Goal: Task Accomplishment & Management: Manage account settings

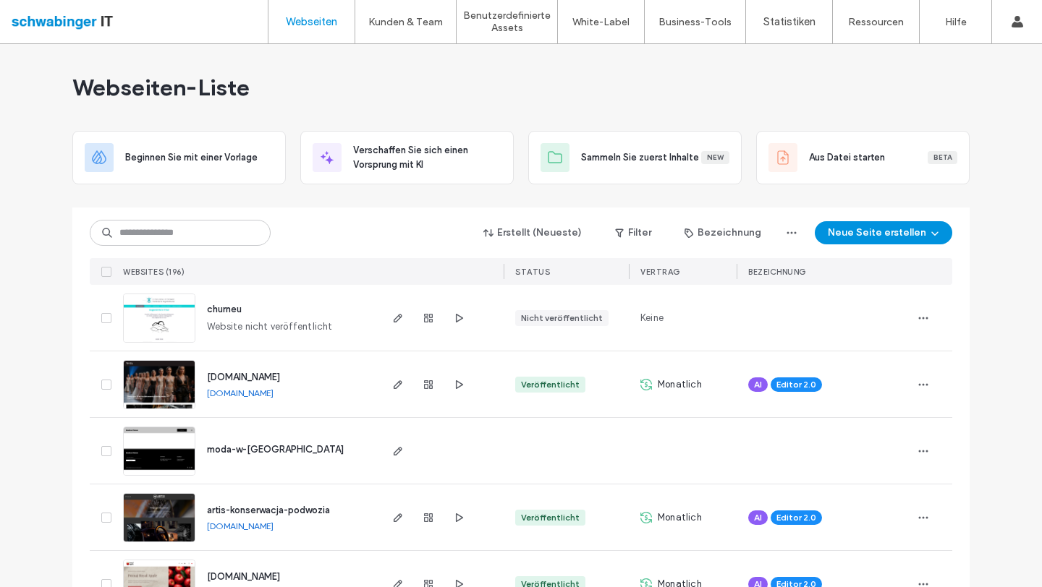
click at [899, 231] on button "Neue Seite erstellen" at bounding box center [882, 232] width 137 height 23
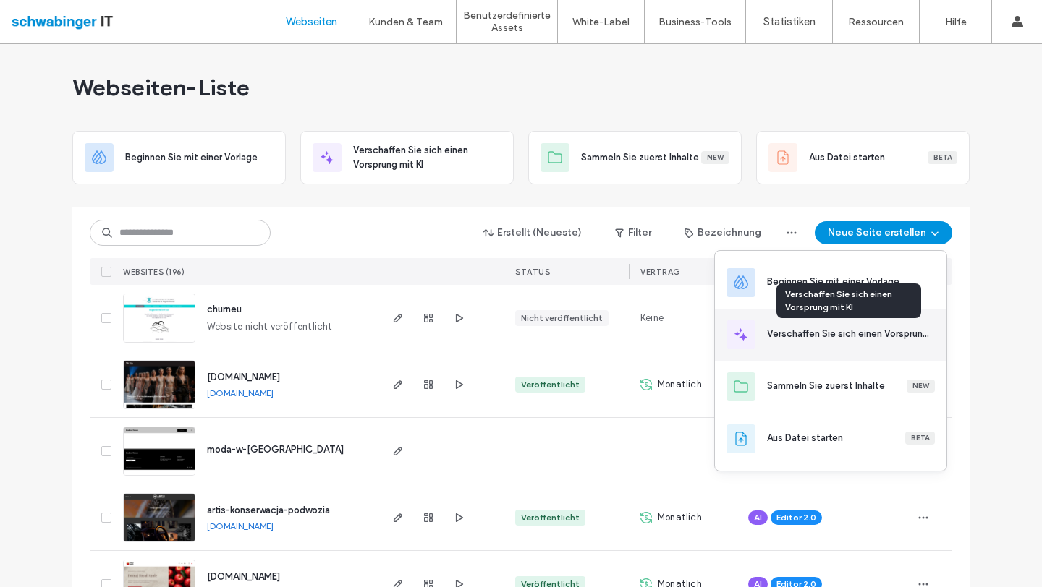
click at [866, 331] on div "Verschaffen Sie sich einen Vorsprung mit KI" at bounding box center [848, 334] width 163 height 14
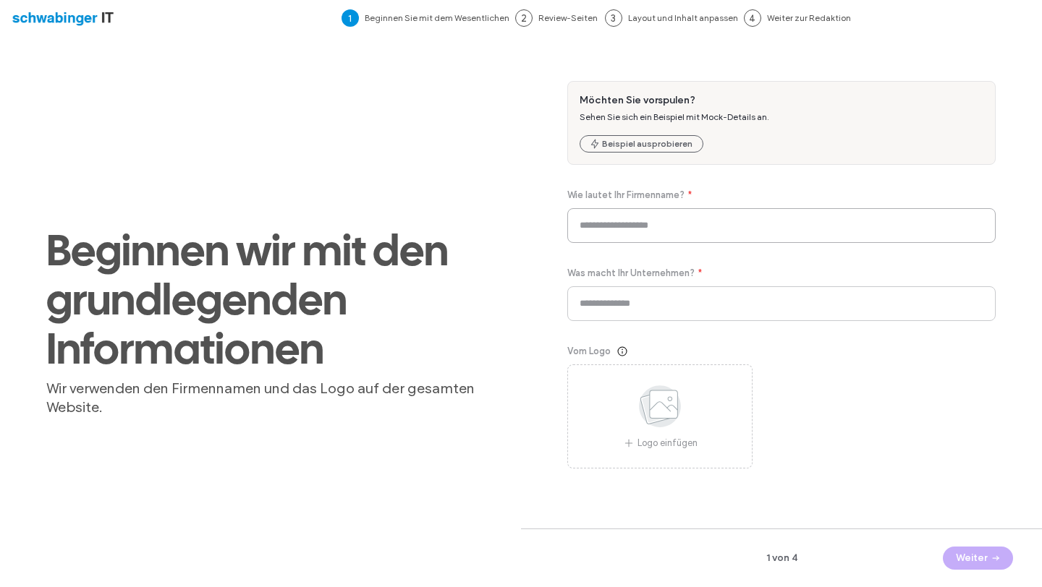
click at [626, 208] on input at bounding box center [781, 225] width 428 height 35
click at [625, 225] on input at bounding box center [781, 225] width 428 height 35
paste input "**********"
type input "**********"
click at [631, 311] on input at bounding box center [781, 303] width 428 height 35
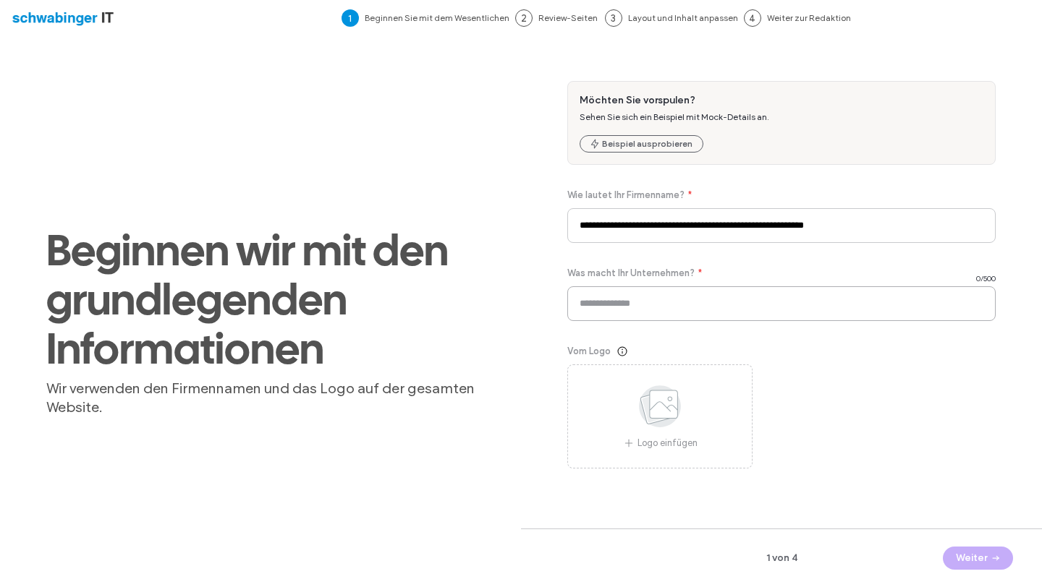
paste input "**********"
click at [627, 303] on input "**********" at bounding box center [781, 303] width 428 height 35
click at [604, 303] on input "**********" at bounding box center [781, 303] width 428 height 35
drag, startPoint x: 613, startPoint y: 301, endPoint x: 628, endPoint y: 302, distance: 14.5
click at [628, 302] on input "**********" at bounding box center [781, 303] width 428 height 35
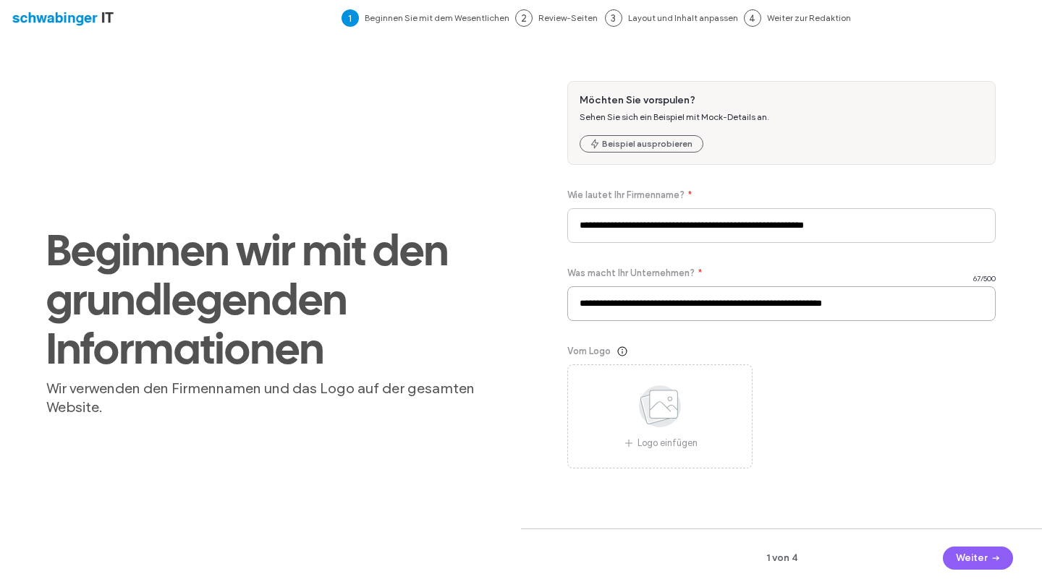
click at [904, 302] on input "**********" at bounding box center [781, 303] width 428 height 35
type input "**********"
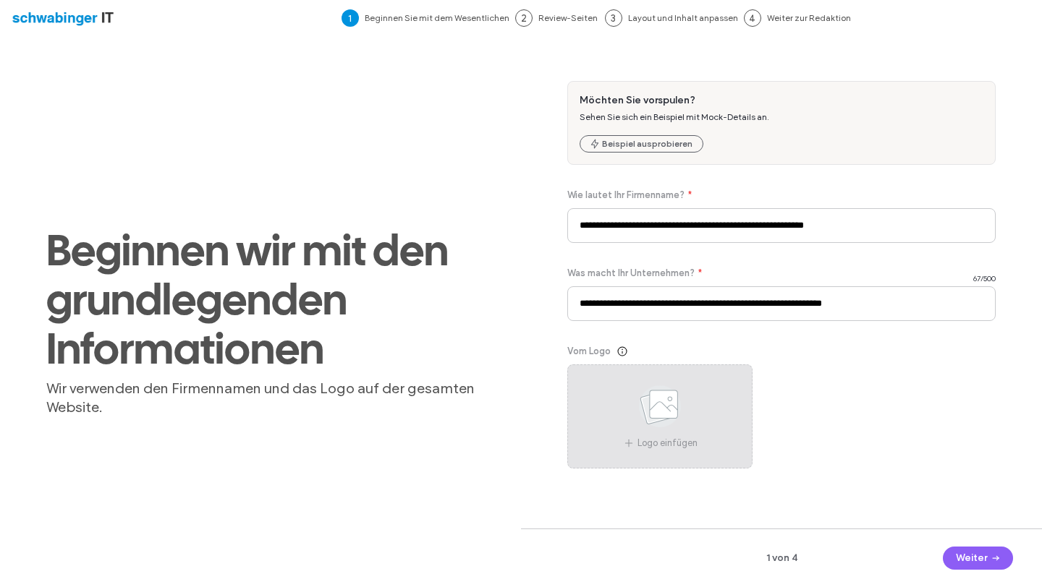
click at [636, 400] on icon at bounding box center [659, 407] width 72 height 48
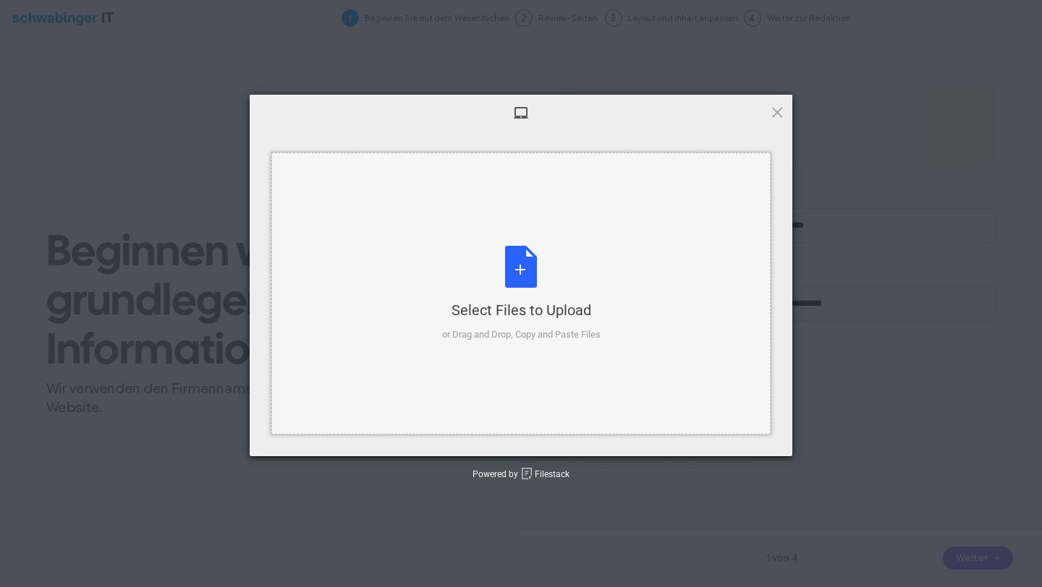
click at [519, 291] on div "Select Files to Upload or Drag and Drop, Copy and Paste Files" at bounding box center [521, 294] width 158 height 96
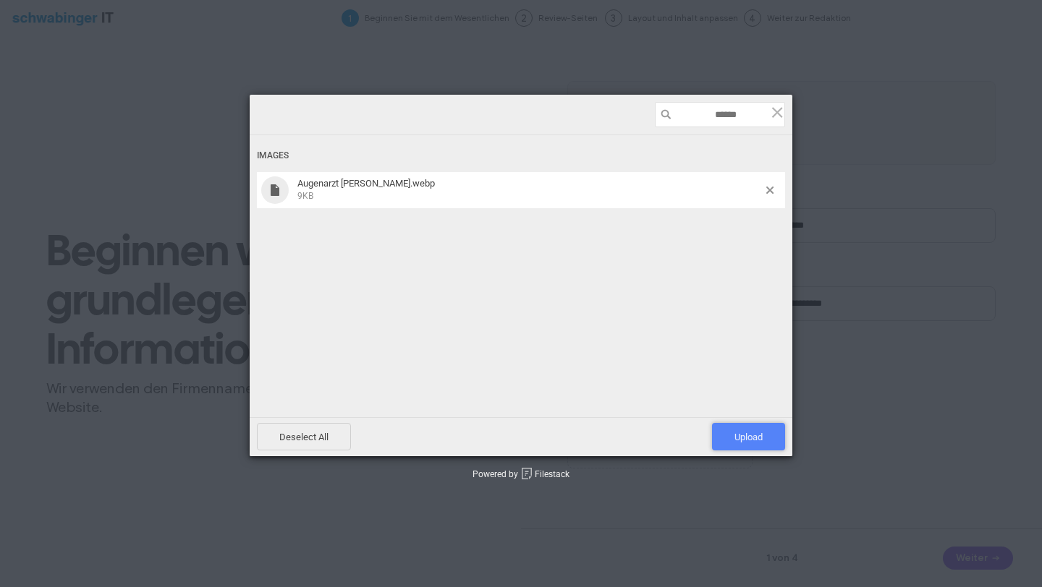
click at [738, 439] on span "Upload 1" at bounding box center [748, 437] width 28 height 11
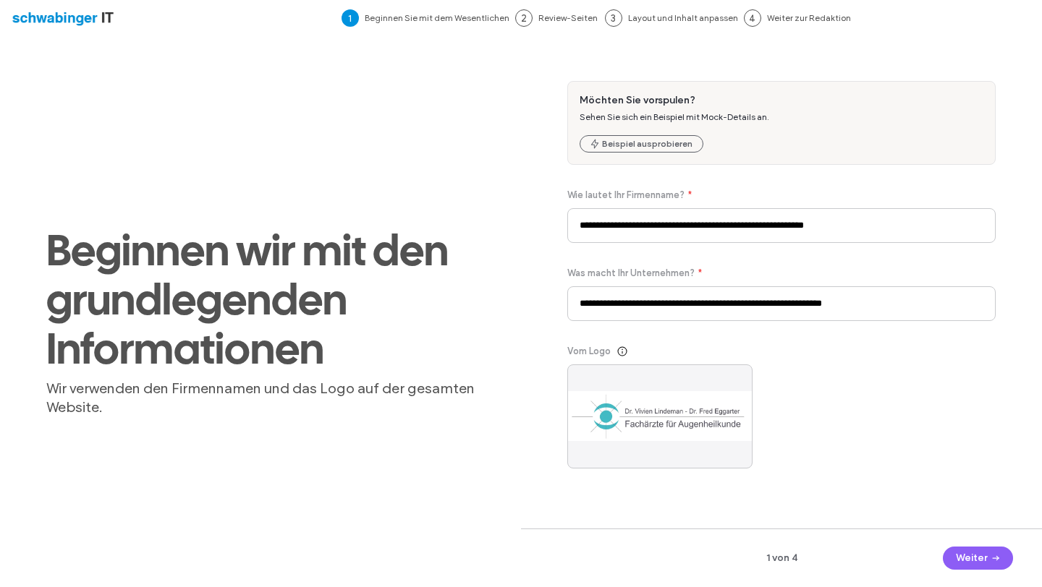
click at [780, 490] on div "**********" at bounding box center [781, 292] width 428 height 454
click at [965, 562] on button "Weiter" at bounding box center [977, 558] width 70 height 23
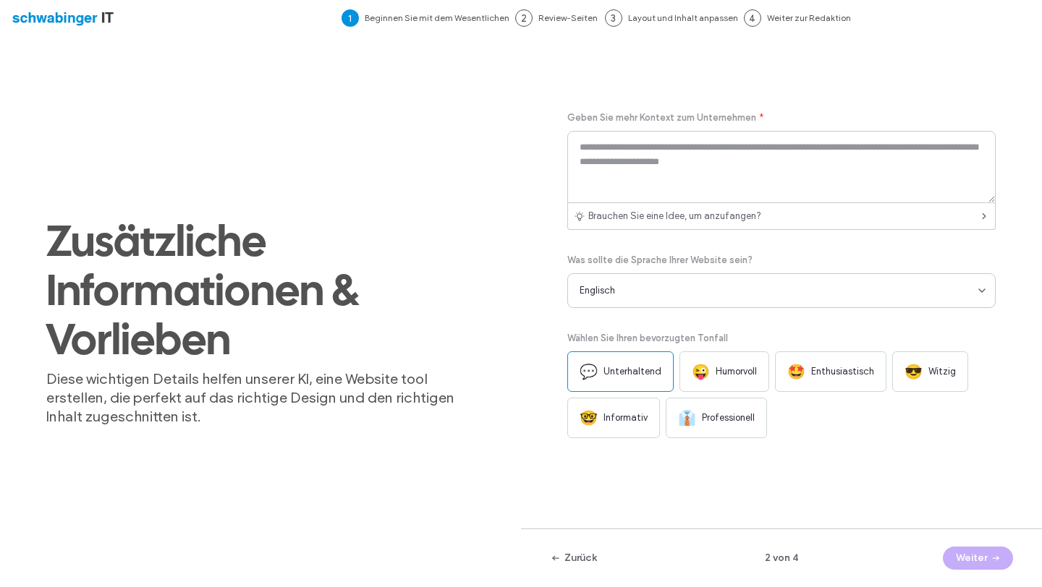
click at [714, 288] on div "Englisch" at bounding box center [778, 291] width 399 height 14
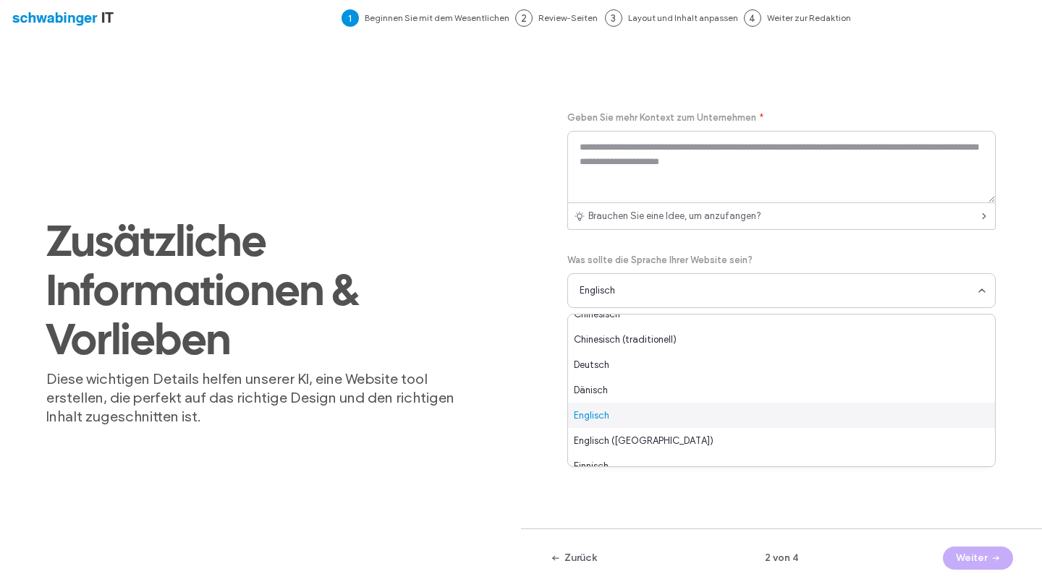
scroll to position [17, 0]
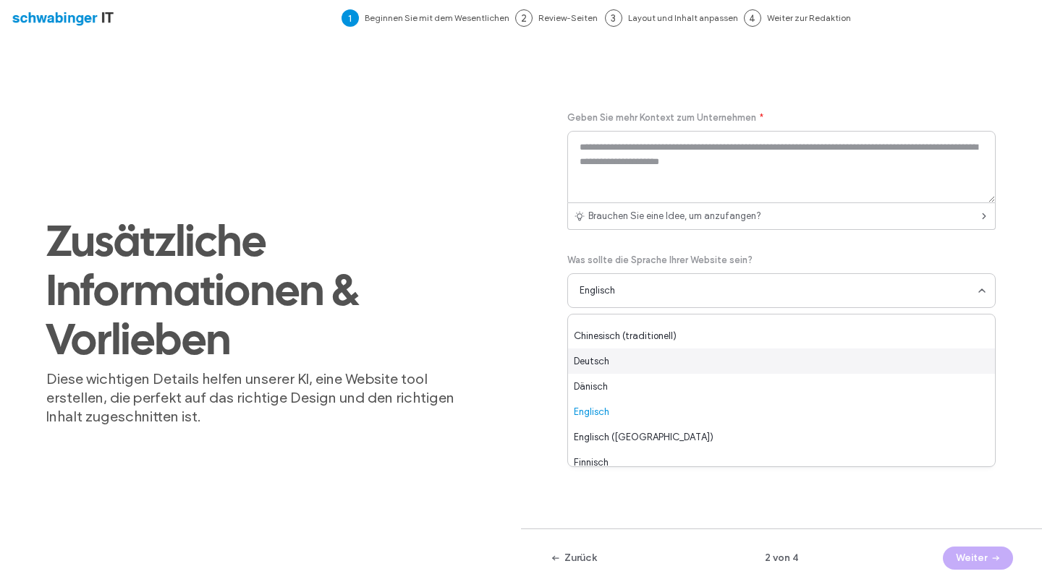
click at [601, 363] on span "Deutsch" at bounding box center [591, 361] width 35 height 14
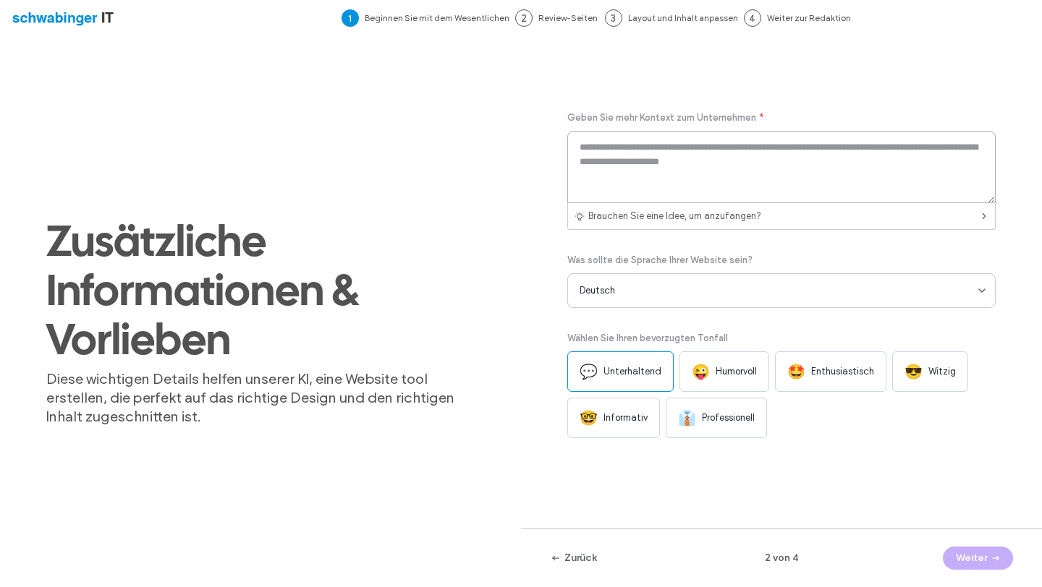
click at [660, 164] on textarea at bounding box center [781, 167] width 428 height 72
paste textarea "**********"
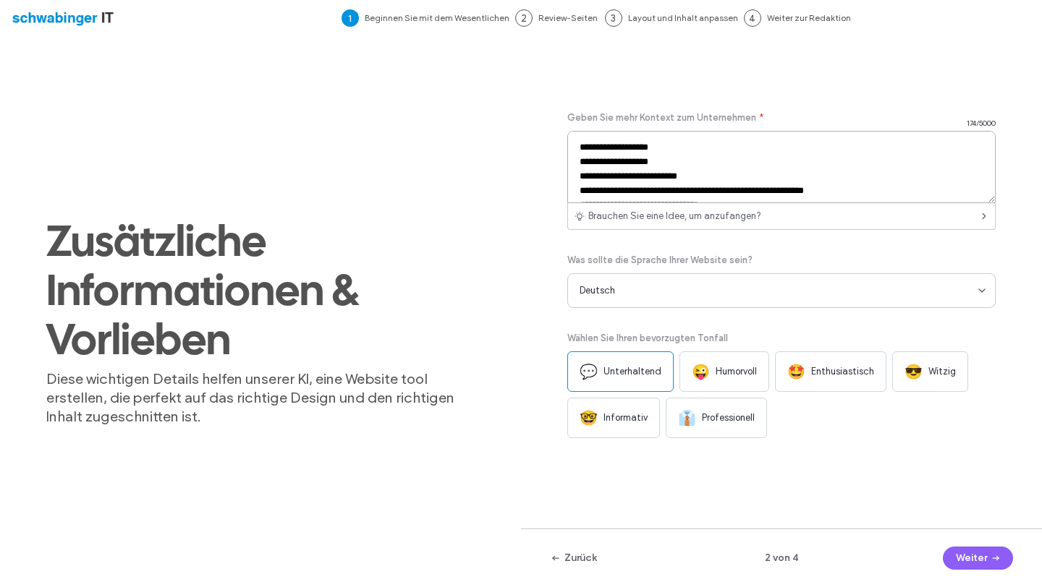
scroll to position [33, 0]
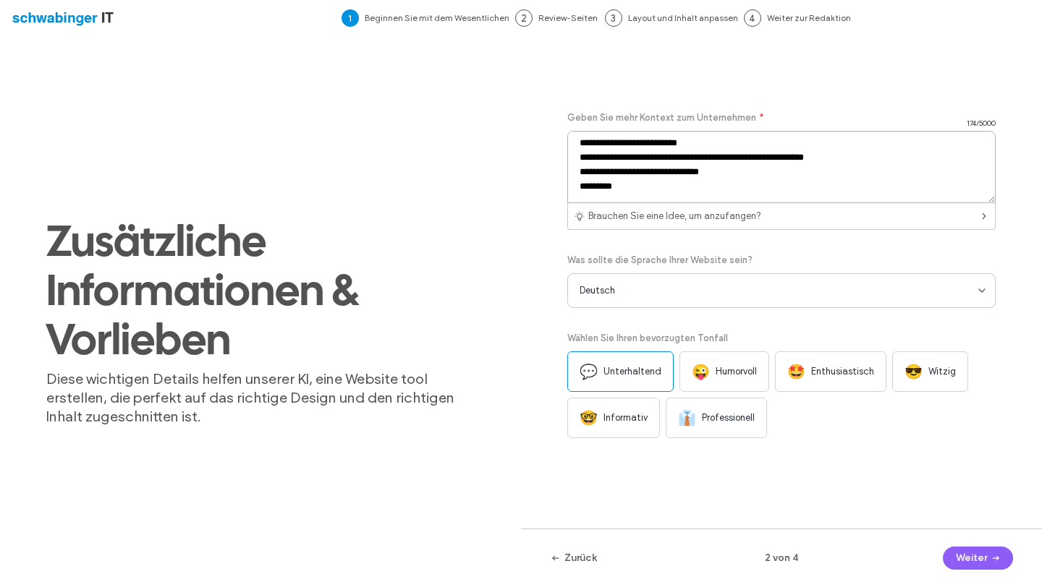
type textarea "**********"
click at [735, 426] on div "👔 Professionell" at bounding box center [715, 418] width 101 height 41
click at [988, 561] on span "button" at bounding box center [994, 559] width 14 height 22
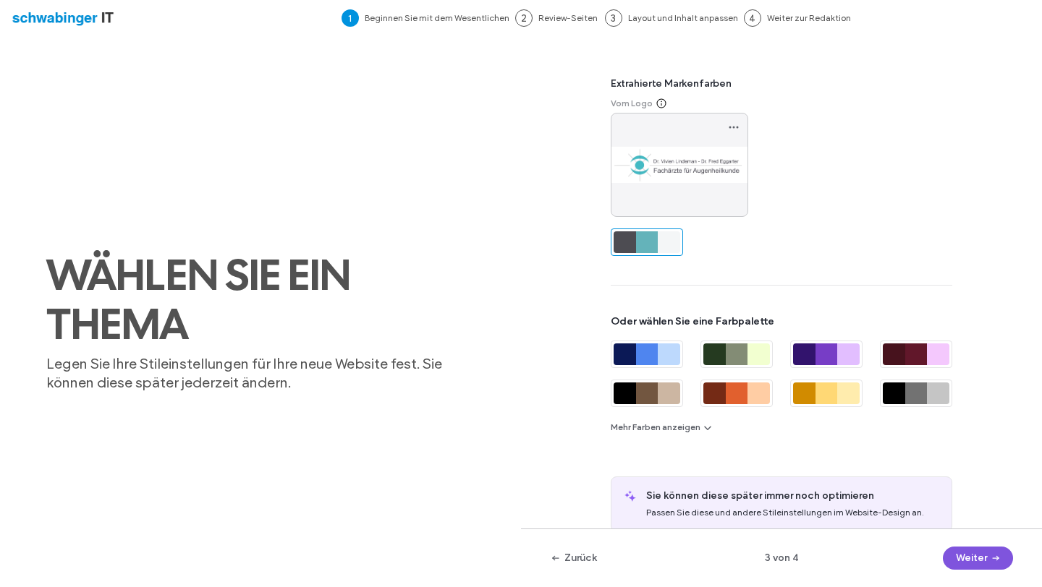
click at [981, 562] on button "Weiter" at bounding box center [977, 558] width 70 height 23
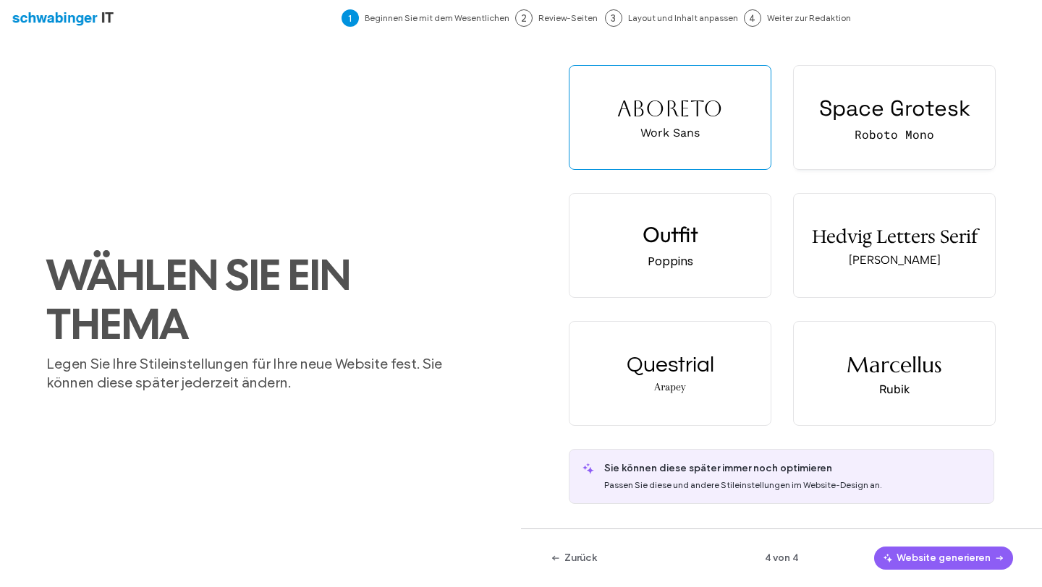
click at [858, 127] on div "Roboto Mono" at bounding box center [894, 134] width 80 height 15
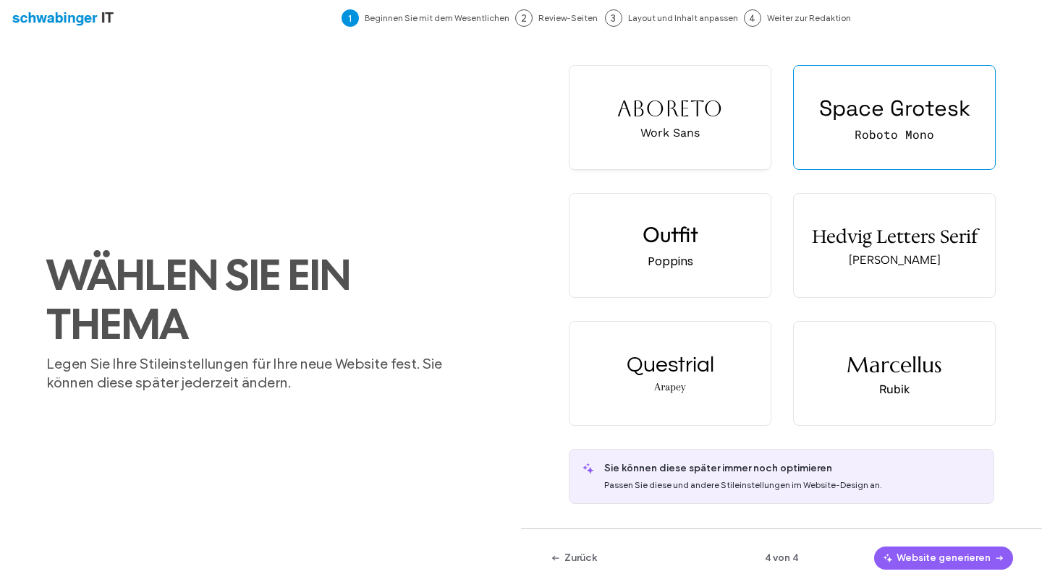
click at [731, 140] on div "Aboreto Work Sans" at bounding box center [669, 117] width 201 height 103
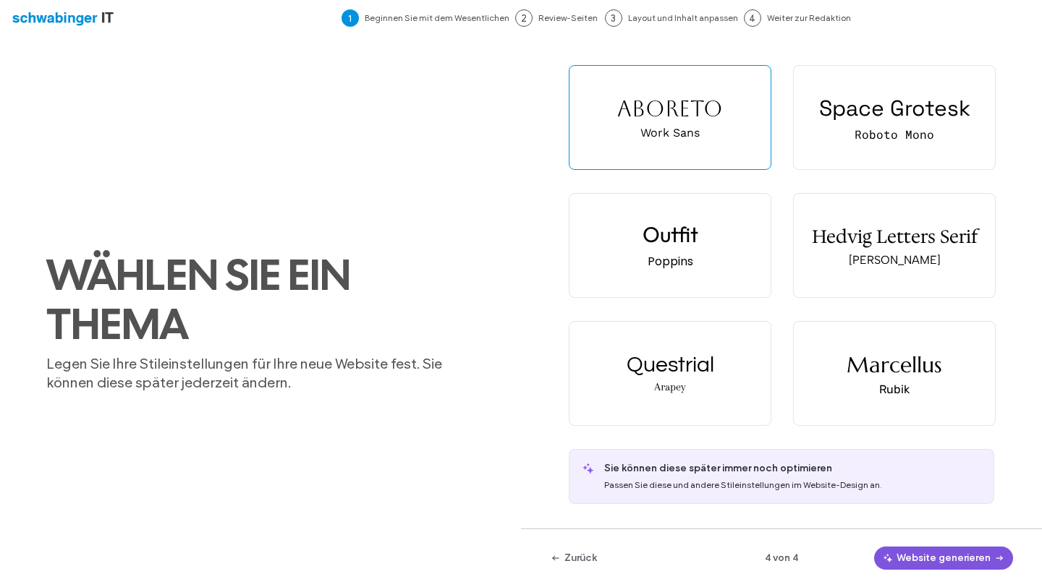
click at [918, 558] on button "Website generieren" at bounding box center [943, 558] width 139 height 23
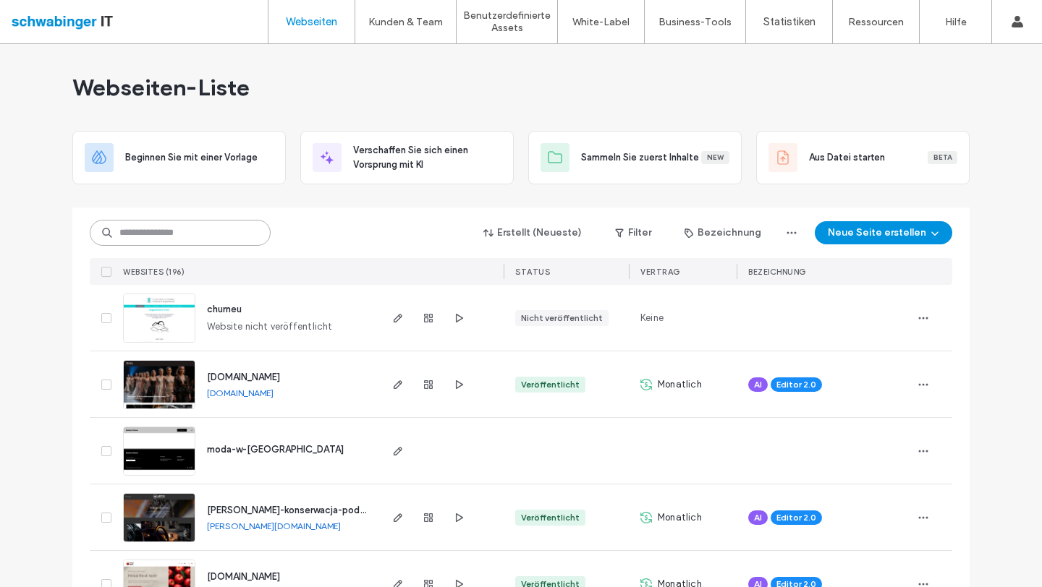
click at [189, 227] on input at bounding box center [180, 233] width 181 height 26
type input "***"
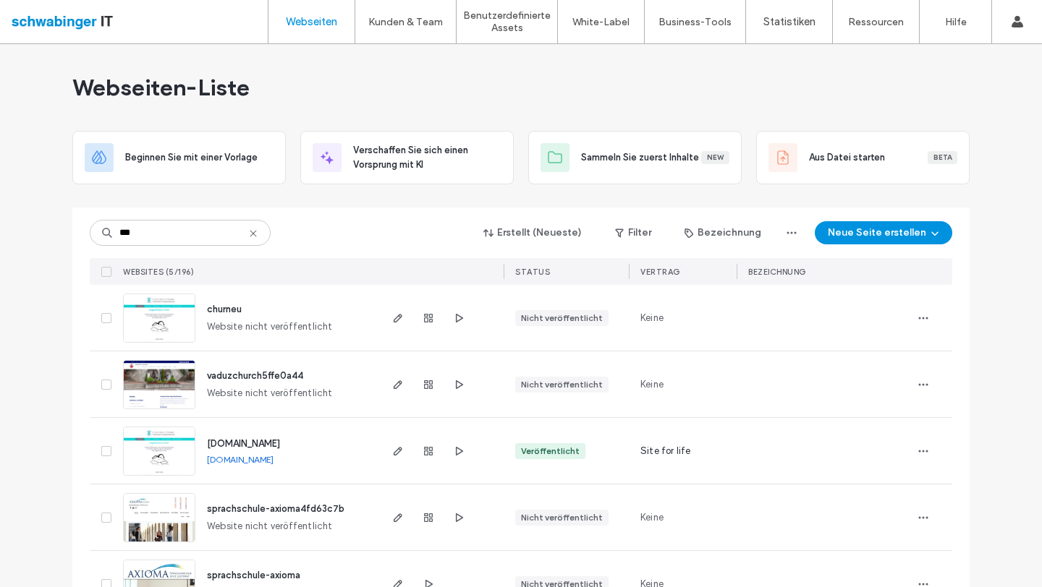
click at [231, 438] on span "www.augenarzt-chur.ch" at bounding box center [243, 443] width 73 height 11
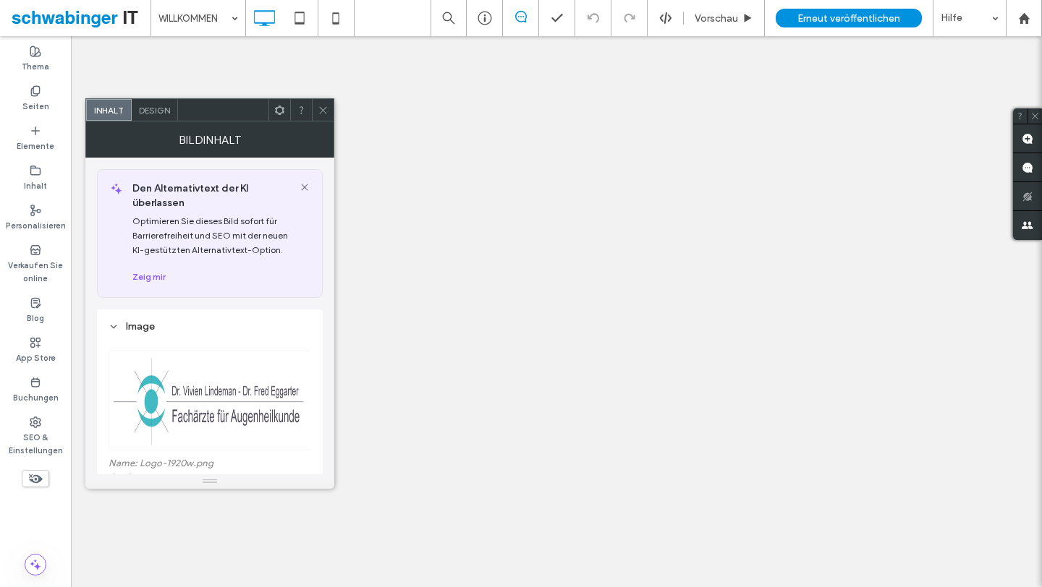
click at [199, 351] on img at bounding box center [210, 401] width 204 height 100
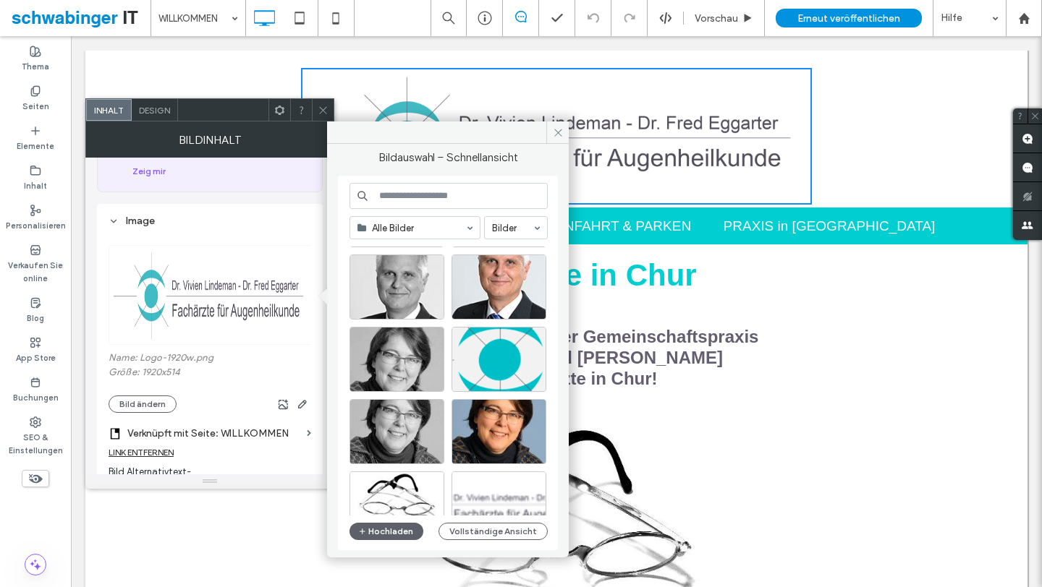
scroll to position [284, 0]
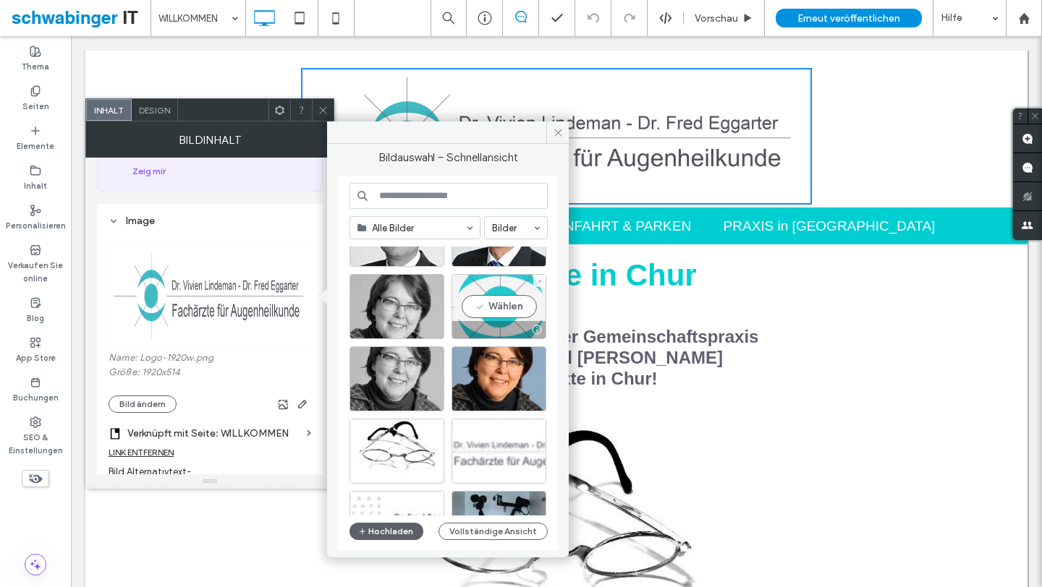
click at [537, 330] on div at bounding box center [536, 330] width 18 height 12
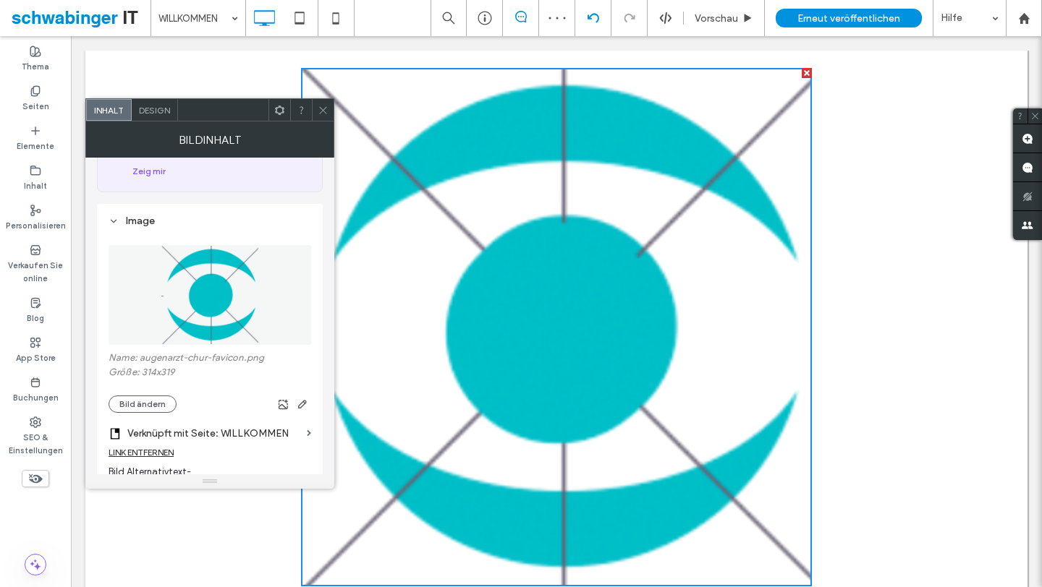
click at [591, 20] on icon at bounding box center [593, 18] width 12 height 12
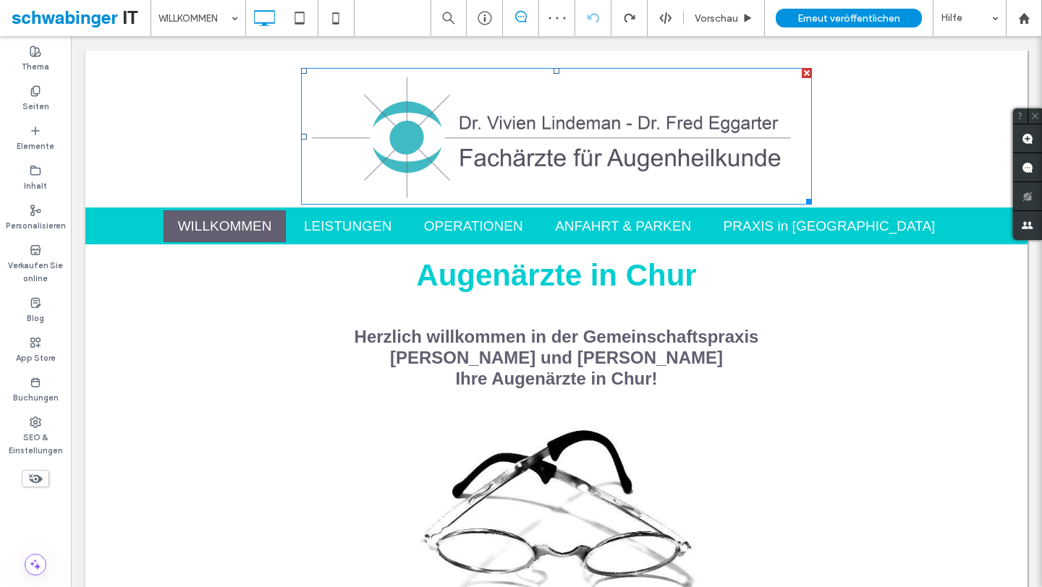
scroll to position [0, 0]
click at [556, 129] on img at bounding box center [556, 136] width 511 height 137
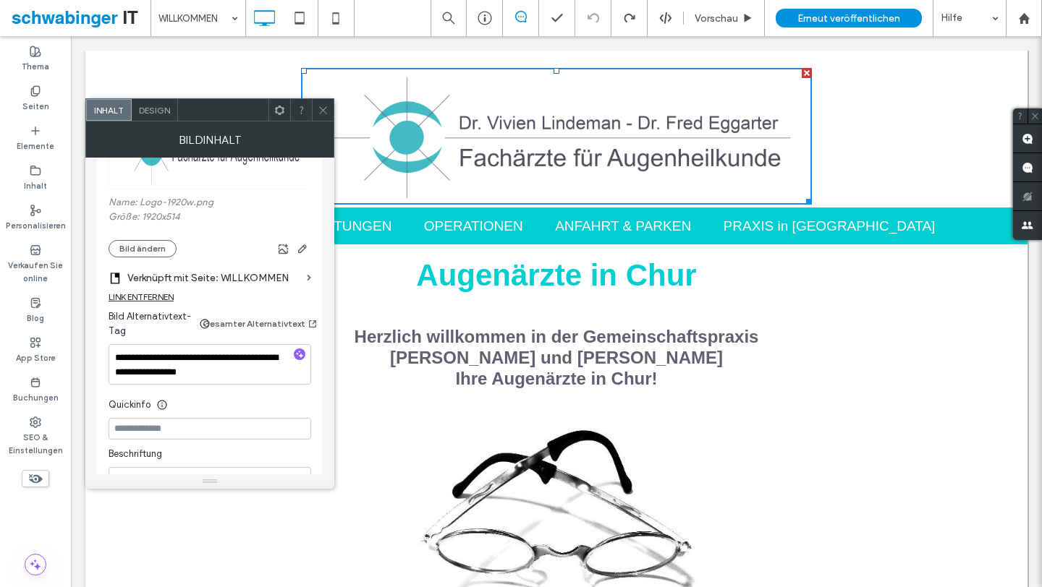
scroll to position [307, 0]
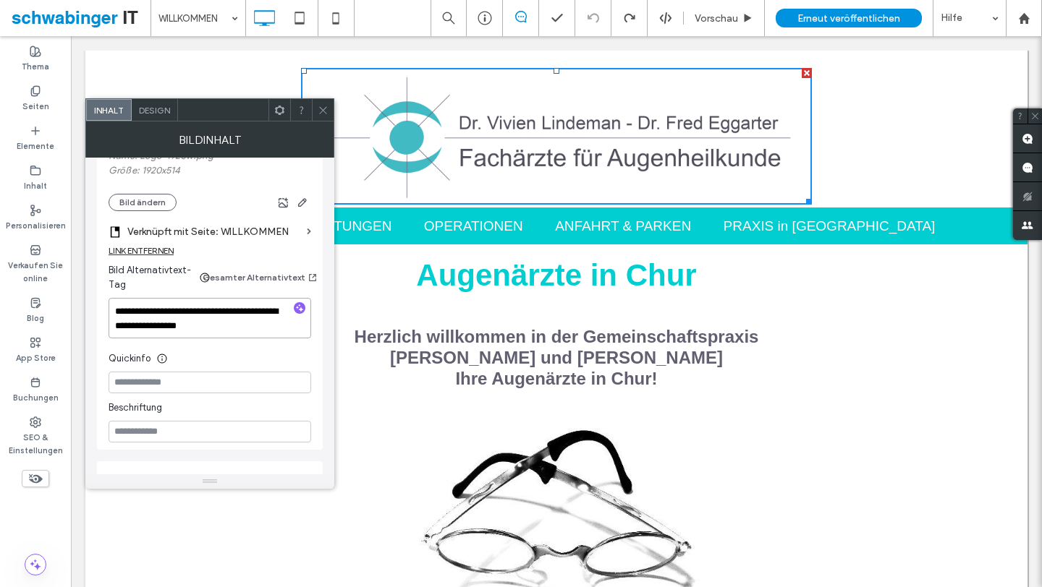
drag, startPoint x: 238, startPoint y: 325, endPoint x: 105, endPoint y: 306, distance: 134.5
click at [105, 306] on div "**********" at bounding box center [210, 226] width 226 height 448
click at [321, 111] on use at bounding box center [322, 109] width 7 height 7
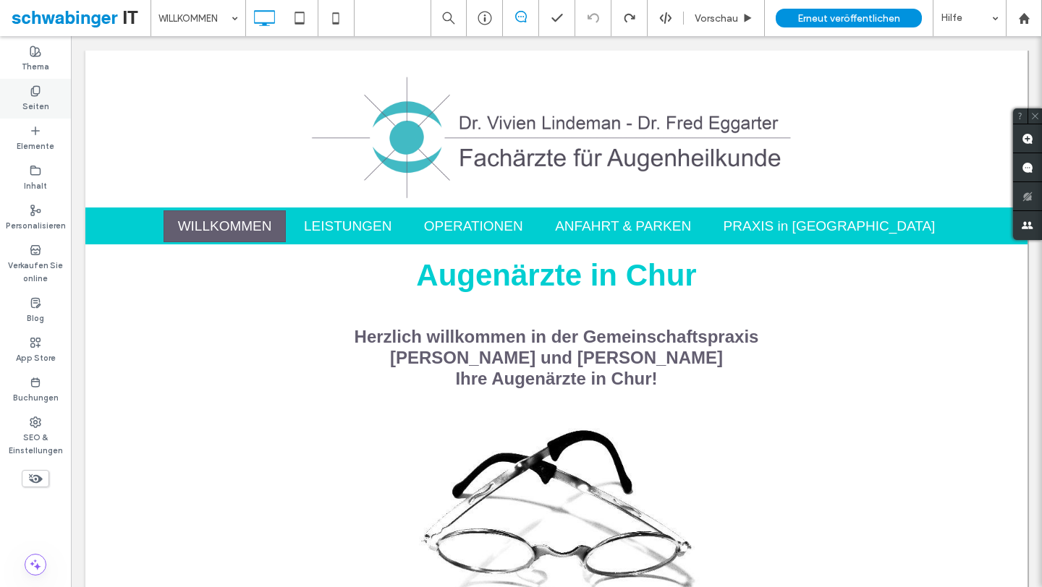
click at [43, 93] on div "Seiten" at bounding box center [35, 99] width 71 height 40
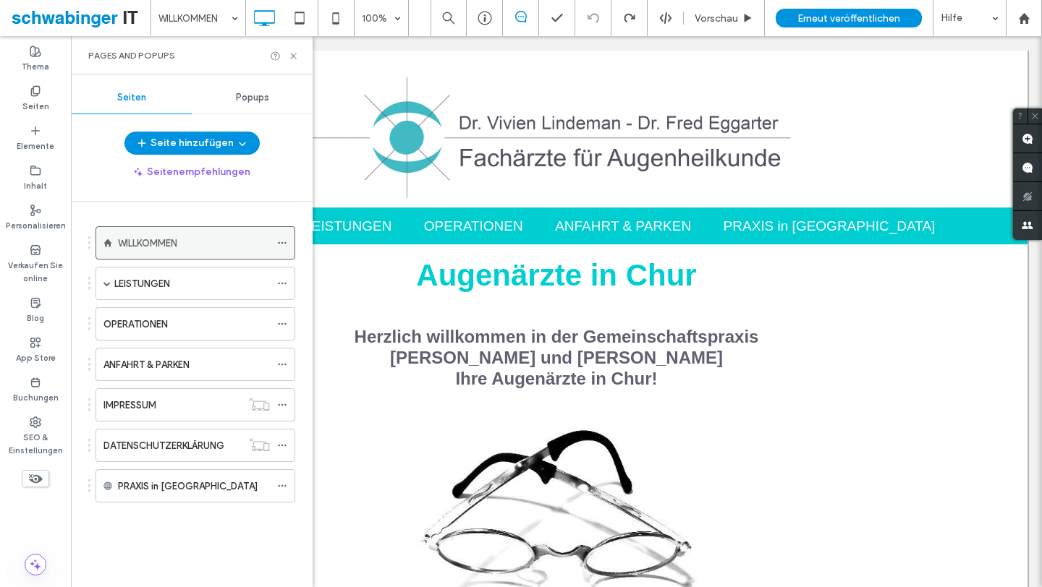
click at [283, 240] on icon at bounding box center [282, 243] width 10 height 10
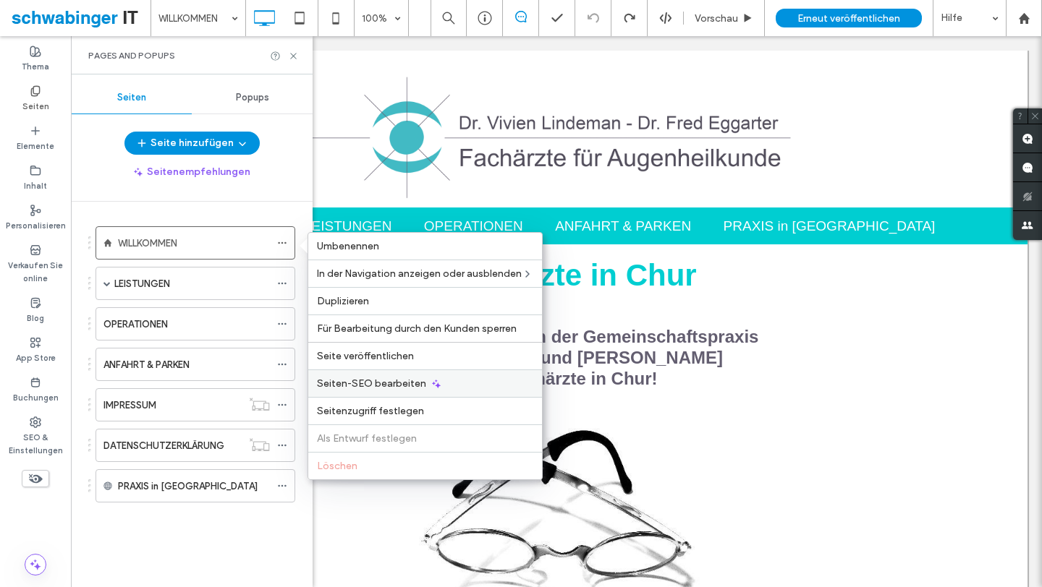
click at [375, 381] on span "Seiten-SEO bearbeiten" at bounding box center [371, 384] width 109 height 12
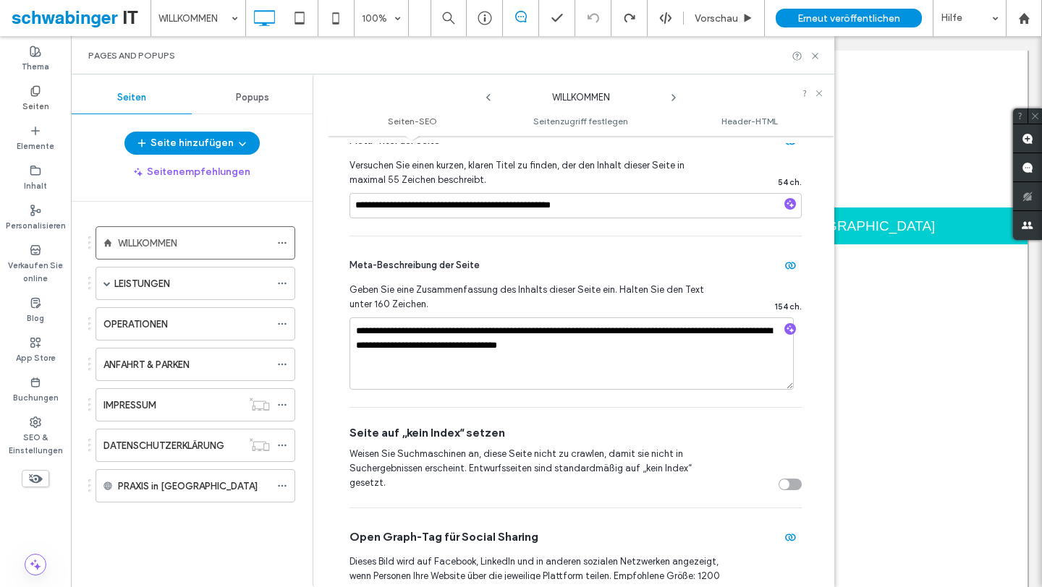
scroll to position [193, 0]
drag, startPoint x: 658, startPoint y: 346, endPoint x: 298, endPoint y: 348, distance: 360.2
click at [298, 348] on div "**********" at bounding box center [452, 331] width 763 height 513
click at [49, 425] on div "SEO & Einstellungen" at bounding box center [35, 436] width 71 height 53
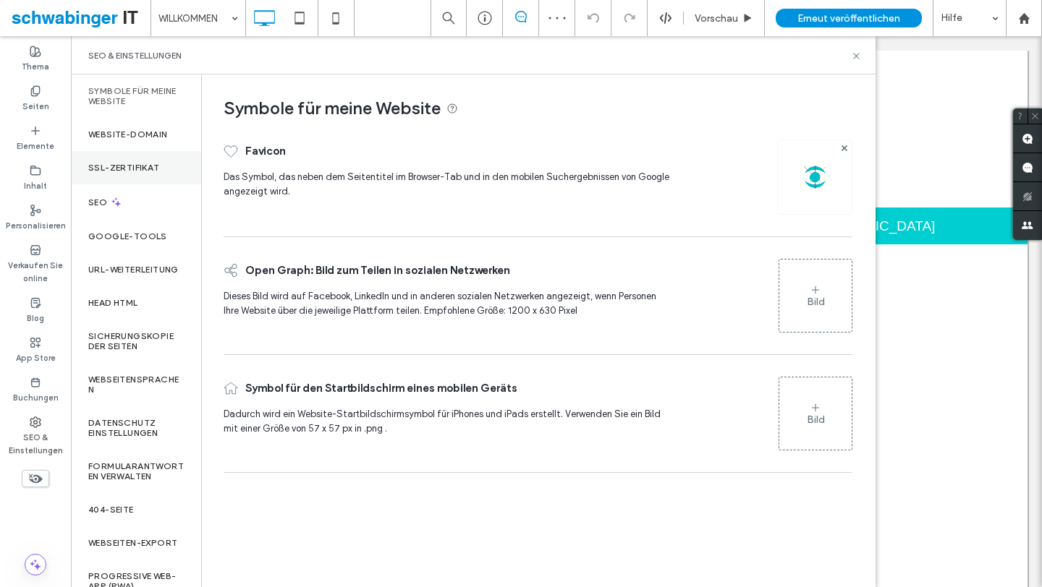
click at [129, 158] on div "SSL-Zertifikat" at bounding box center [136, 167] width 130 height 33
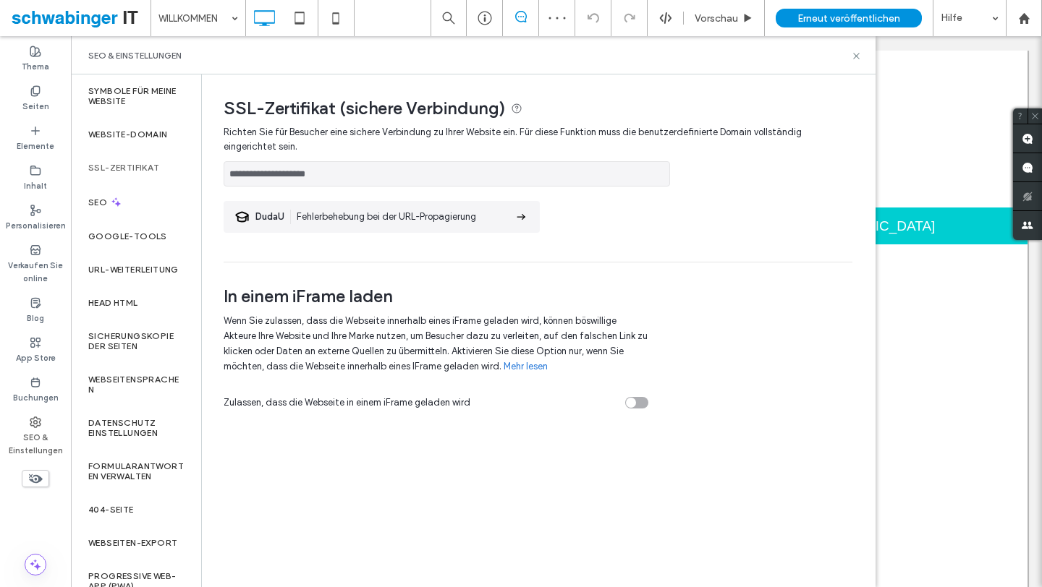
click at [129, 158] on div "SSL-Zertifikat" at bounding box center [136, 167] width 130 height 33
click at [733, 167] on button "SSL-Zertifikat erzeugen" at bounding box center [747, 174] width 142 height 23
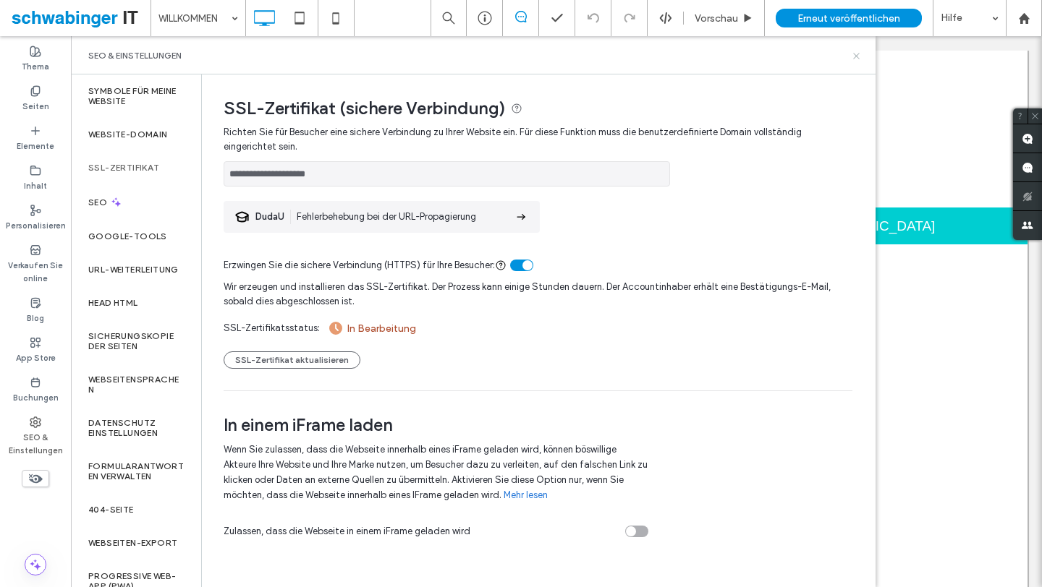
click at [856, 56] on use at bounding box center [856, 56] width 6 height 6
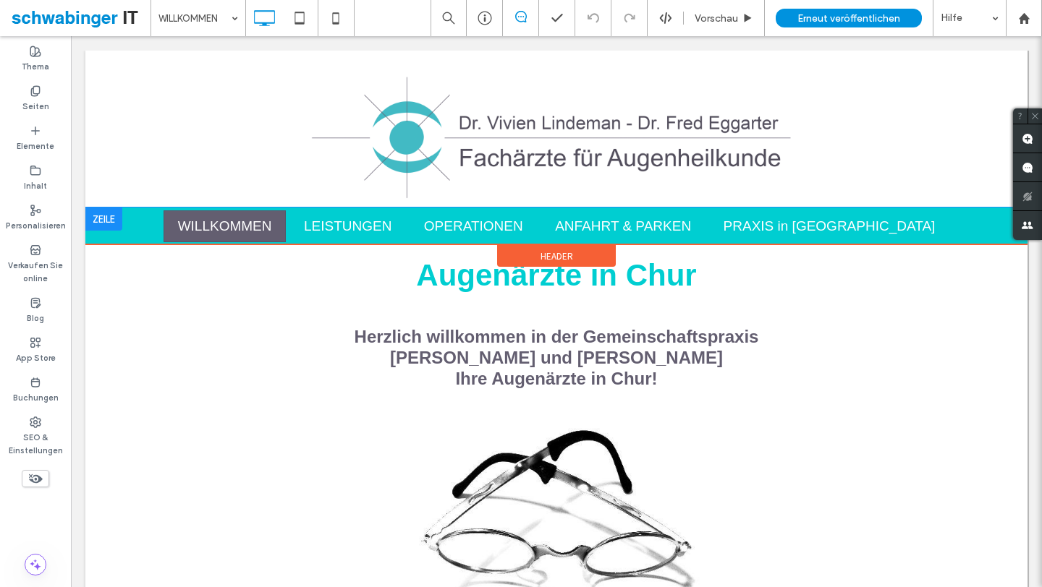
click at [100, 221] on div at bounding box center [103, 219] width 37 height 23
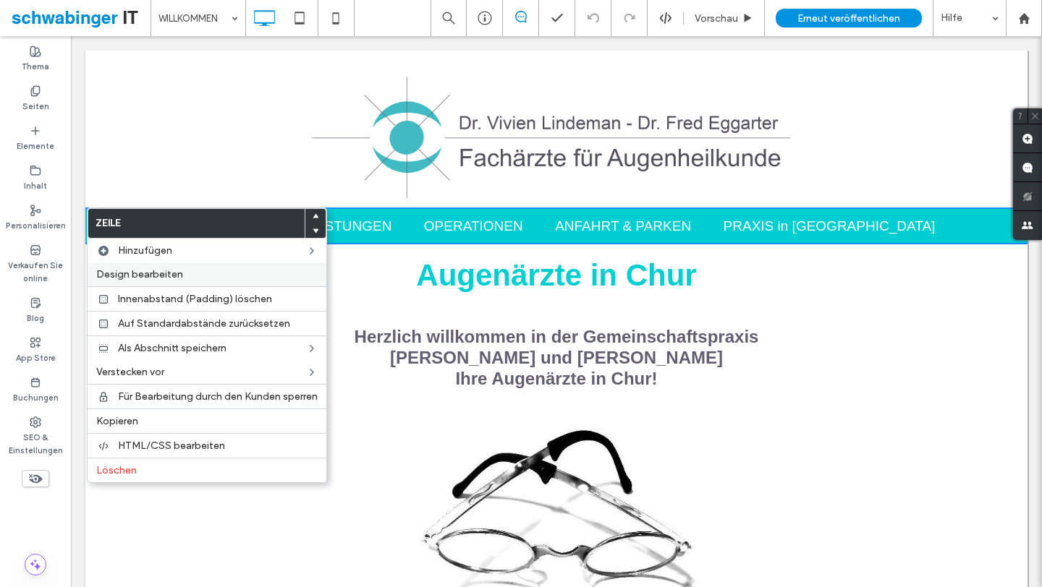
click at [145, 275] on span "Design bearbeiten" at bounding box center [139, 274] width 87 height 12
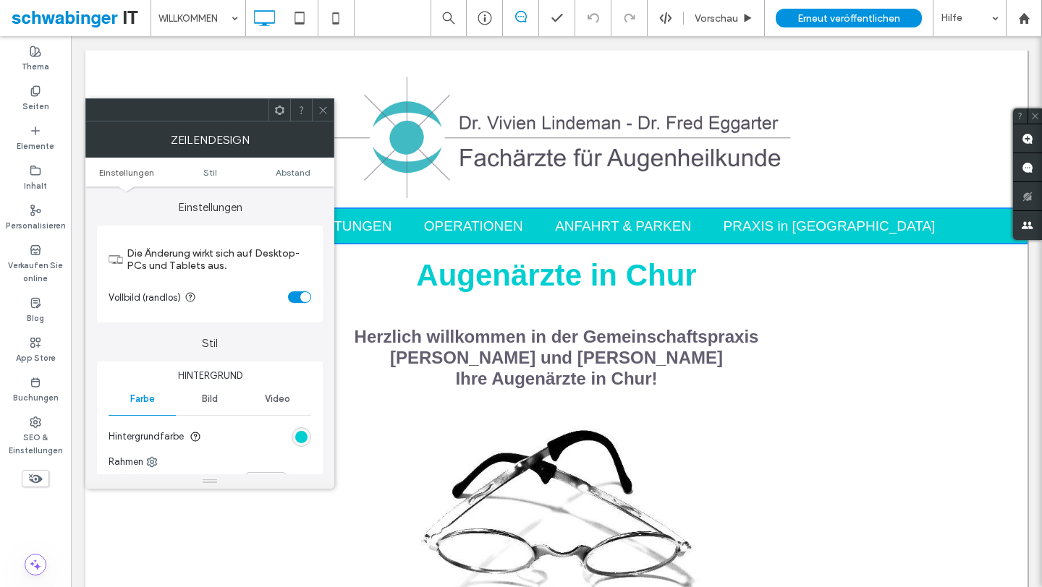
click at [305, 431] on div "rgb(0, 206, 209)" at bounding box center [301, 437] width 12 height 12
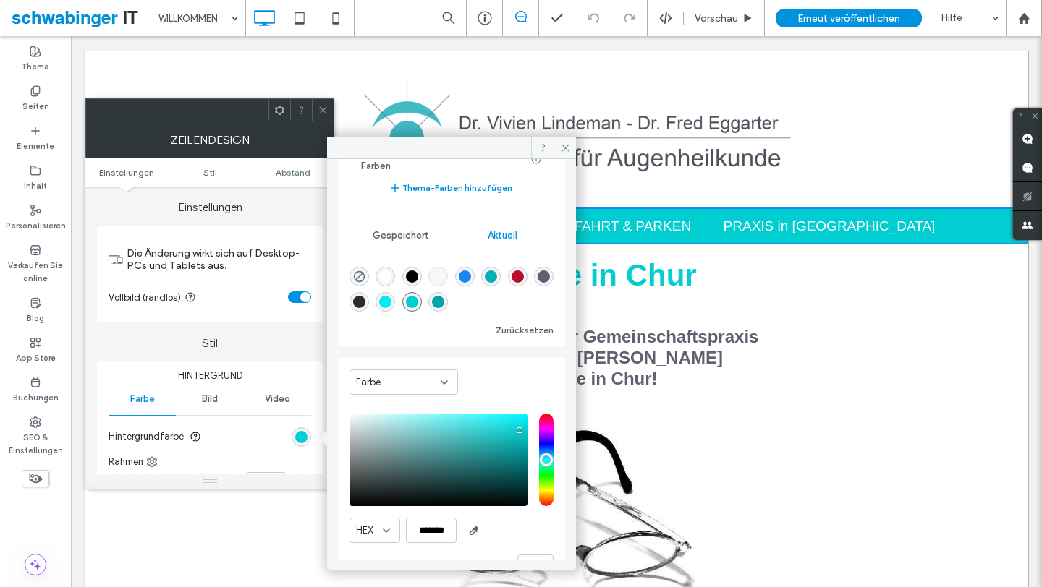
scroll to position [129, 0]
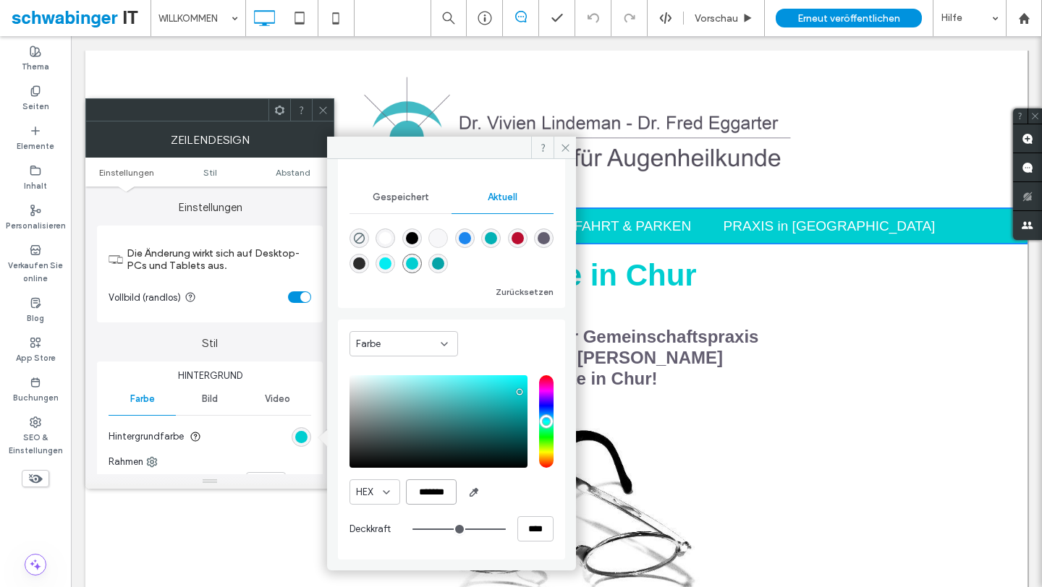
click at [435, 484] on input "*******" at bounding box center [431, 492] width 51 height 25
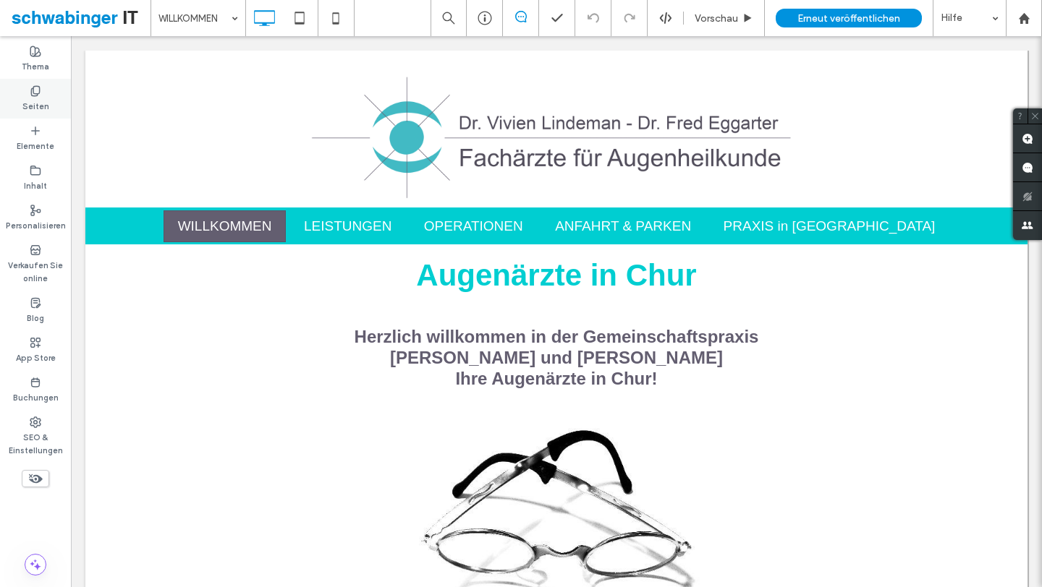
click at [43, 101] on label "Seiten" at bounding box center [35, 105] width 27 height 16
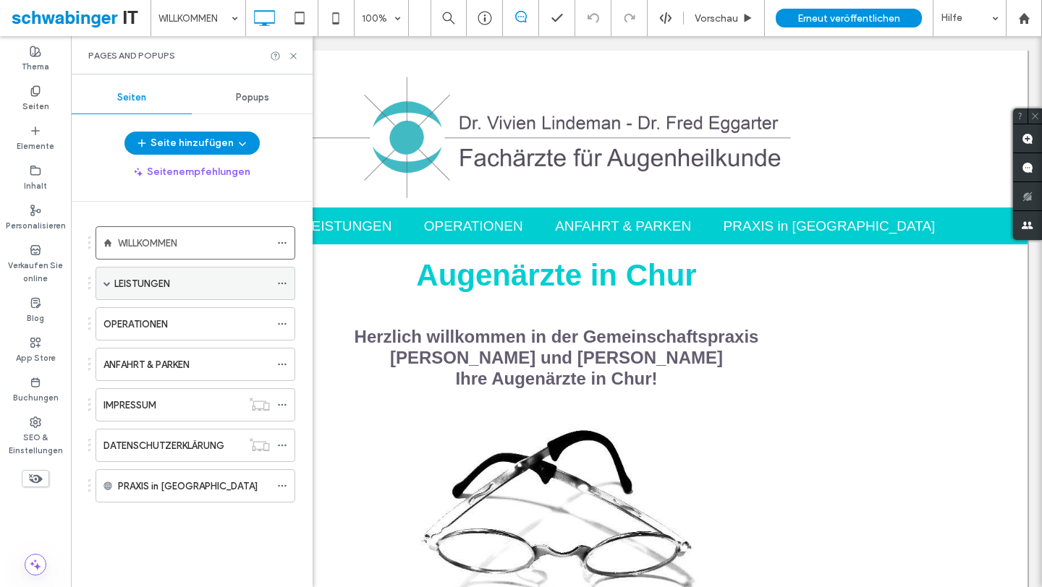
click at [144, 277] on label "LEISTUNGEN" at bounding box center [142, 283] width 56 height 25
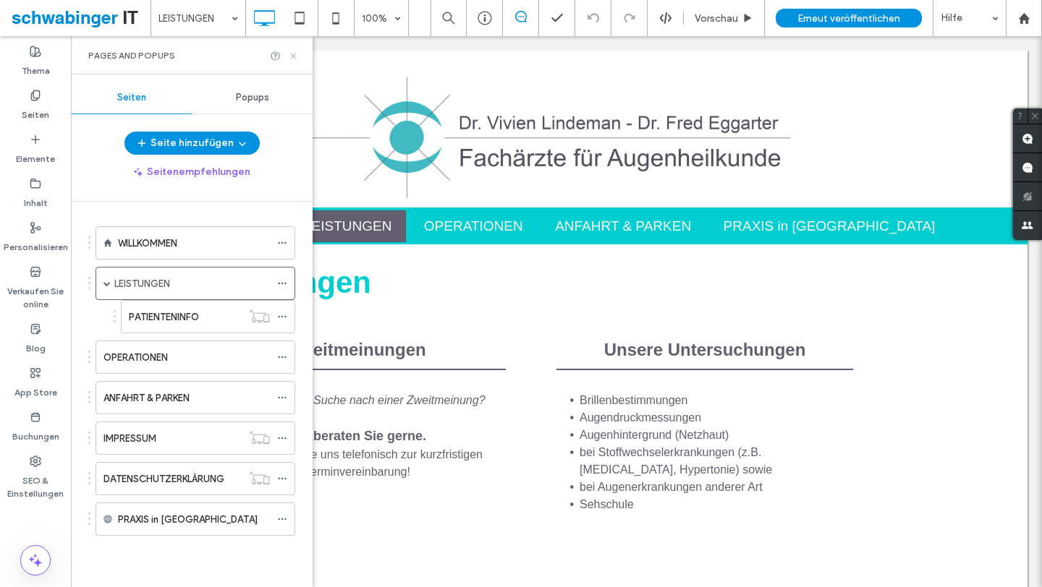
click at [293, 56] on use at bounding box center [293, 56] width 6 height 6
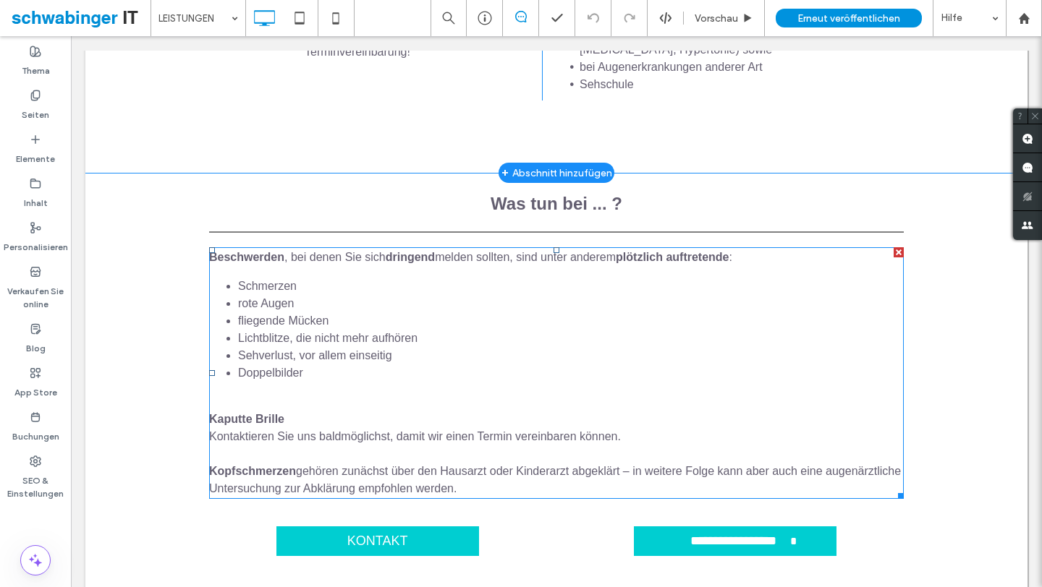
scroll to position [425, 0]
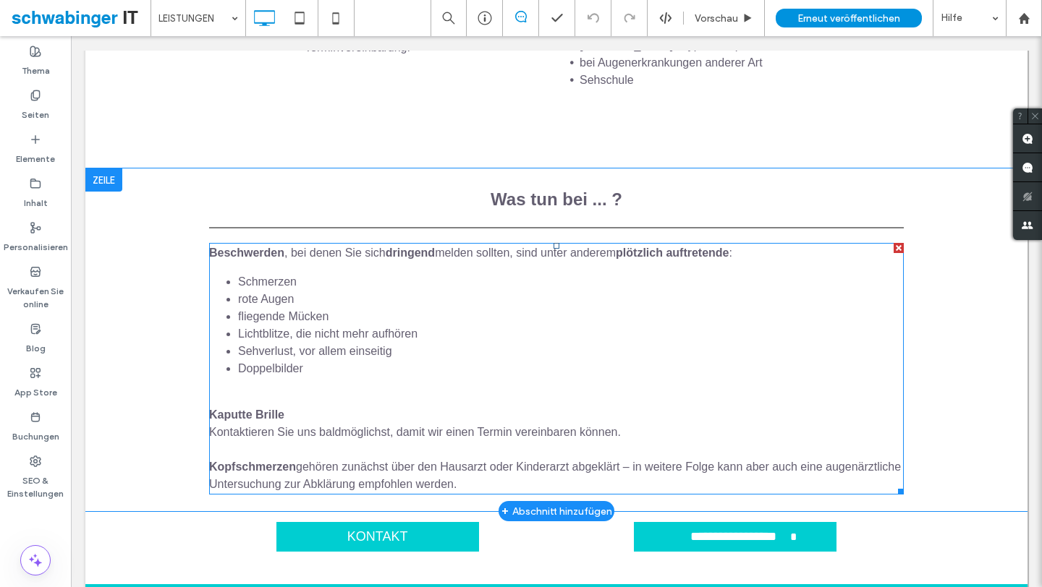
click at [365, 354] on li "Sehverlust, vor allem einseitig" at bounding box center [570, 351] width 665 height 17
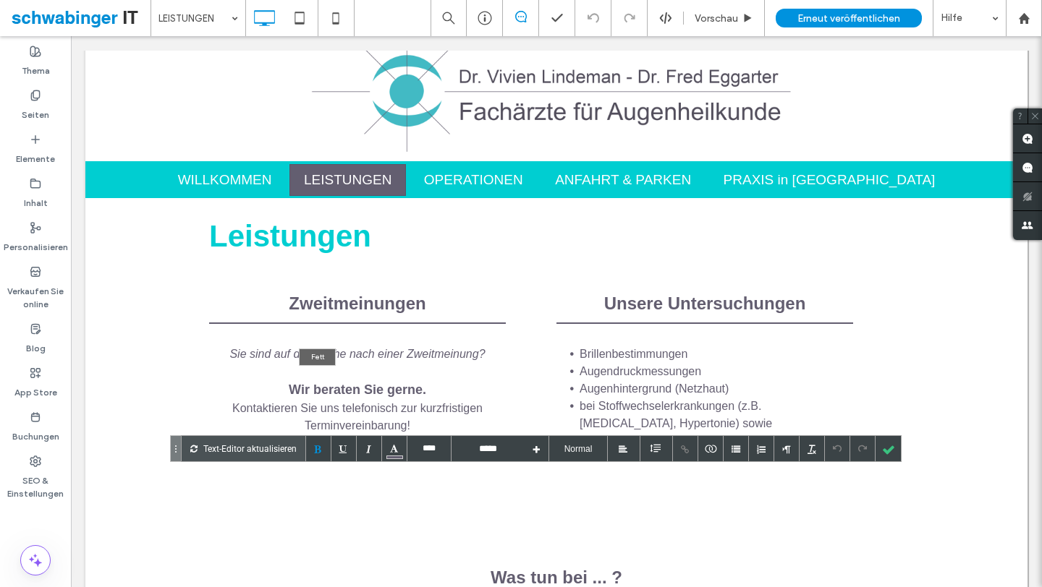
scroll to position [0, 0]
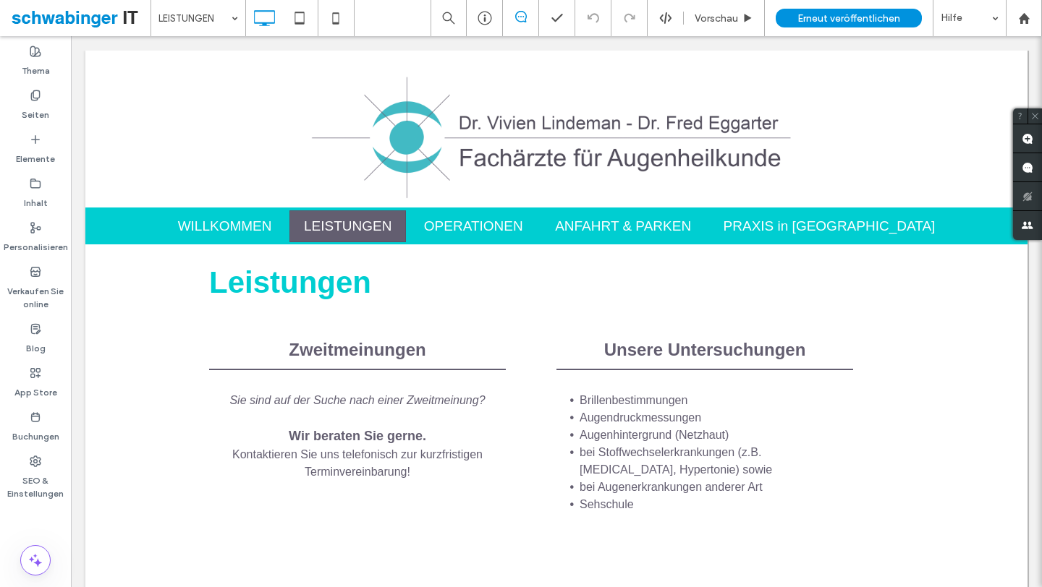
click at [625, 425] on li "Augendruckmessungen" at bounding box center [715, 417] width 273 height 17
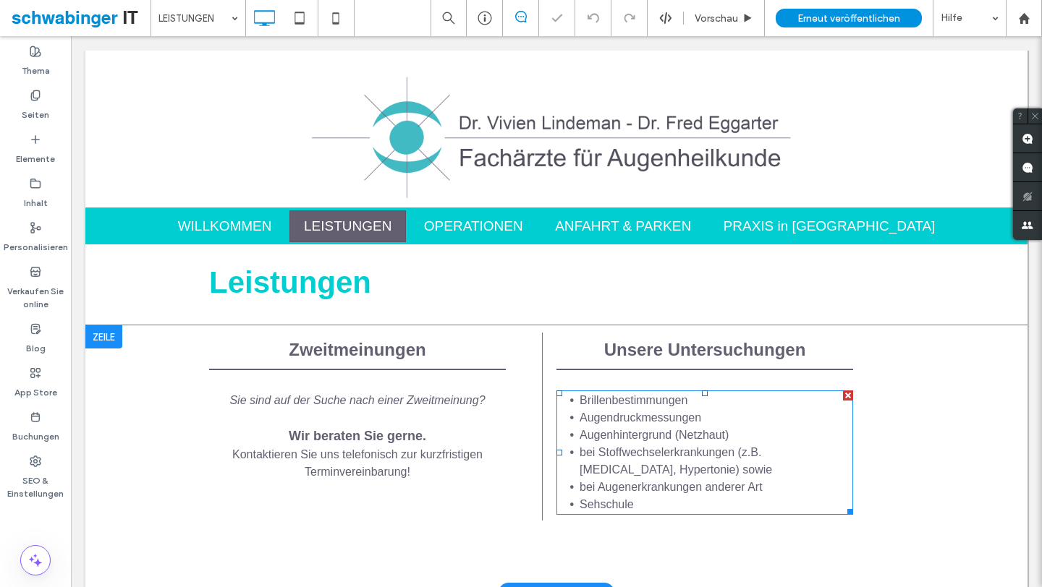
click at [634, 431] on span "Augenhintergrund (Netzhaut)" at bounding box center [653, 435] width 149 height 12
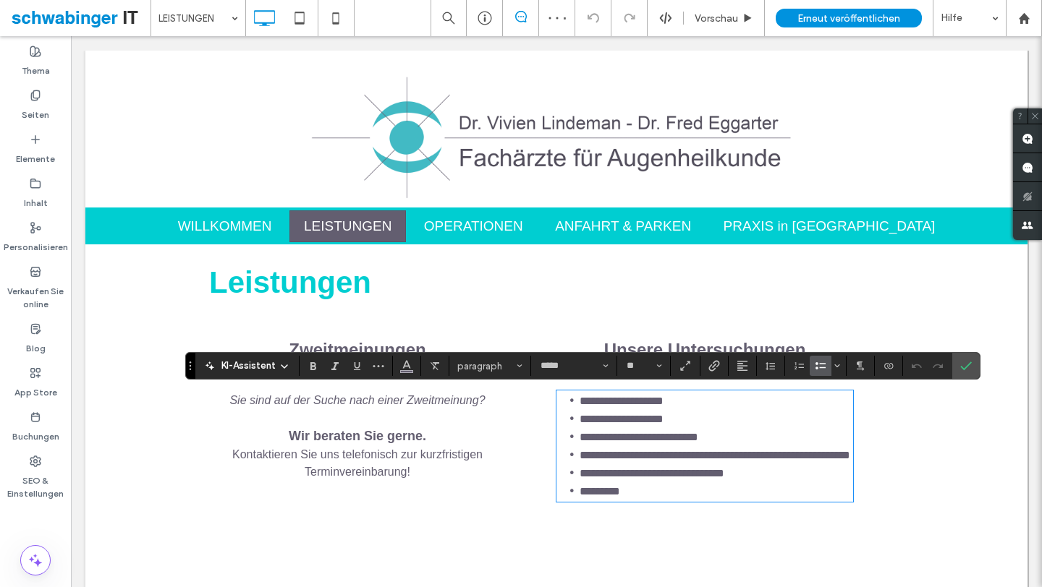
type input "*****"
type input "**"
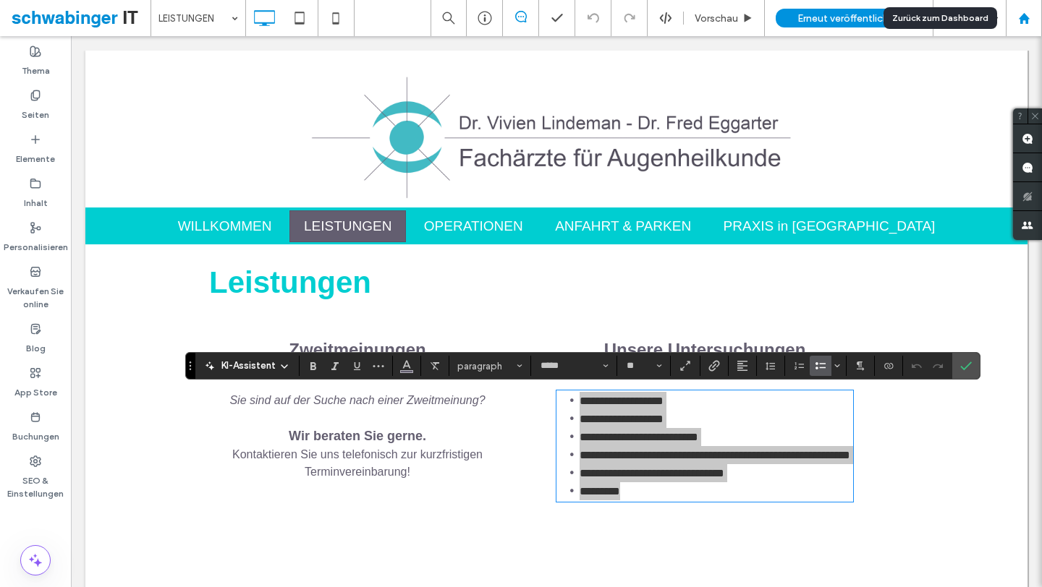
click at [1018, 20] on icon at bounding box center [1024, 18] width 12 height 12
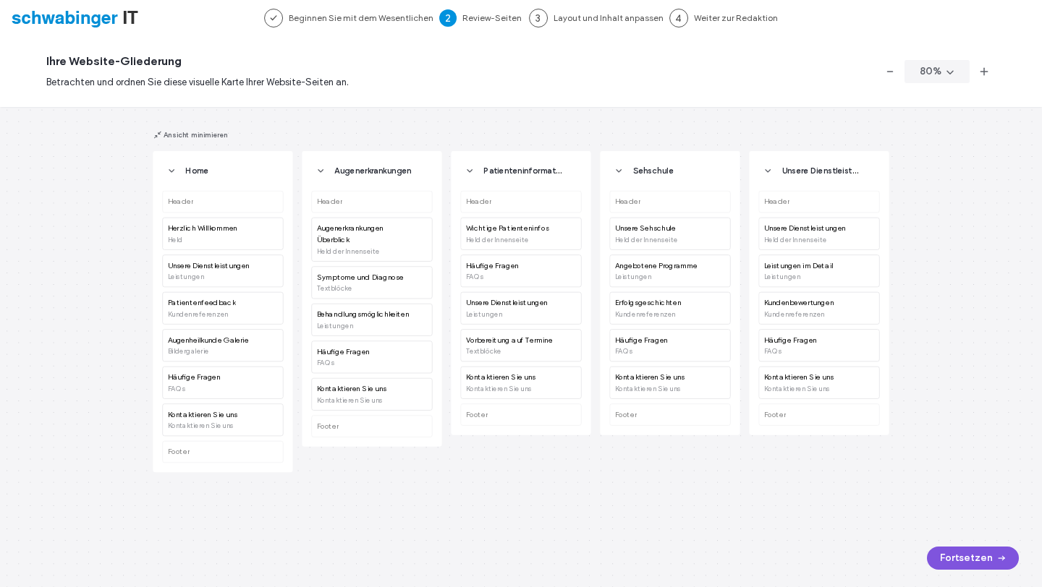
click at [962, 558] on button "Fortsetzen" at bounding box center [973, 558] width 92 height 23
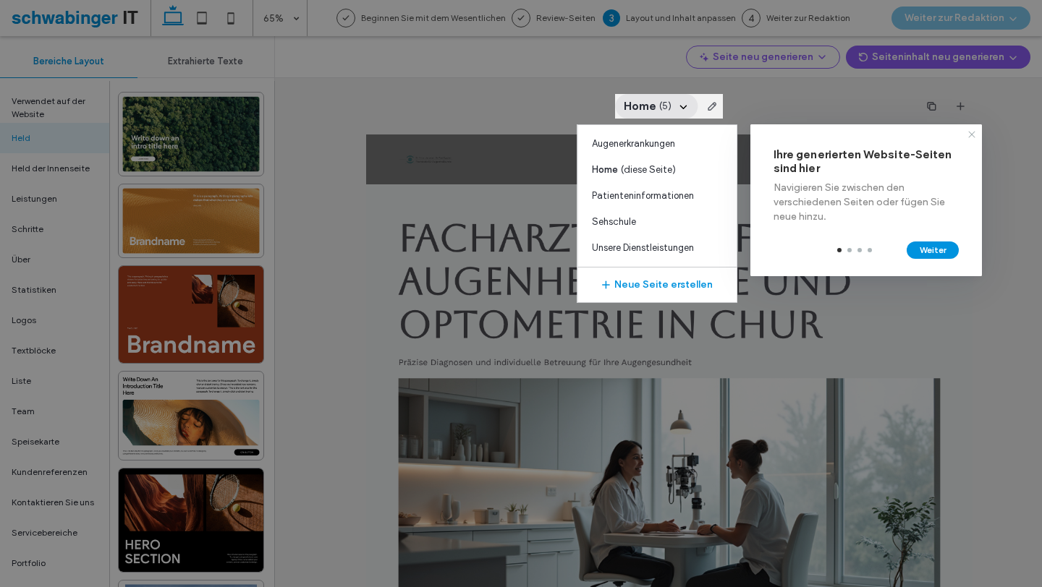
click at [974, 134] on icon at bounding box center [972, 135] width 12 height 12
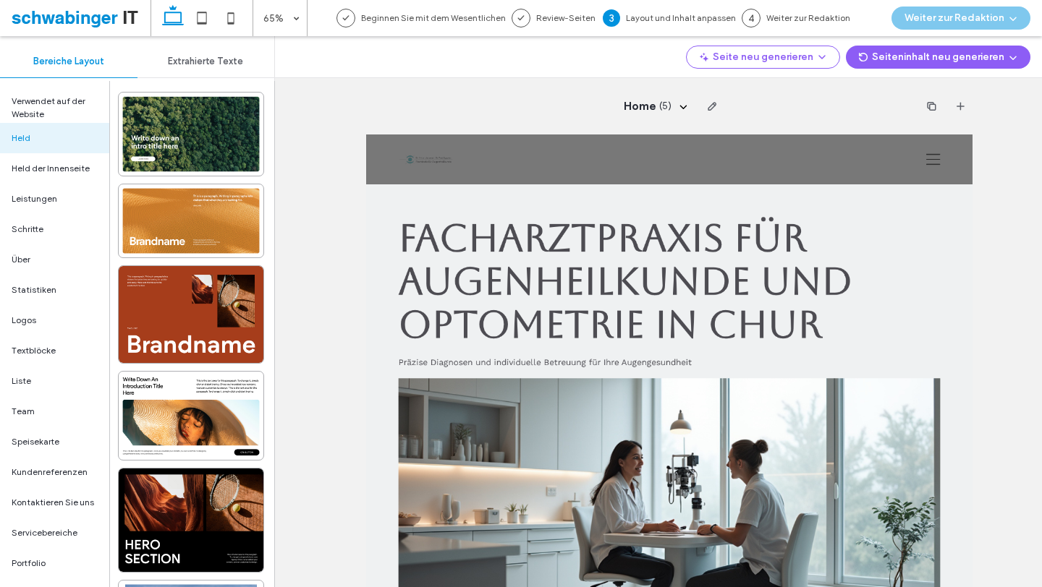
click at [587, 153] on div "Home ( 5 )" at bounding box center [668, 126] width 605 height 56
click at [714, 102] on icon "button" at bounding box center [712, 107] width 12 height 12
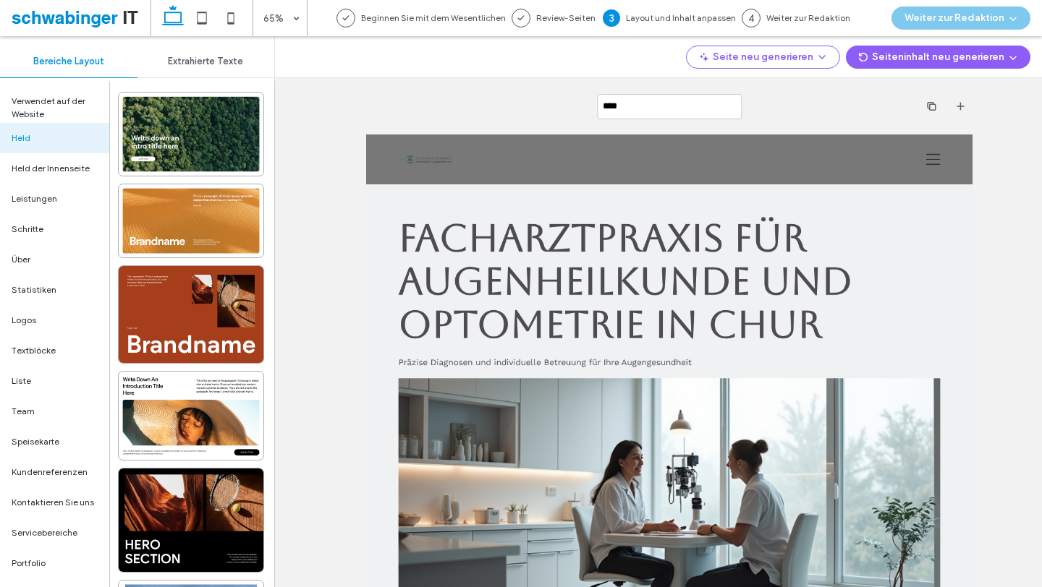
click at [617, 153] on div "****" at bounding box center [668, 126] width 605 height 56
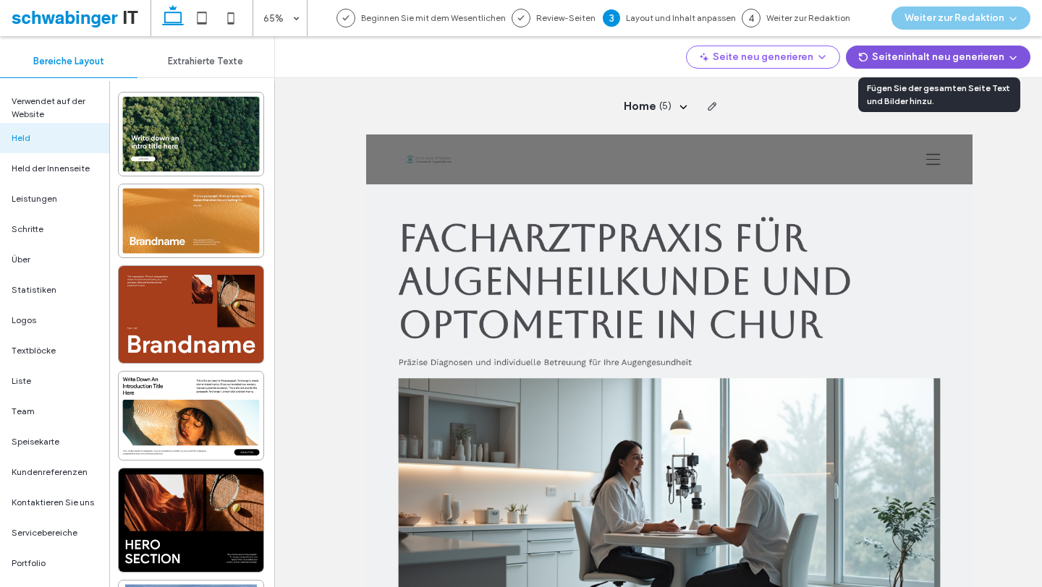
click at [913, 61] on button "Seiteninhalt neu generieren" at bounding box center [938, 57] width 184 height 23
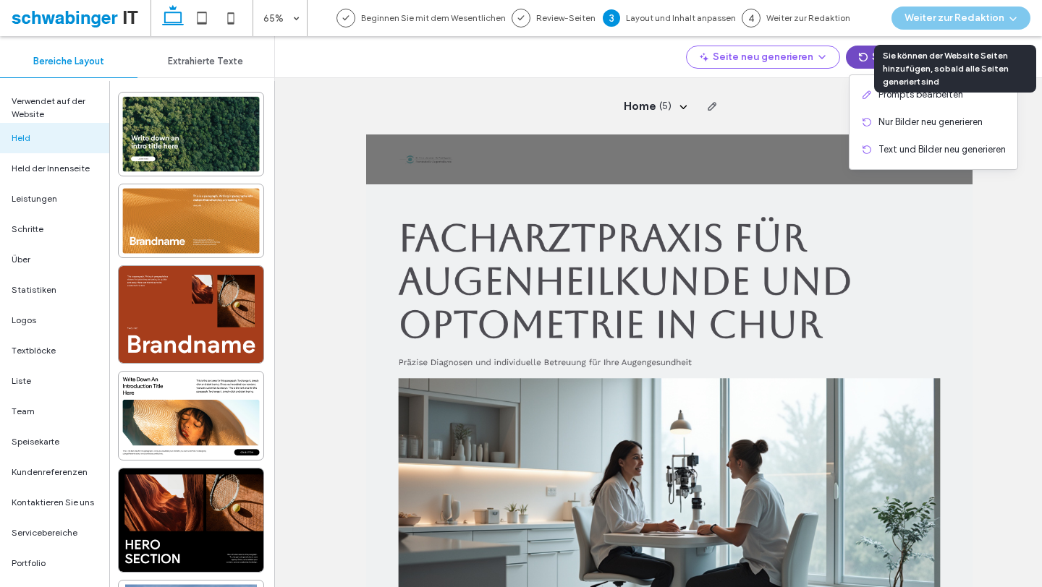
click at [1001, 25] on div "Weiter zur Redaktion" at bounding box center [961, 18] width 162 height 36
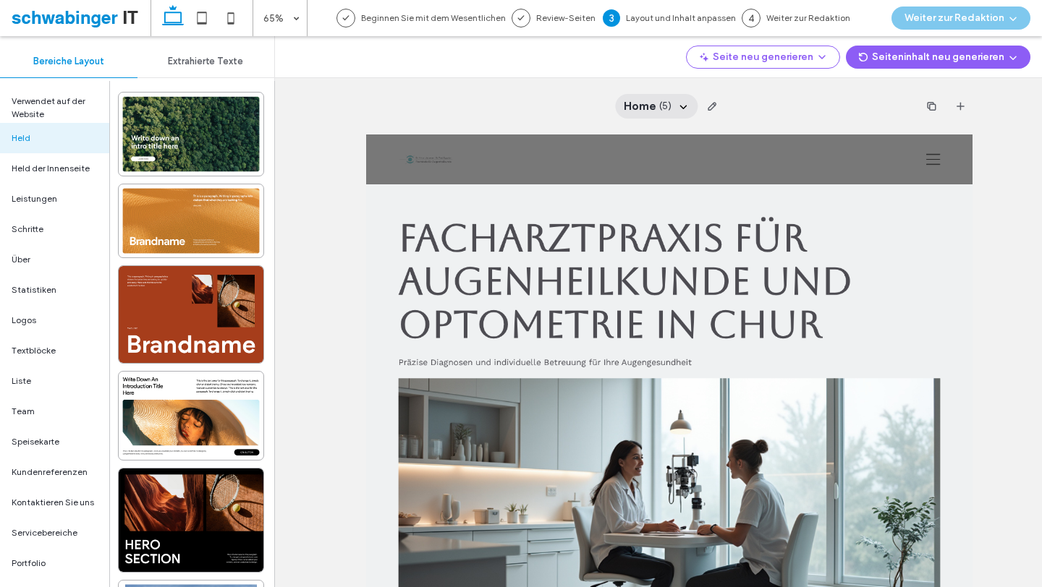
click at [639, 108] on span "Home" at bounding box center [639, 106] width 33 height 16
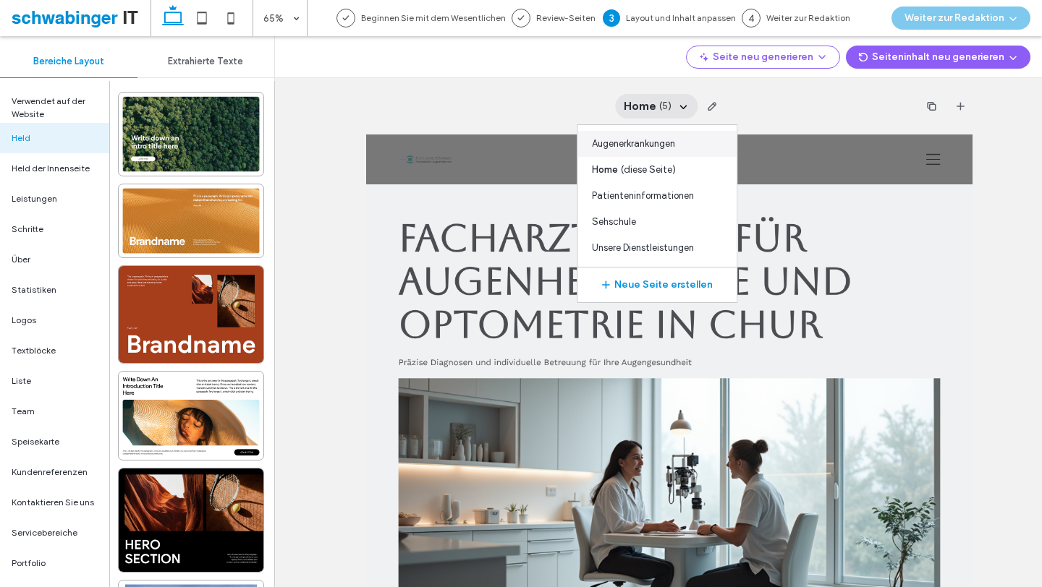
click at [642, 142] on span "Augenerkrankungen" at bounding box center [633, 144] width 83 height 14
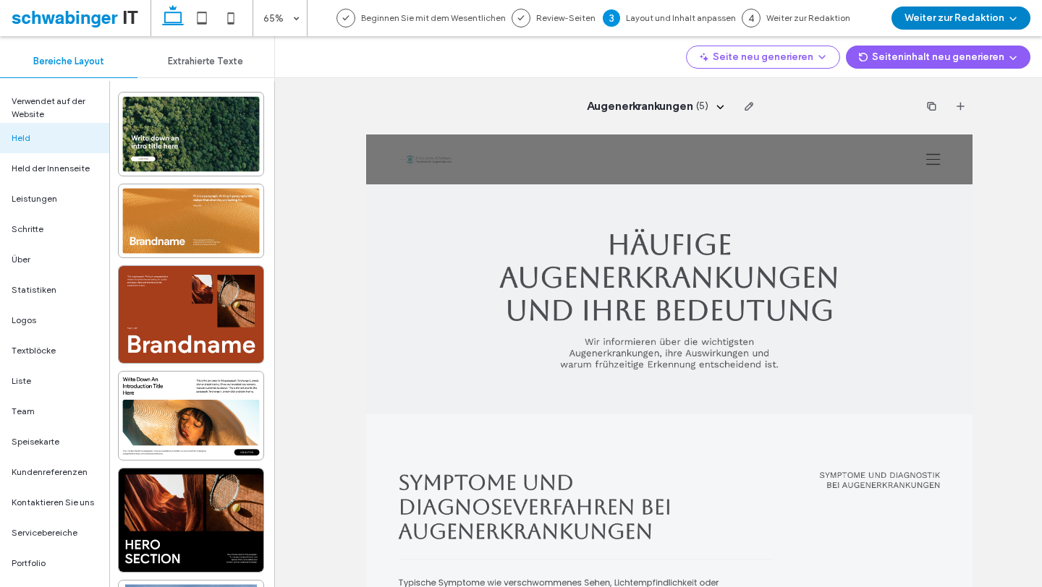
click at [909, 25] on button "Weiter zur Redaktion" at bounding box center [960, 18] width 139 height 23
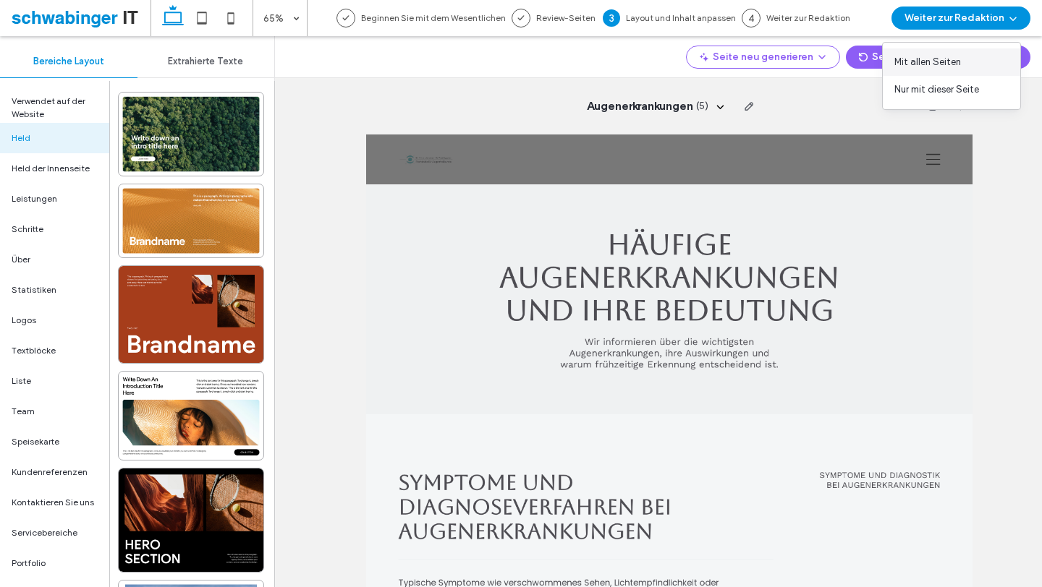
click at [916, 61] on span "Mit allen Seiten" at bounding box center [927, 62] width 67 height 14
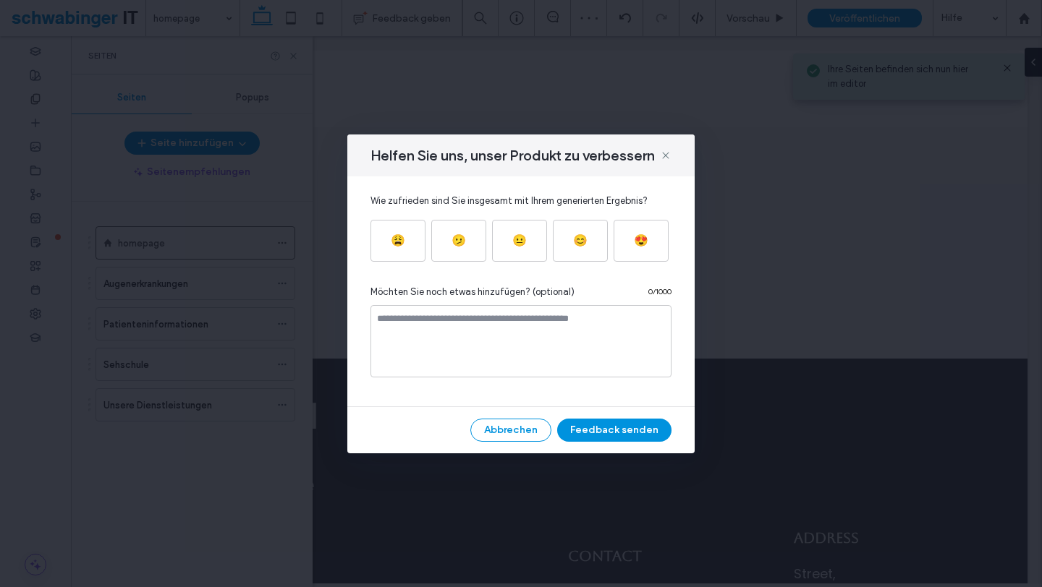
click at [664, 156] on div at bounding box center [521, 293] width 1042 height 587
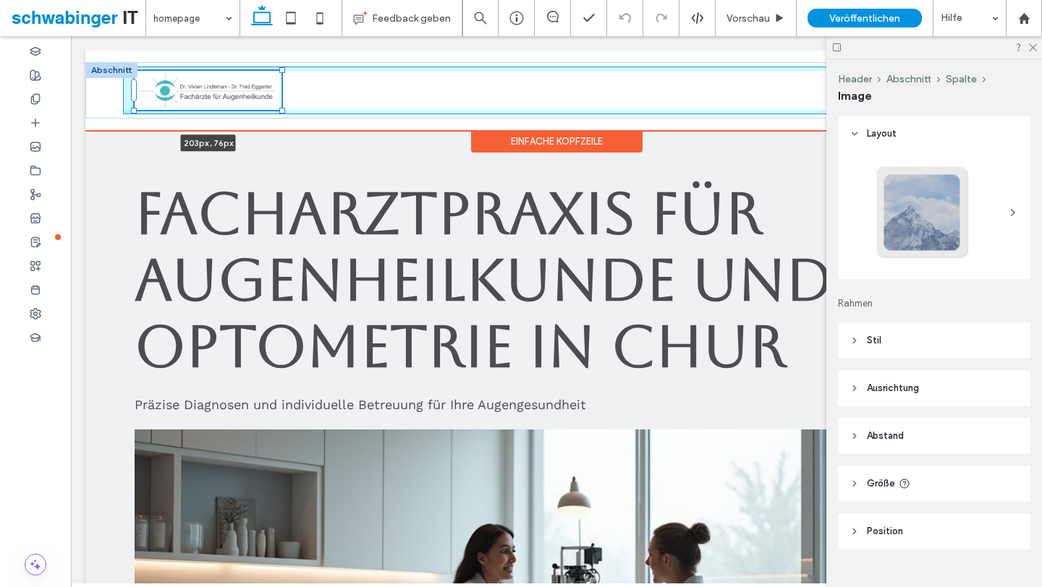
scroll to position [26, 0]
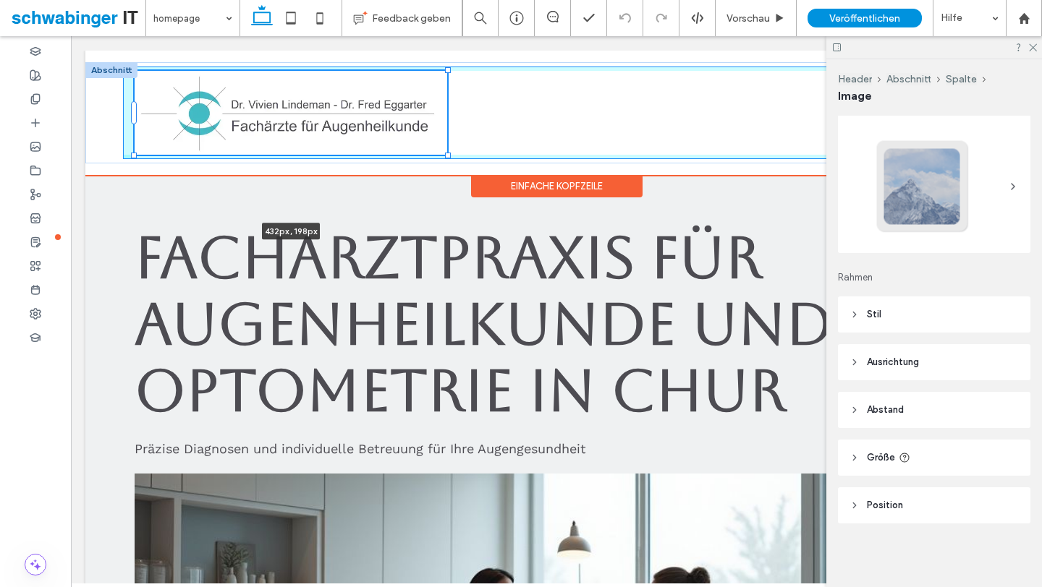
drag, startPoint x: 735, startPoint y: 192, endPoint x: 524, endPoint y: 131, distance: 220.0
click at [524, 131] on div "432px , 198px" at bounding box center [556, 112] width 942 height 101
type input "***"
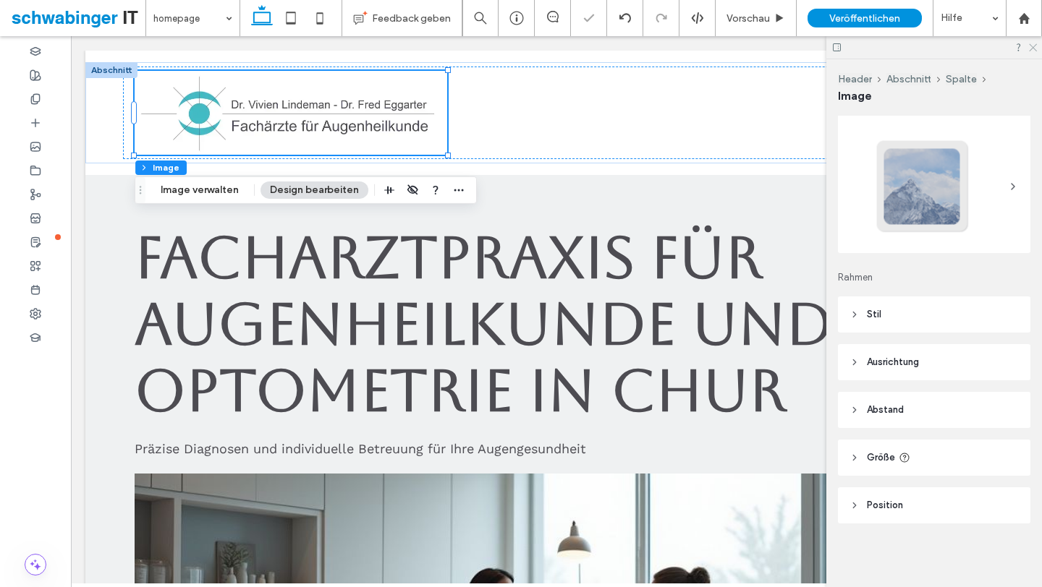
click at [1030, 51] on icon at bounding box center [1031, 46] width 9 height 9
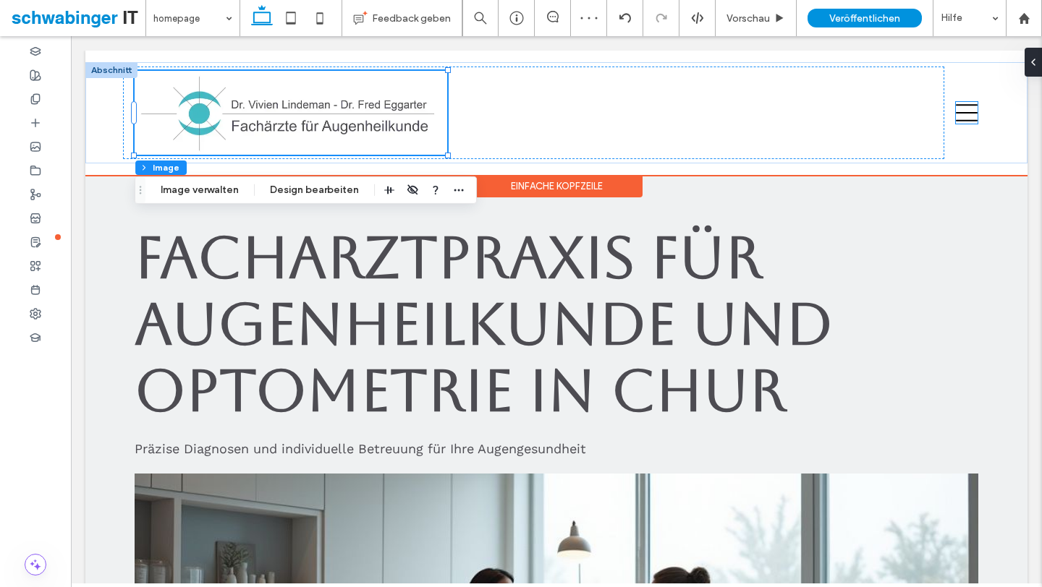
click at [968, 118] on icon at bounding box center [966, 113] width 22 height 22
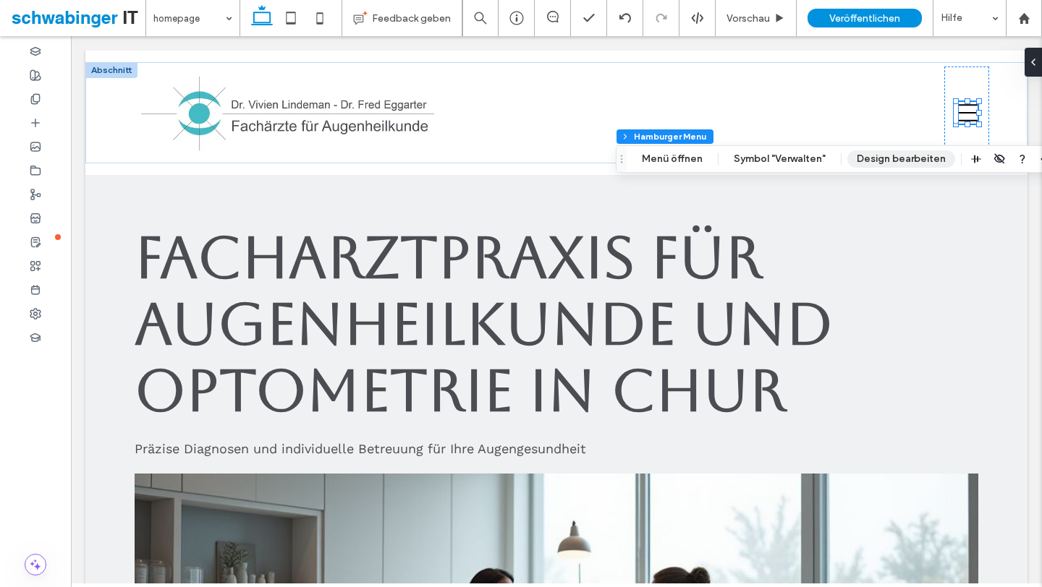
click at [849, 162] on button "Design bearbeiten" at bounding box center [901, 158] width 108 height 17
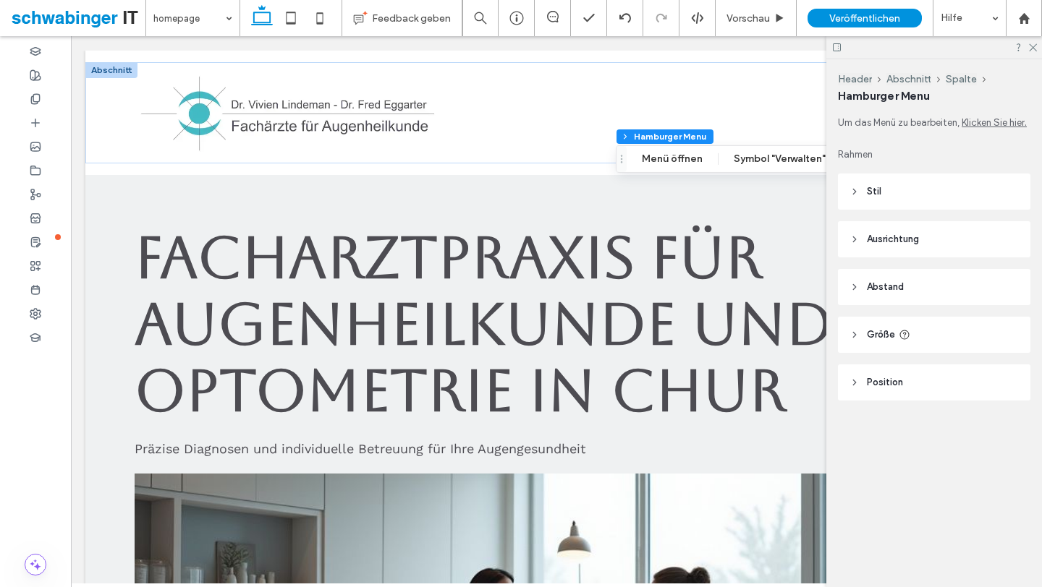
click at [876, 193] on span "Stil" at bounding box center [874, 191] width 14 height 14
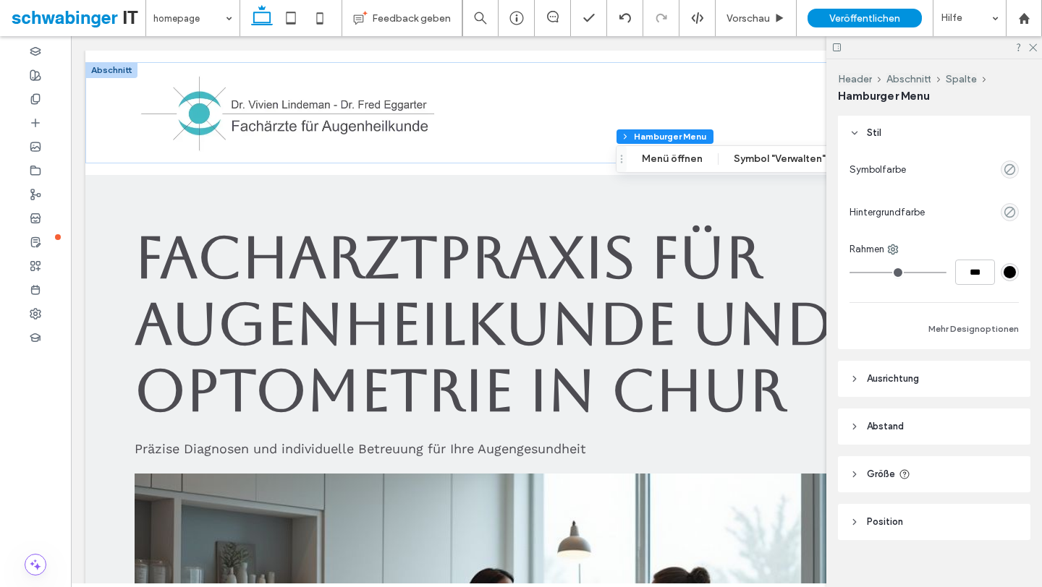
scroll to position [75, 0]
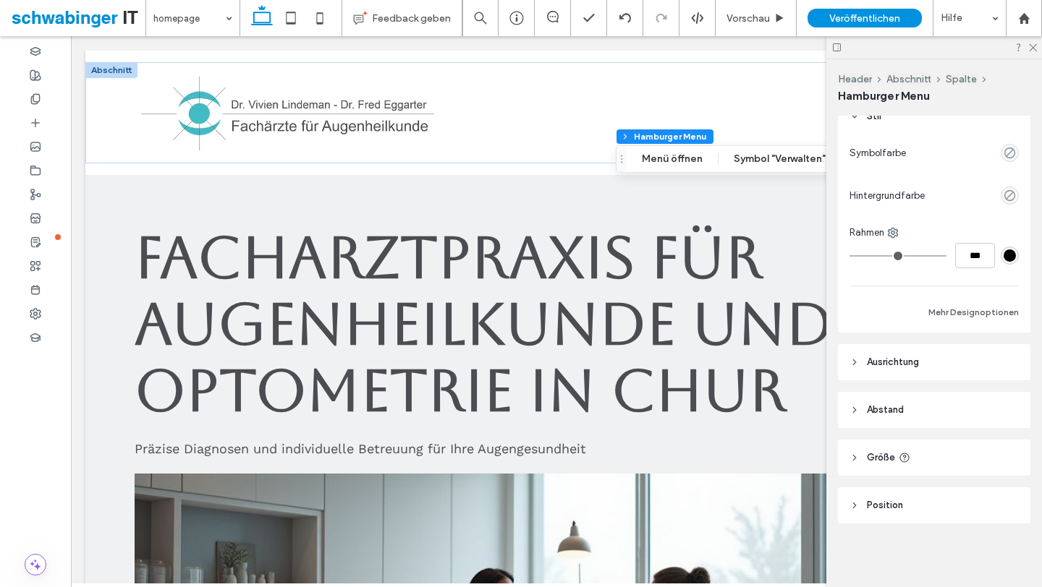
click at [888, 362] on span "Ausrichtung" at bounding box center [893, 362] width 52 height 14
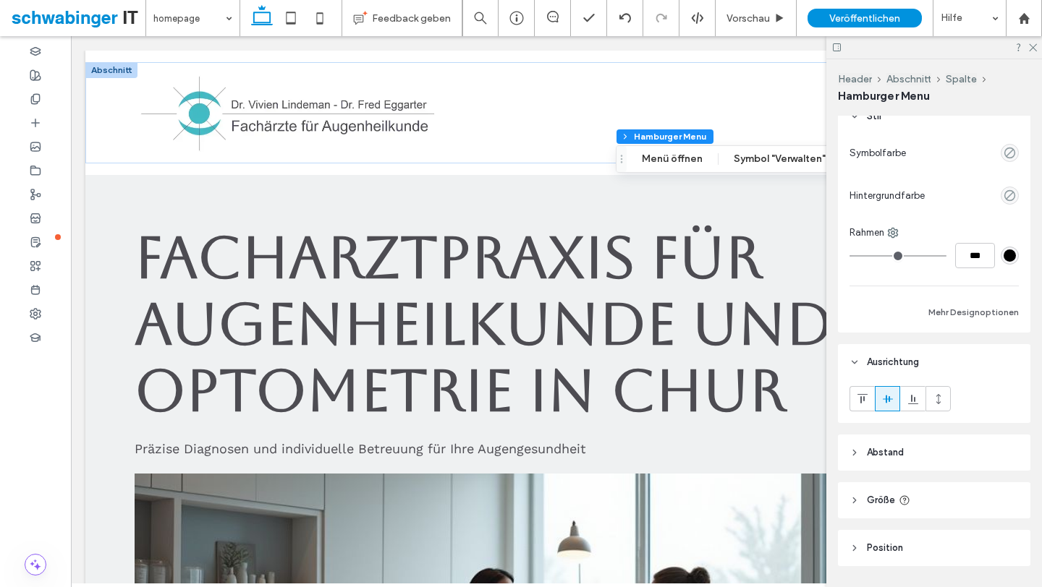
scroll to position [0, 0]
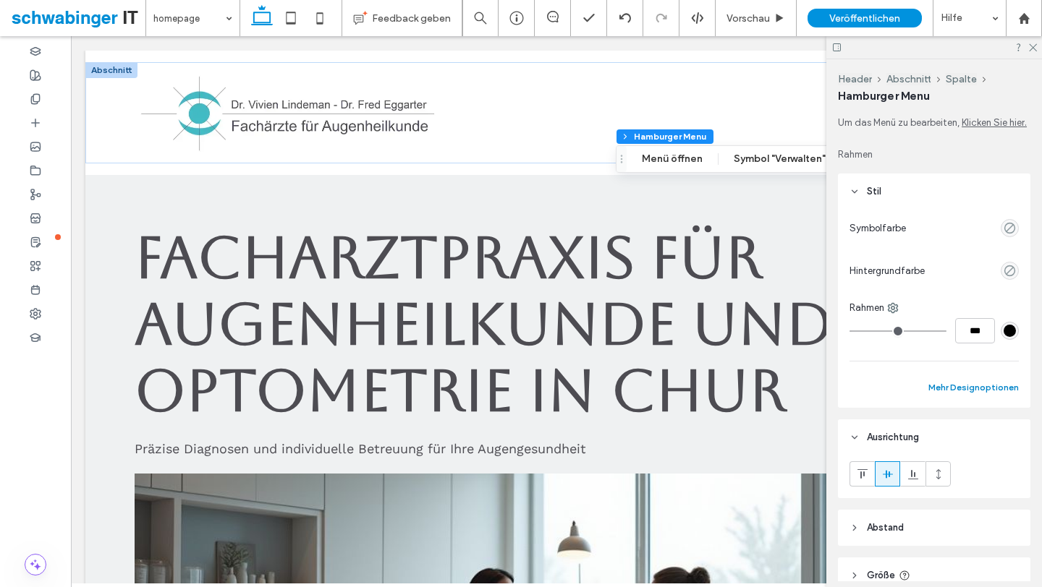
click at [974, 386] on button "Mehr Designoptionen" at bounding box center [973, 387] width 90 height 17
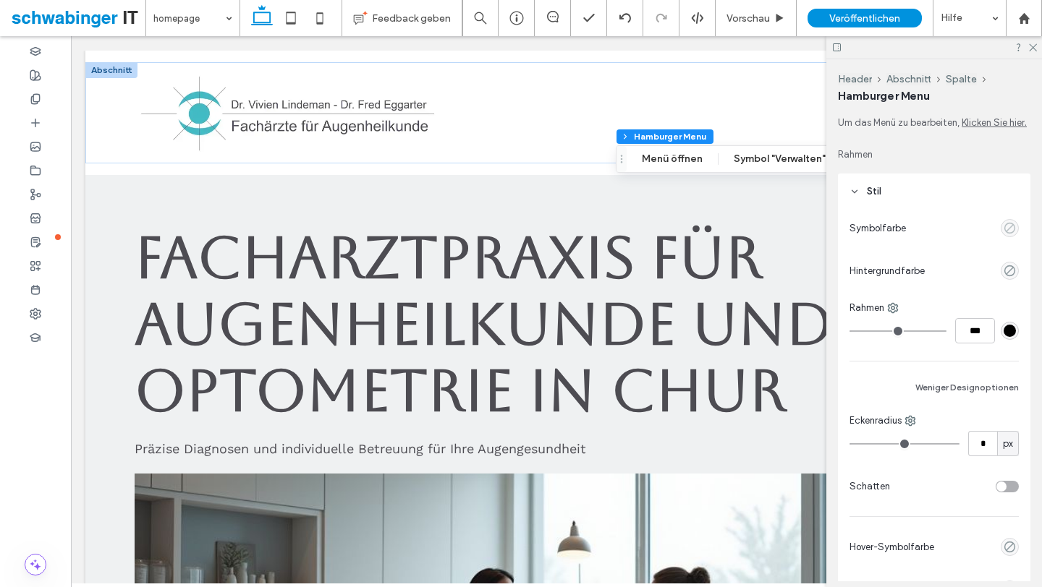
click at [1009, 224] on icon "empty color" at bounding box center [1009, 228] width 12 height 12
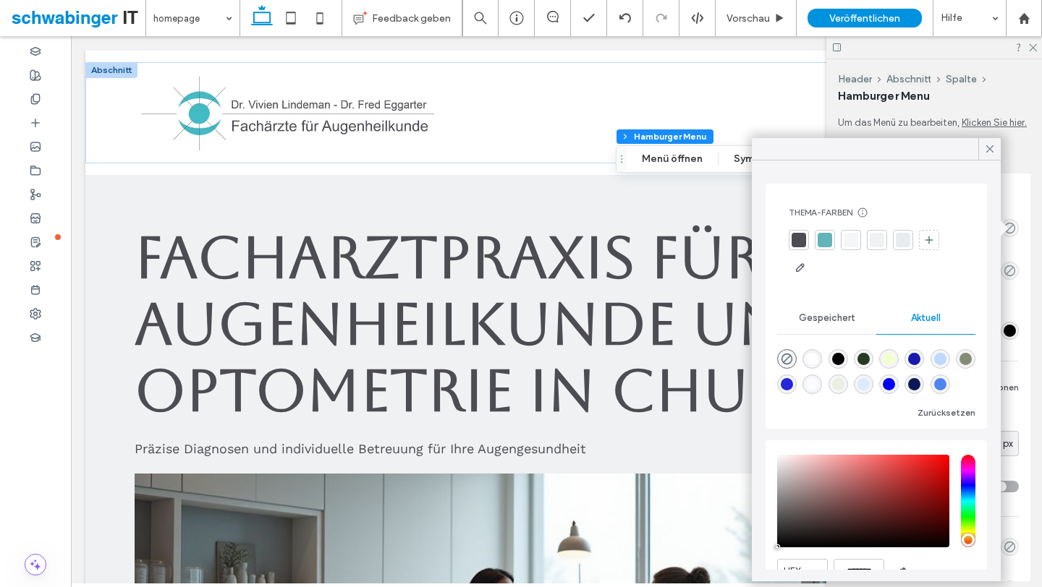
click at [832, 242] on div at bounding box center [824, 240] width 20 height 20
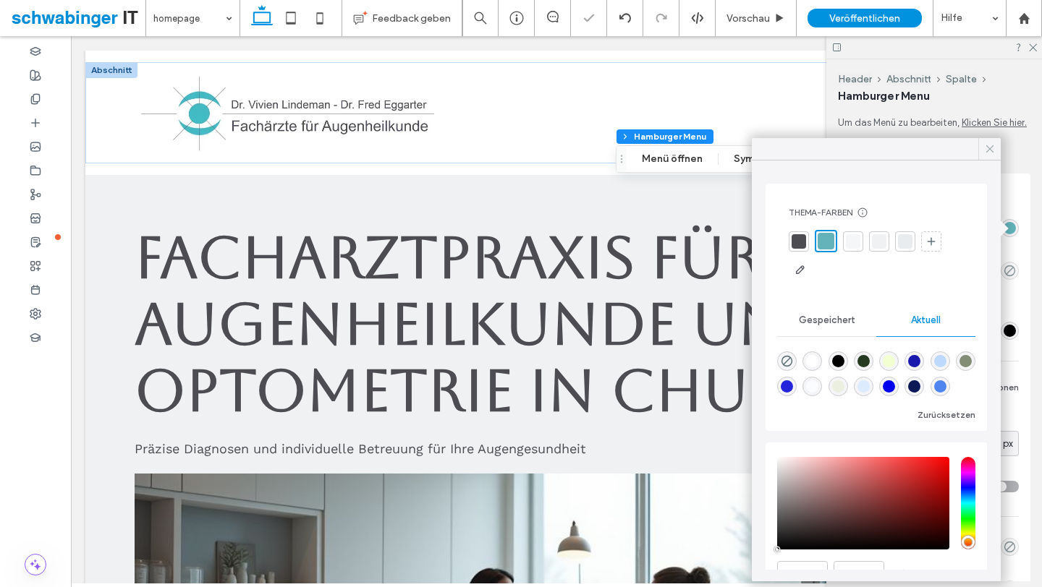
click at [996, 144] on div at bounding box center [989, 149] width 22 height 22
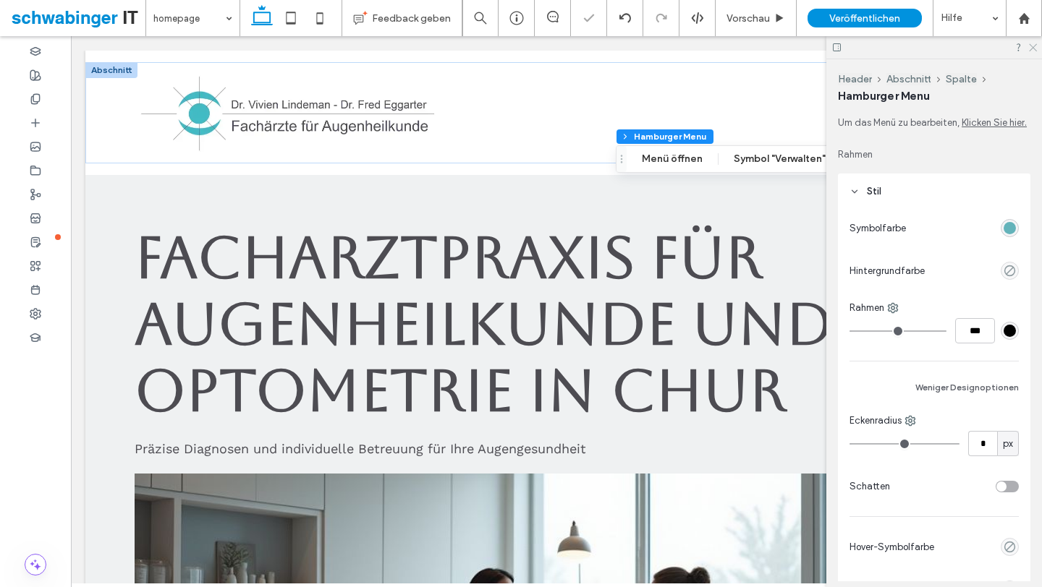
click at [1034, 44] on icon at bounding box center [1031, 46] width 9 height 9
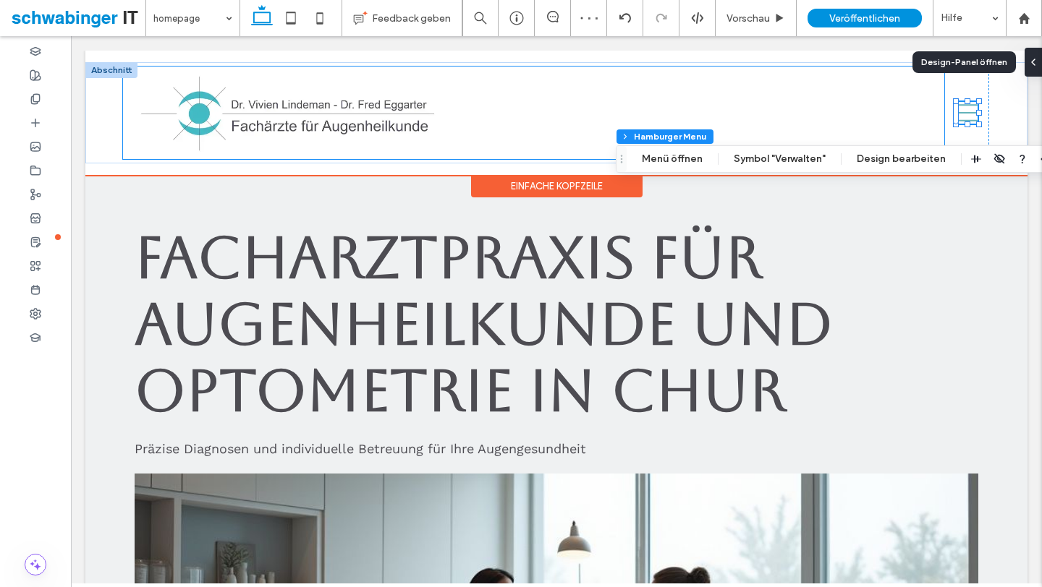
click at [830, 111] on div at bounding box center [533, 113] width 821 height 93
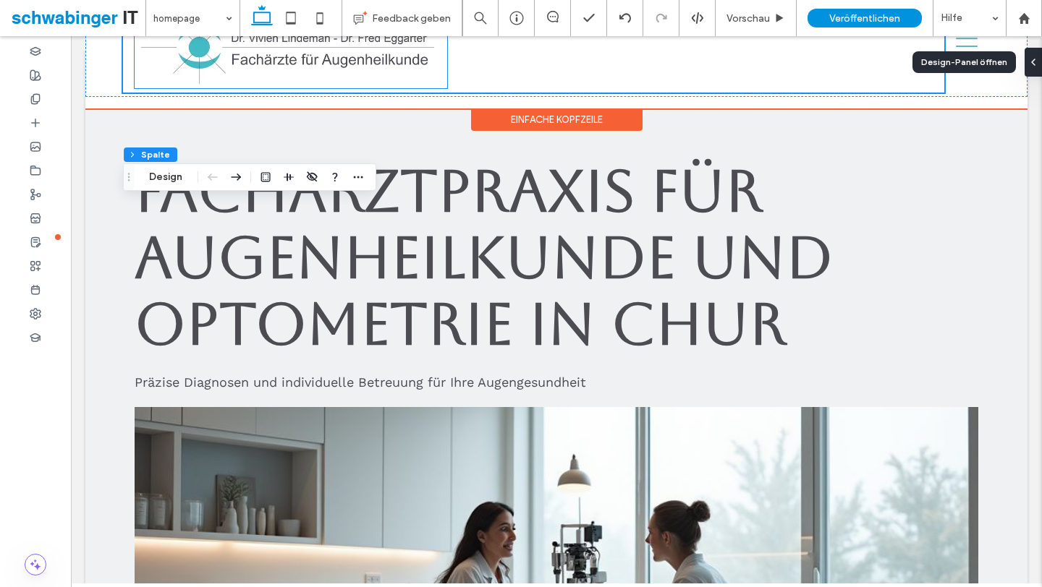
scroll to position [17, 0]
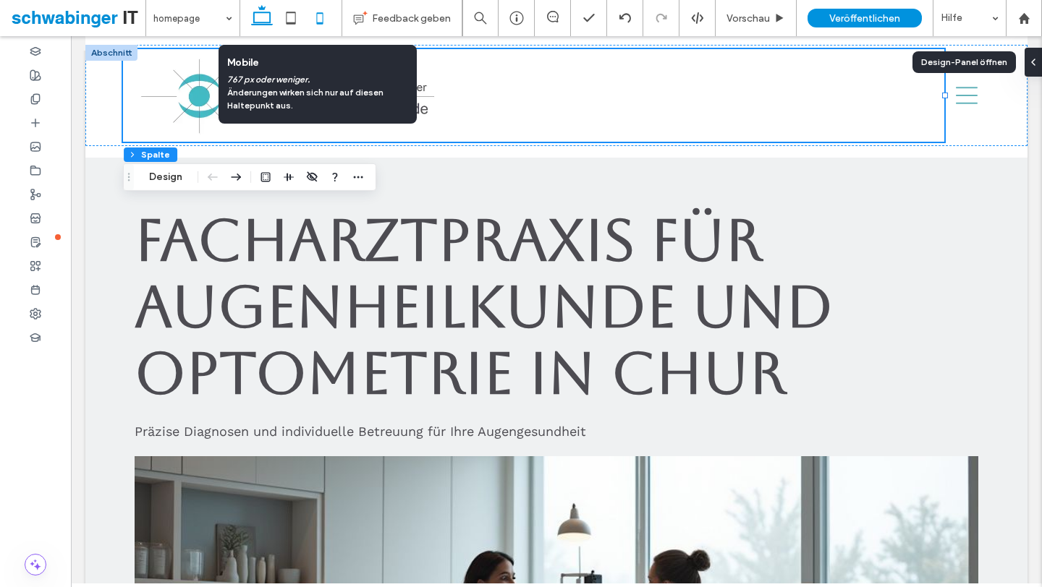
click at [316, 16] on icon at bounding box center [319, 18] width 29 height 29
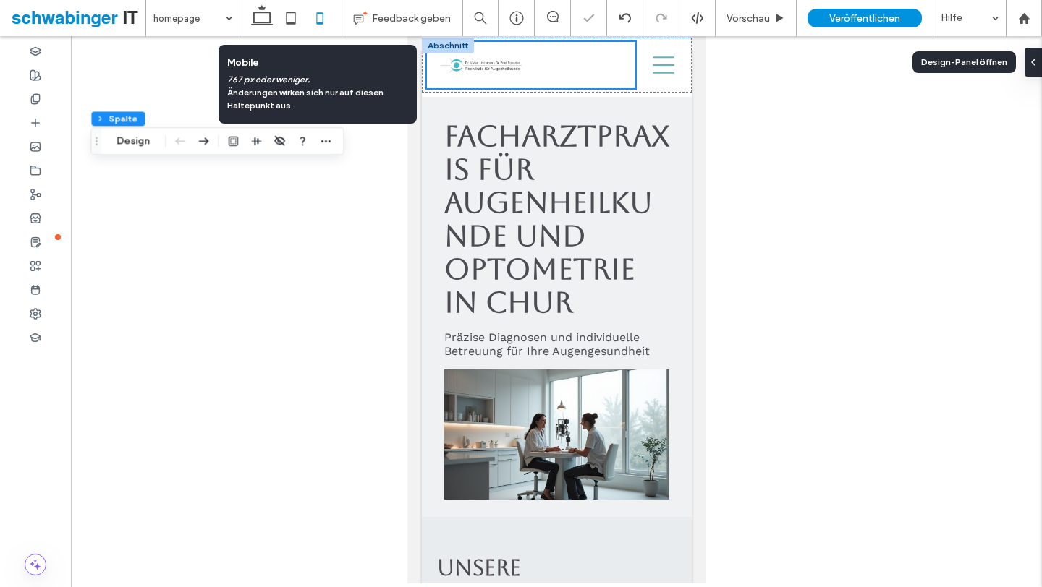
type input "**"
type input "*****"
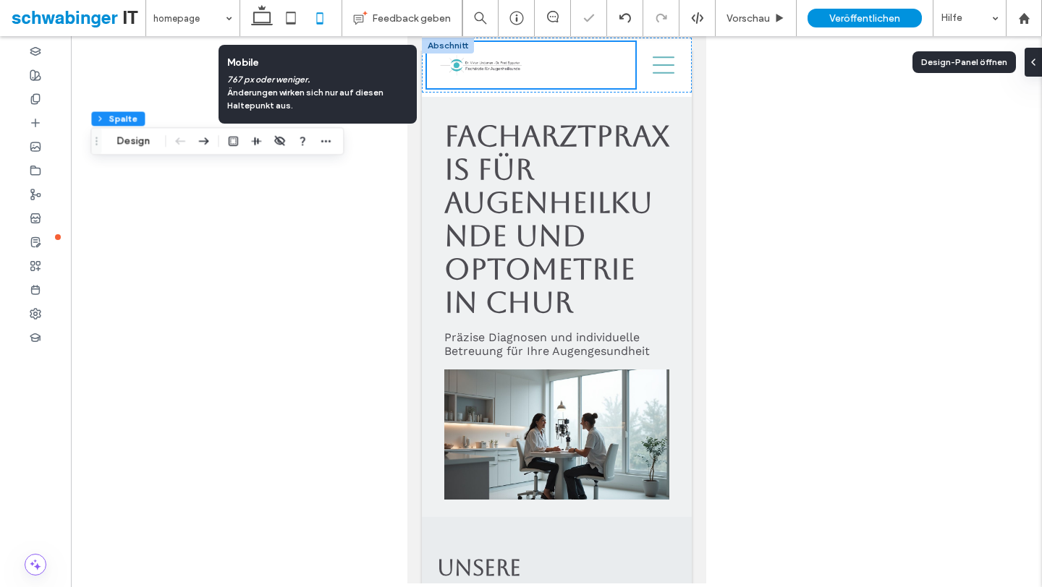
scroll to position [0, 0]
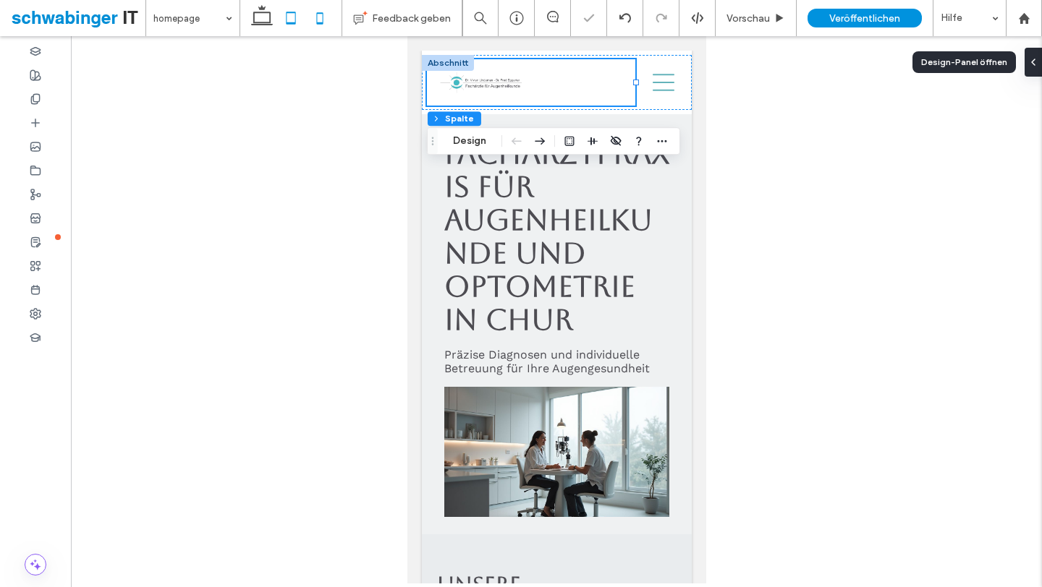
click at [291, 12] on use at bounding box center [290, 18] width 9 height 12
type input "*"
type input "**"
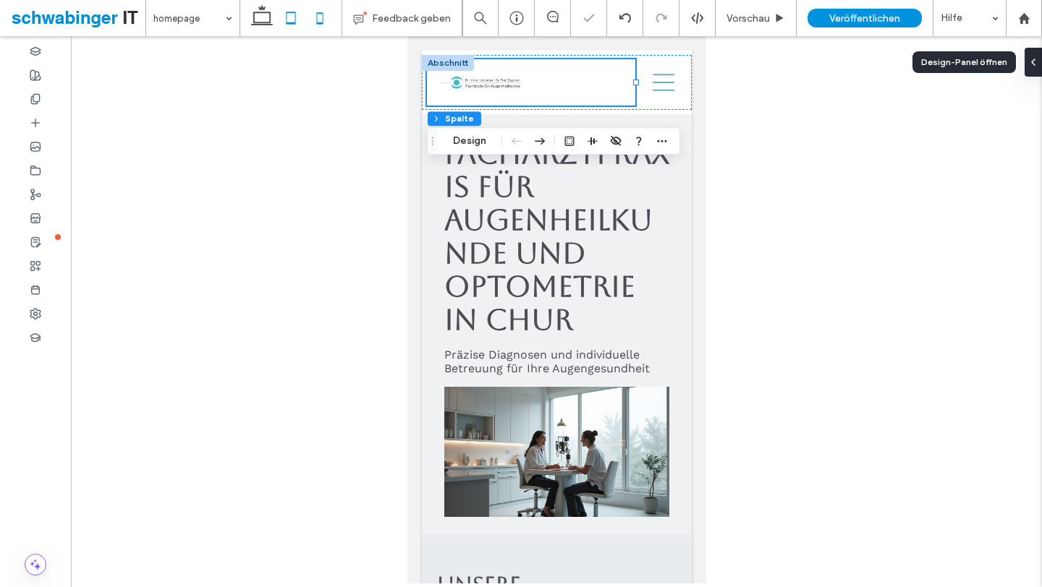
type input "*****"
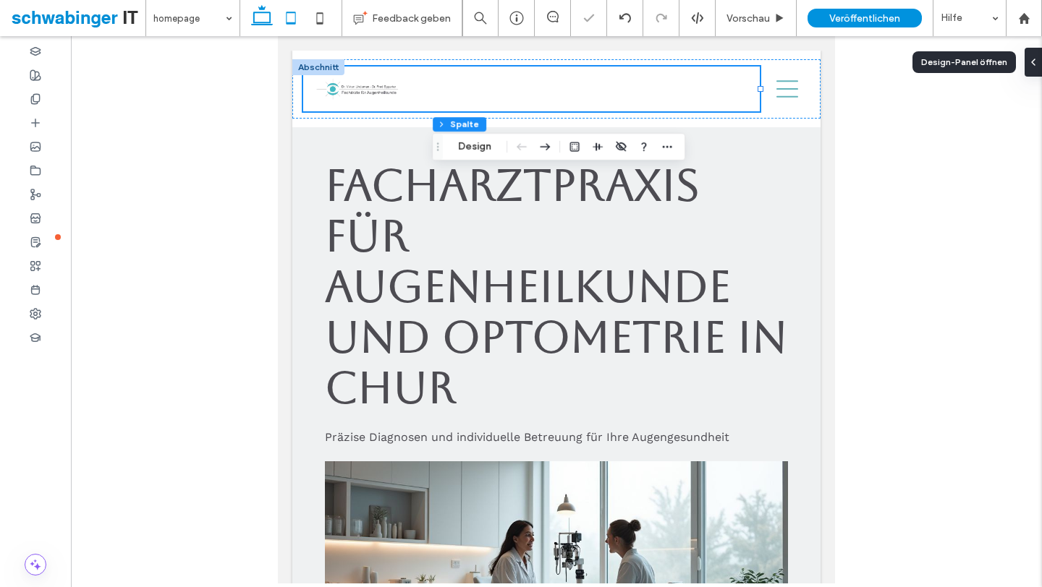
click at [255, 24] on use at bounding box center [262, 15] width 22 height 20
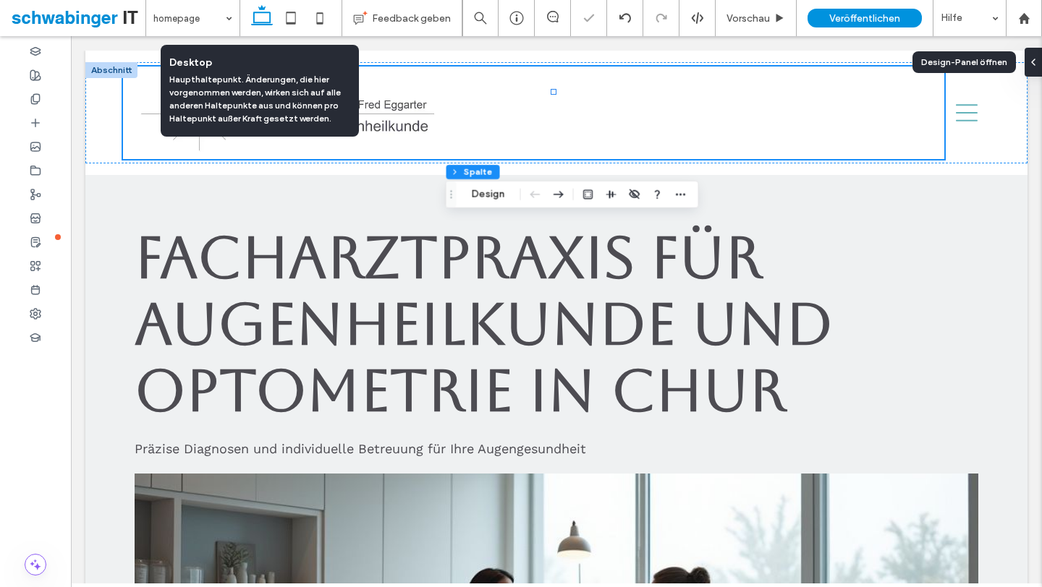
type input "**"
type input "*****"
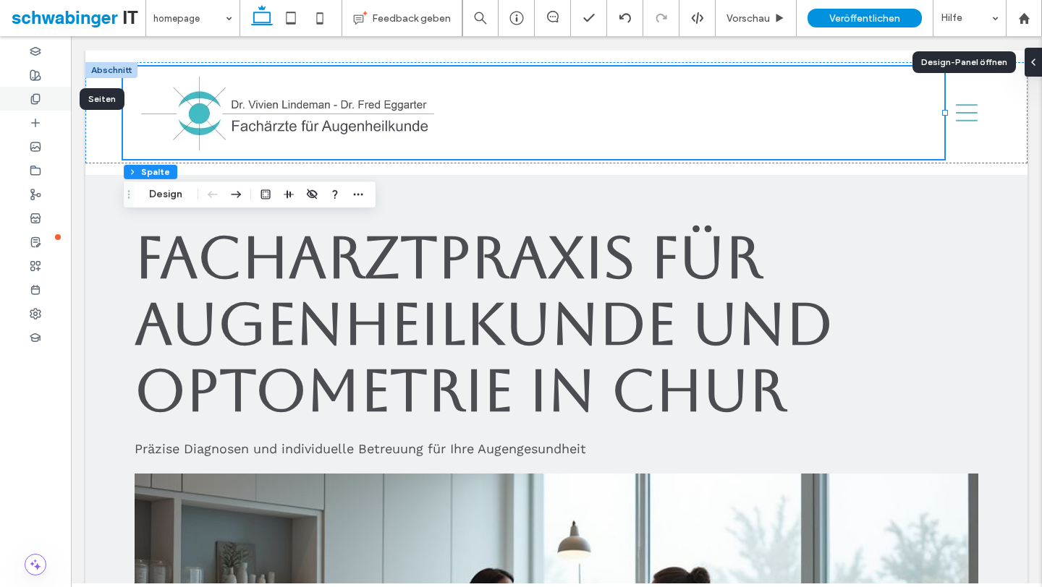
click at [47, 94] on div at bounding box center [35, 99] width 71 height 24
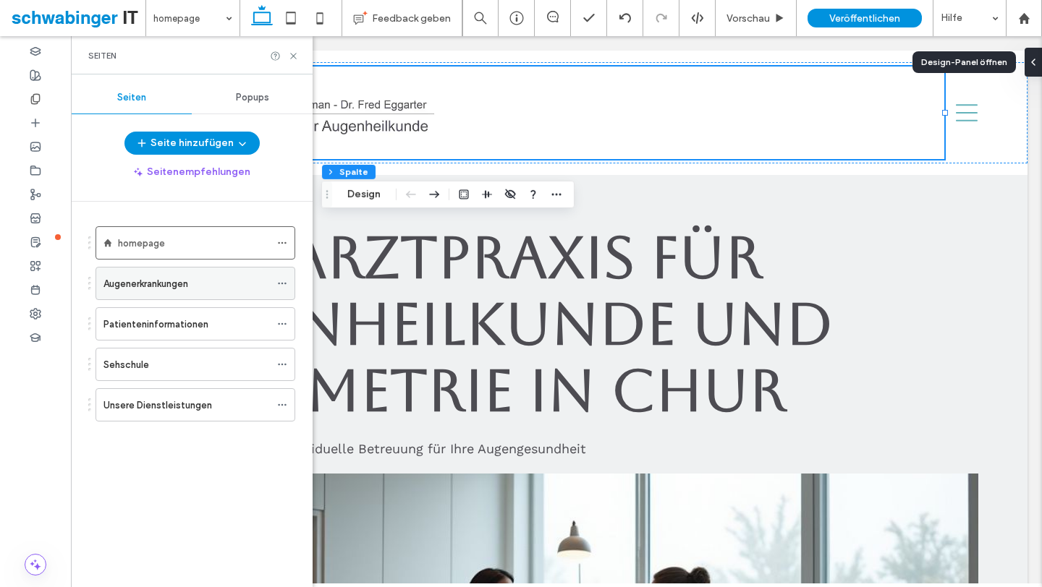
click at [145, 271] on div "Augenerkrankungen" at bounding box center [186, 284] width 166 height 32
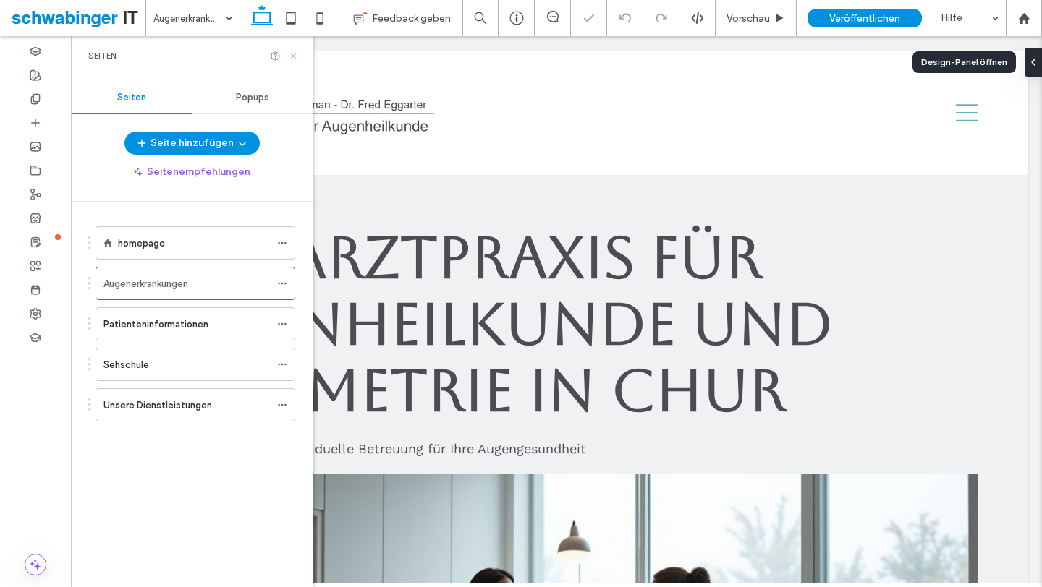
click at [296, 57] on icon at bounding box center [293, 56] width 11 height 11
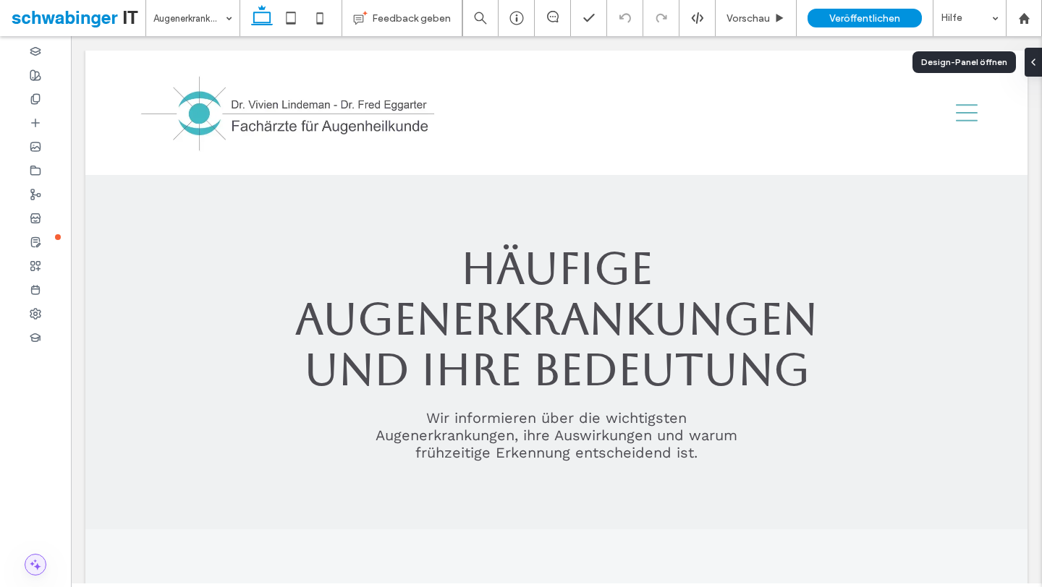
click at [44, 564] on span at bounding box center [35, 565] width 20 height 20
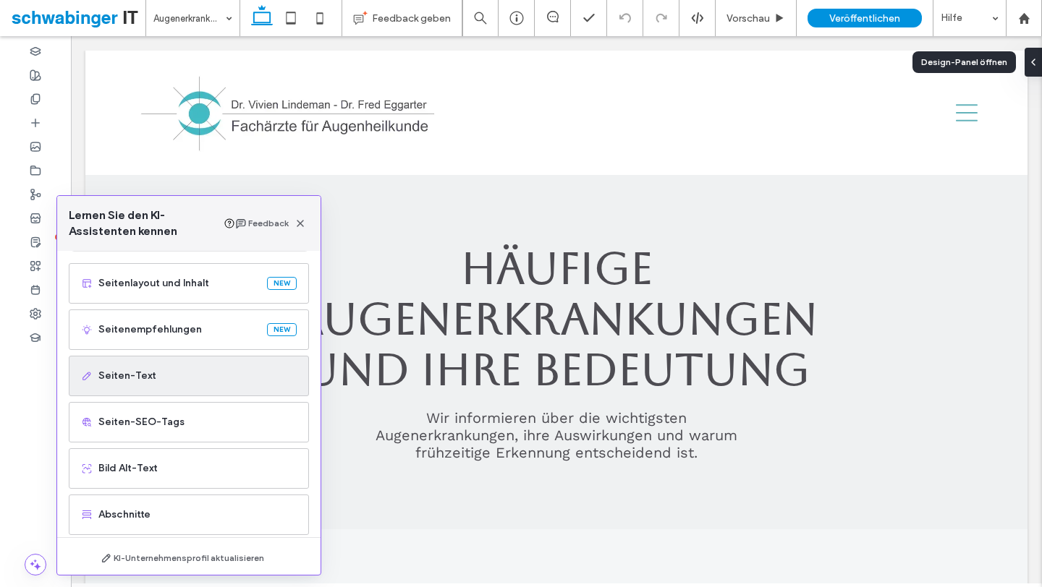
scroll to position [117, 0]
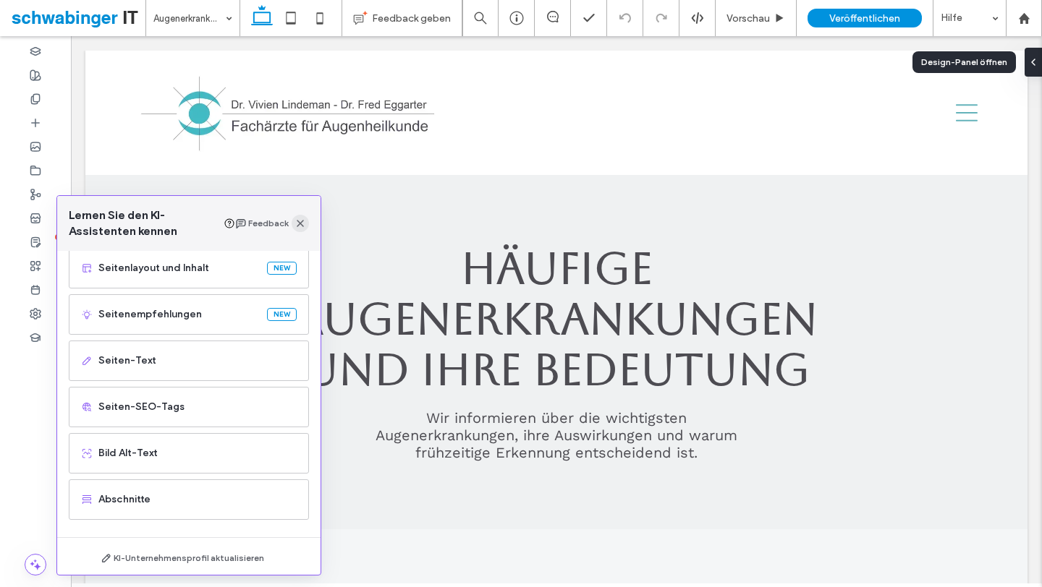
click at [301, 229] on span "button" at bounding box center [299, 223] width 17 height 17
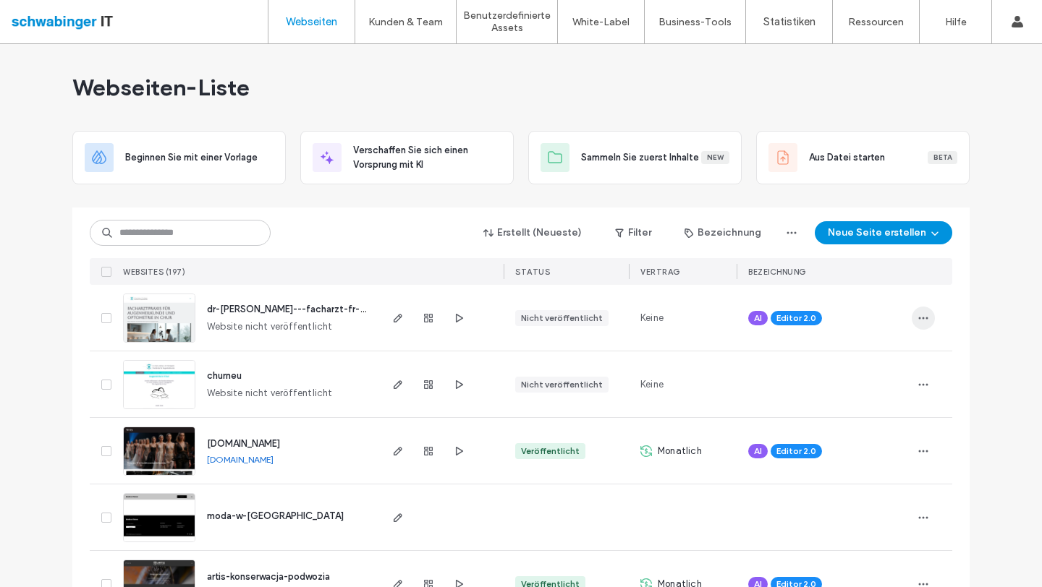
click at [920, 317] on icon "button" at bounding box center [923, 318] width 12 height 12
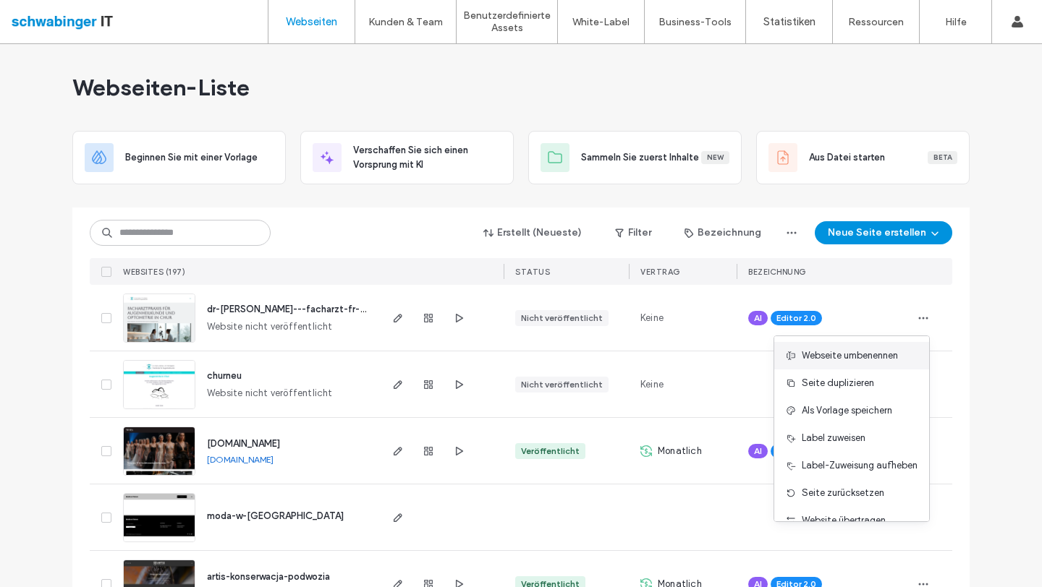
click at [832, 363] on div "Webseite umbenennen" at bounding box center [851, 355] width 155 height 27
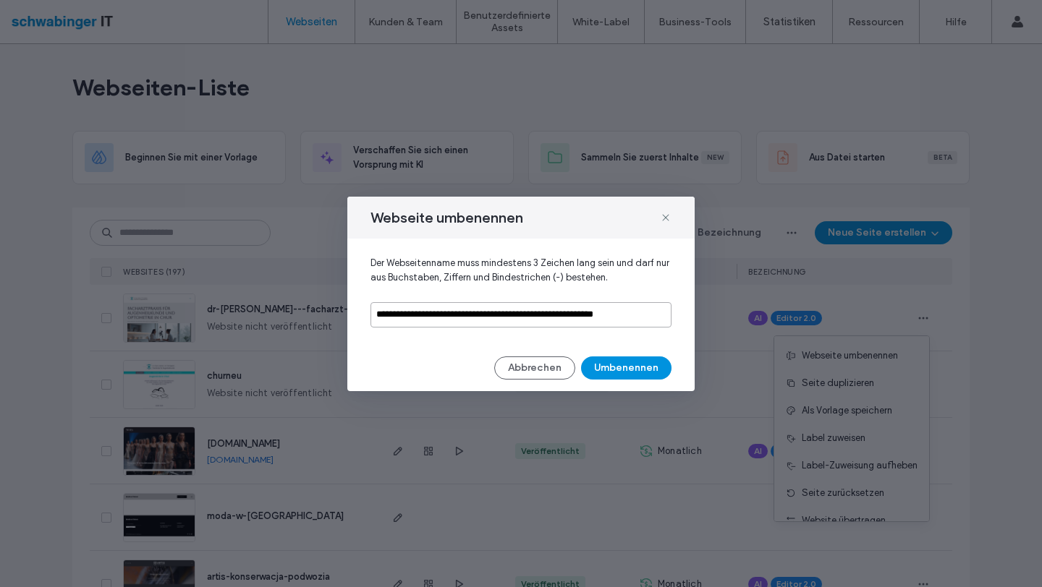
click at [388, 313] on input "**********" at bounding box center [520, 314] width 301 height 25
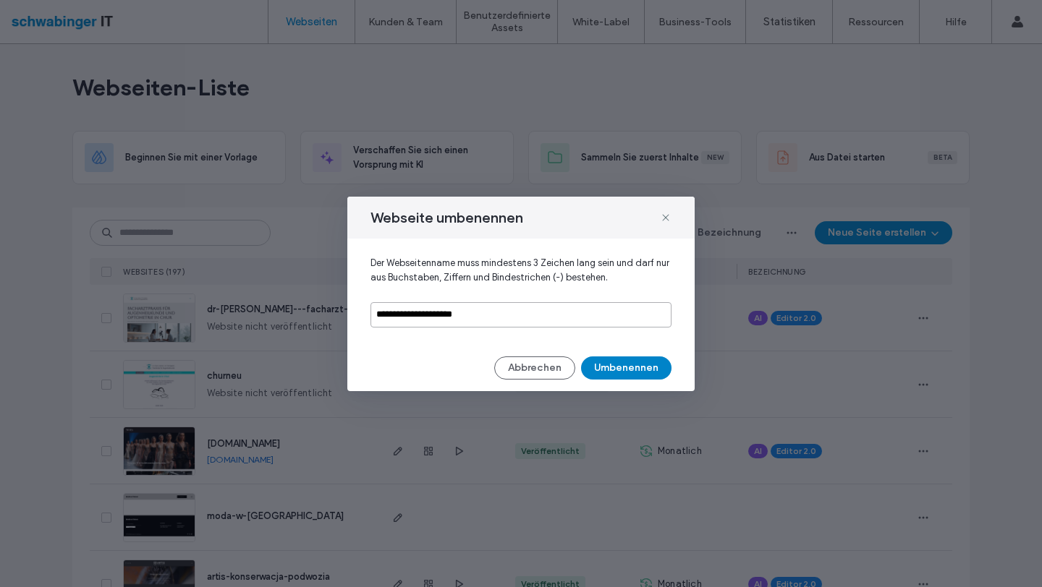
type input "**********"
click at [610, 367] on button "Umbenennen" at bounding box center [626, 368] width 90 height 23
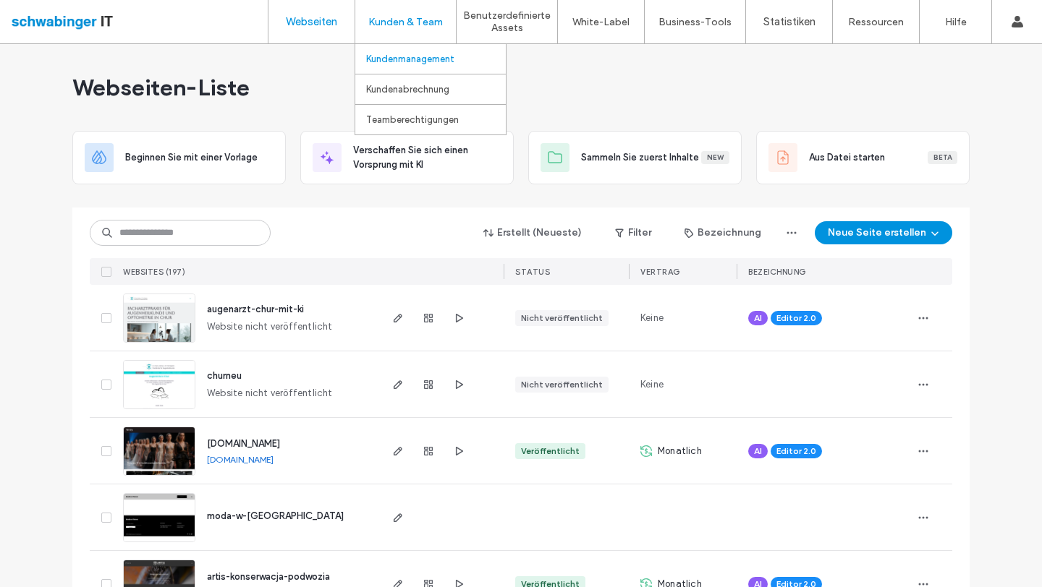
click at [408, 59] on label "Kundenmanagement" at bounding box center [410, 59] width 88 height 11
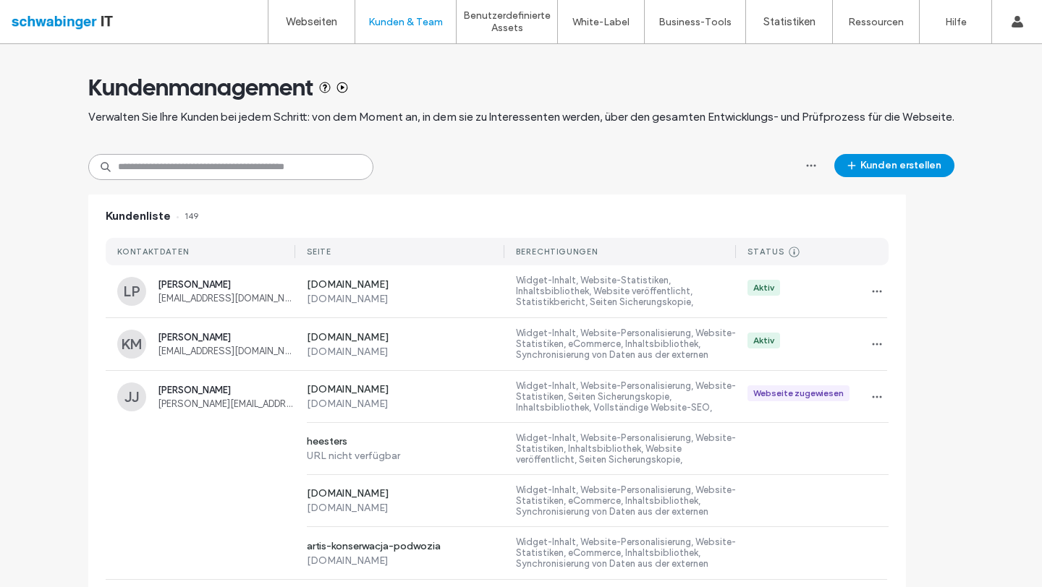
click at [234, 173] on input at bounding box center [230, 167] width 285 height 26
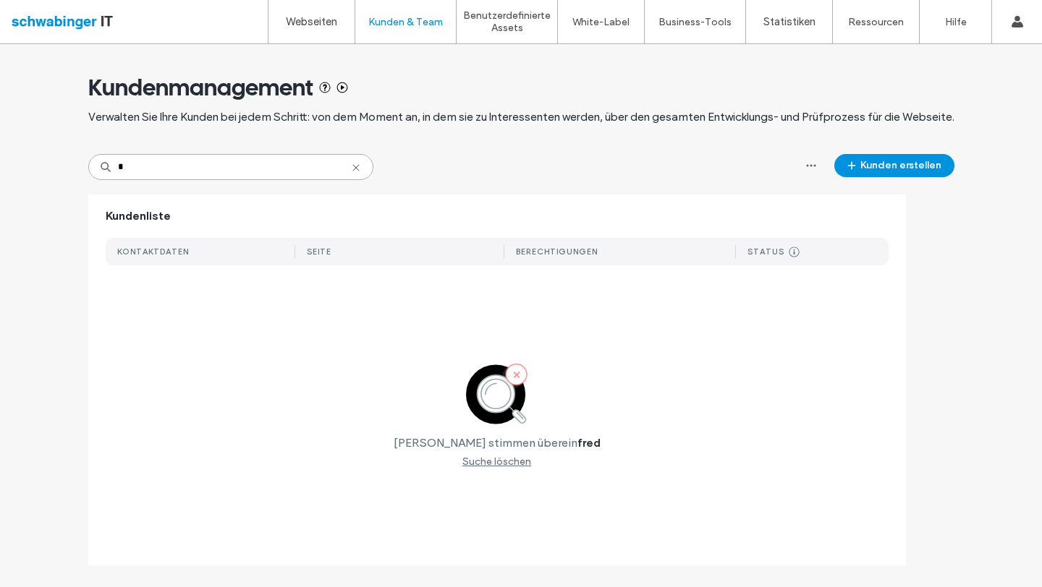
type input "*"
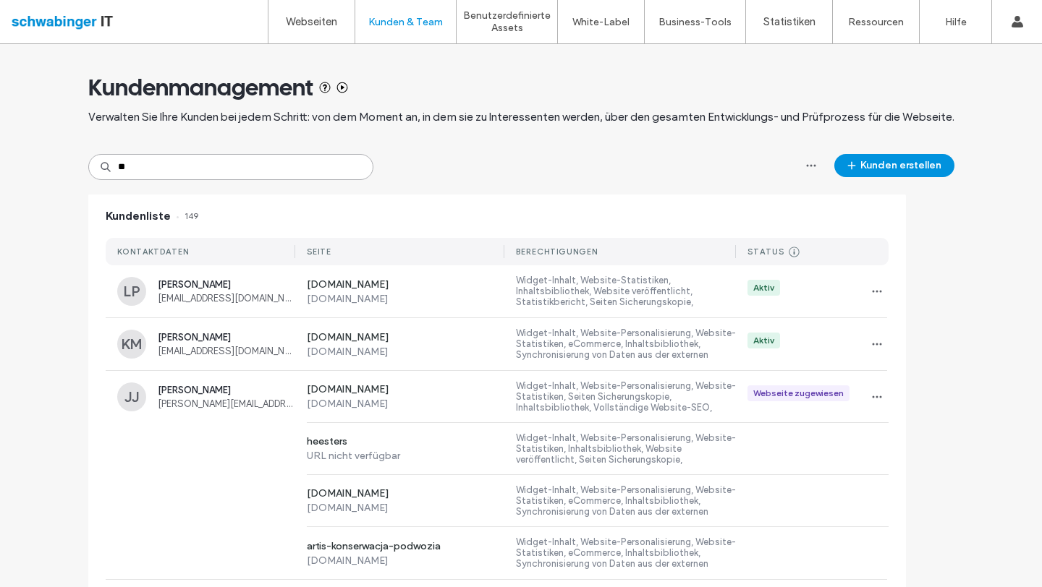
type input "***"
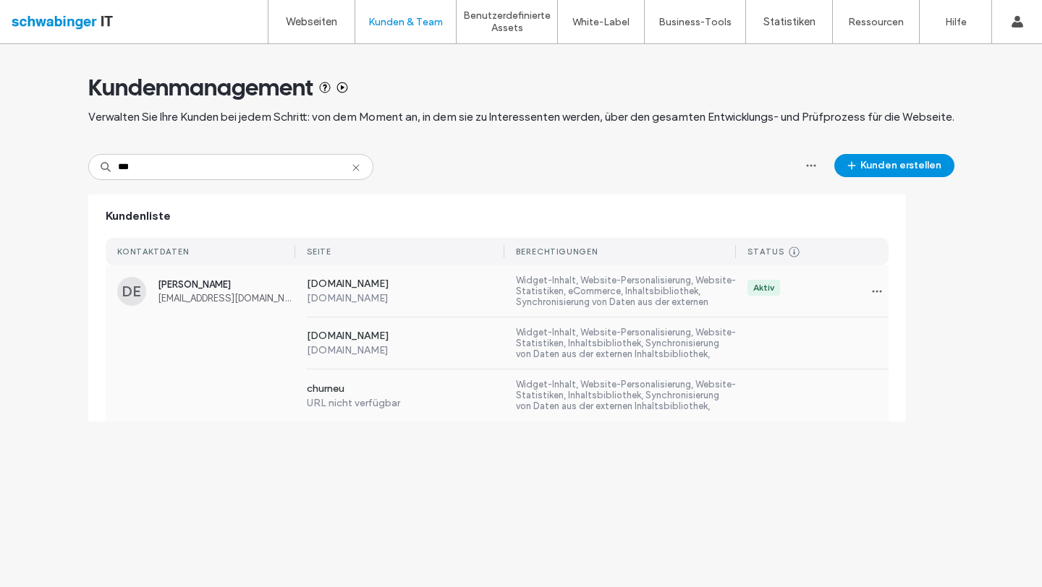
click at [189, 332] on div "[DOMAIN_NAME] [DOMAIN_NAME] Widget-Inhalt, Website-Personalisierung, Website-St…" at bounding box center [497, 344] width 783 height 52
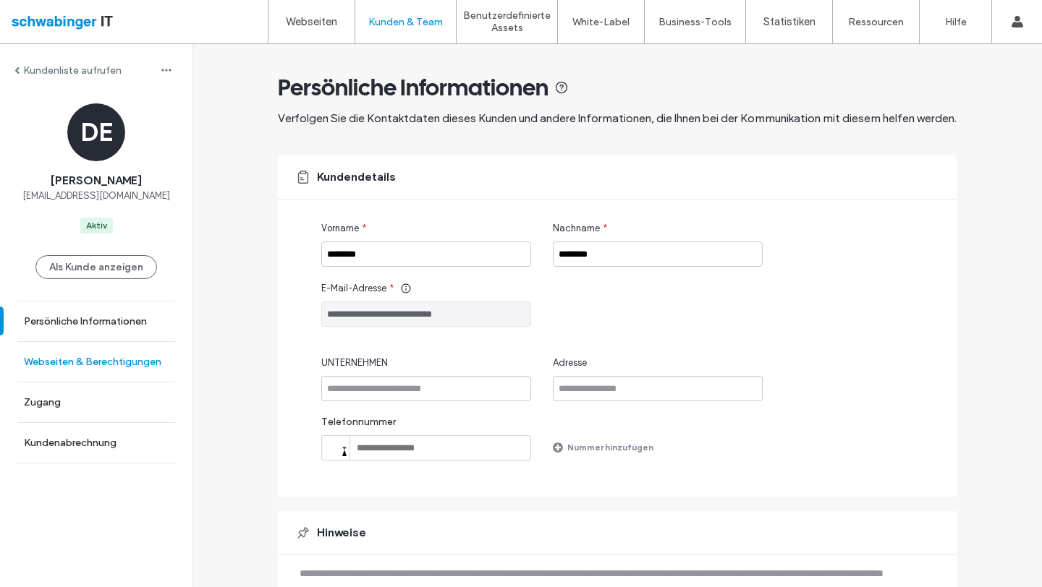
click at [106, 360] on label "Webseiten & Berechtigungen" at bounding box center [92, 362] width 137 height 12
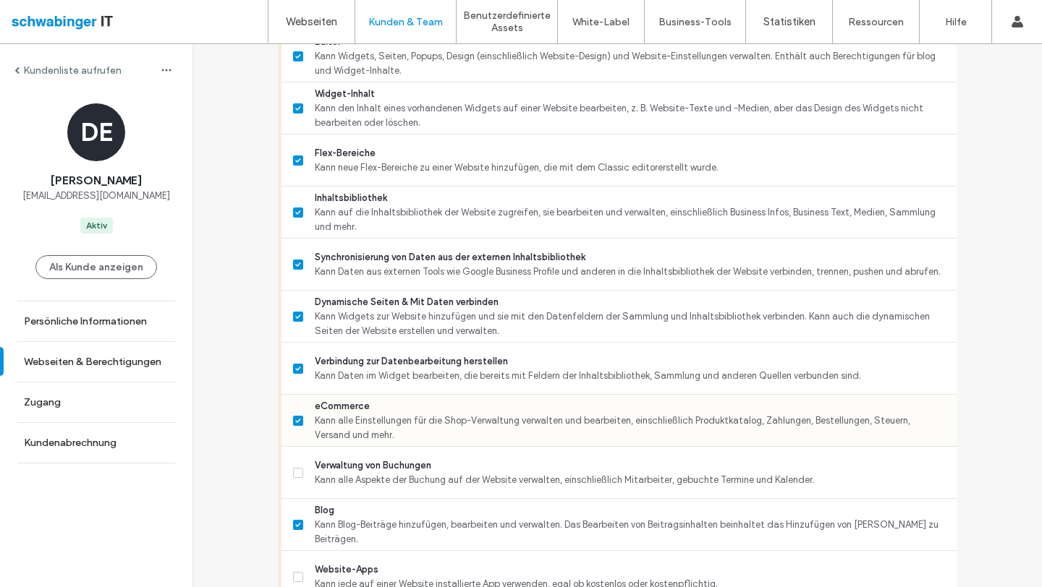
scroll to position [748, 0]
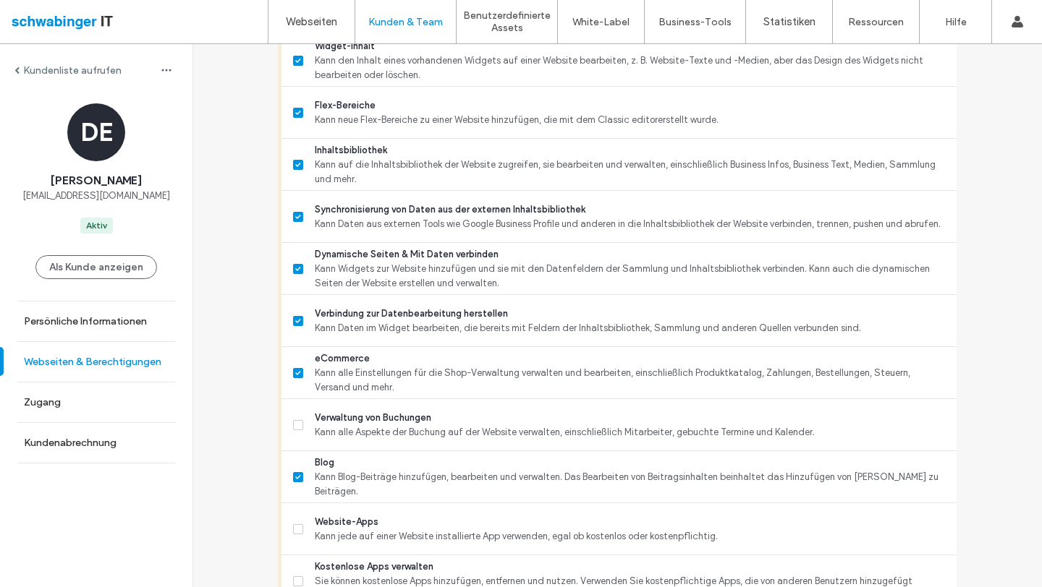
click at [106, 366] on label "Webseiten & Berechtigungen" at bounding box center [92, 362] width 137 height 12
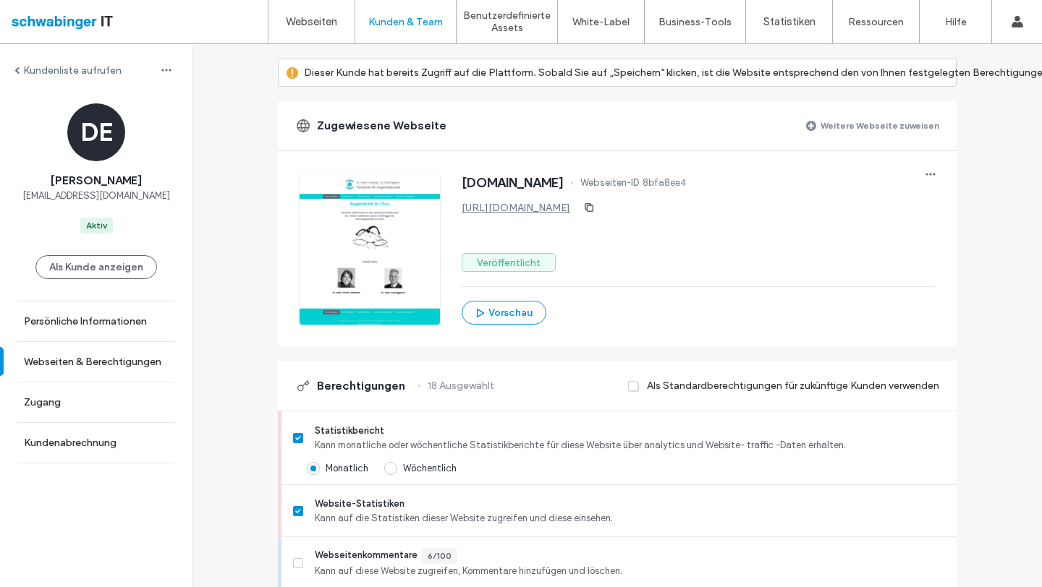
scroll to position [0, 0]
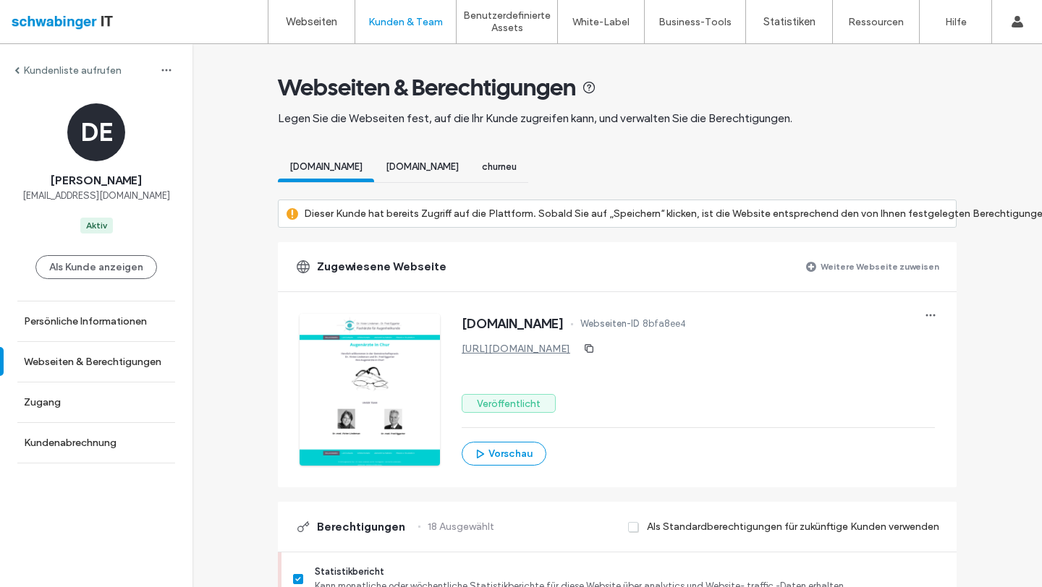
click at [872, 263] on label "Weitere Webseite zuweisen" at bounding box center [879, 266] width 119 height 25
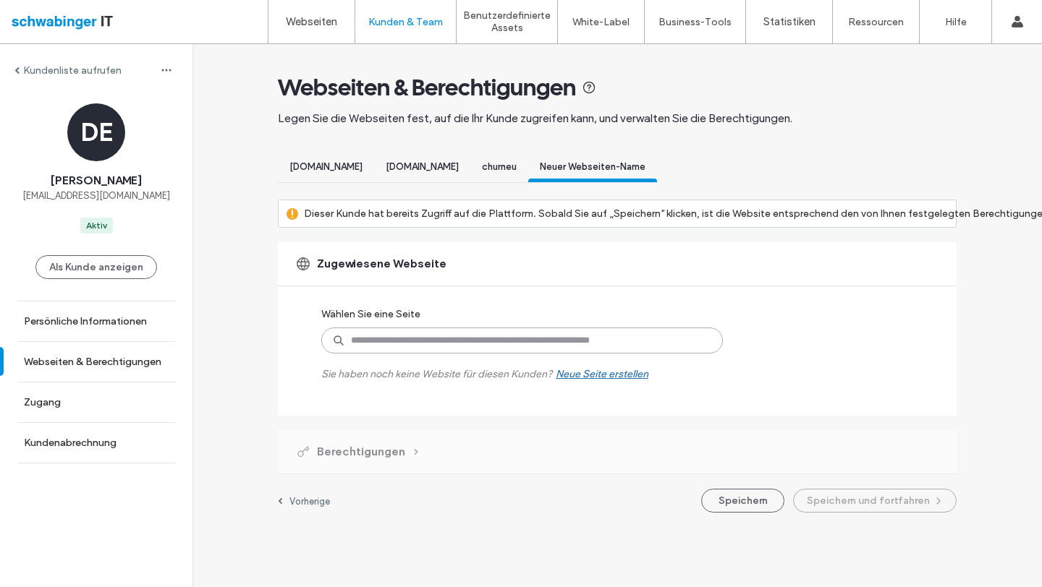
click at [498, 341] on input at bounding box center [521, 341] width 401 height 26
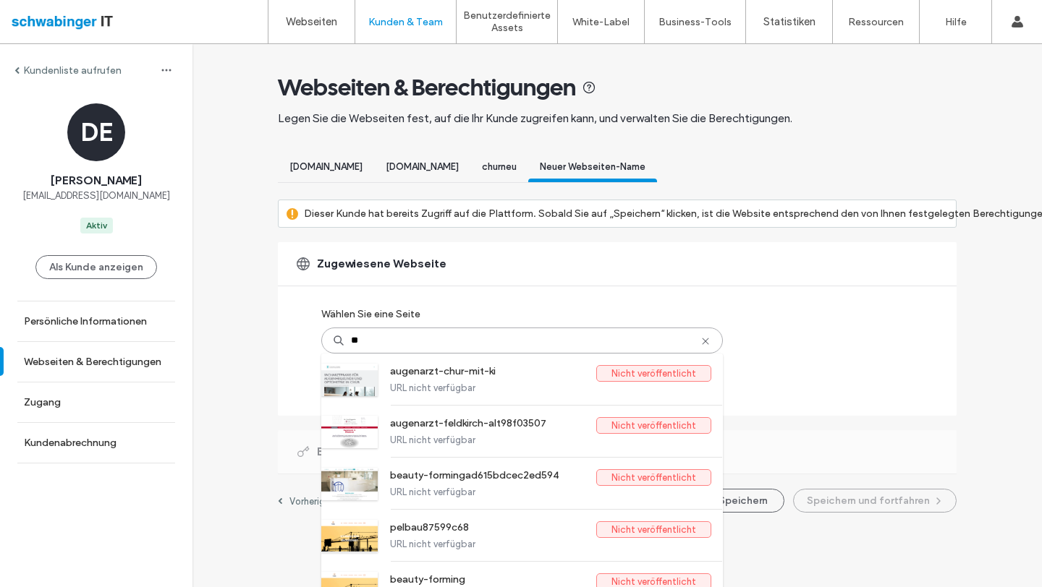
type input "***"
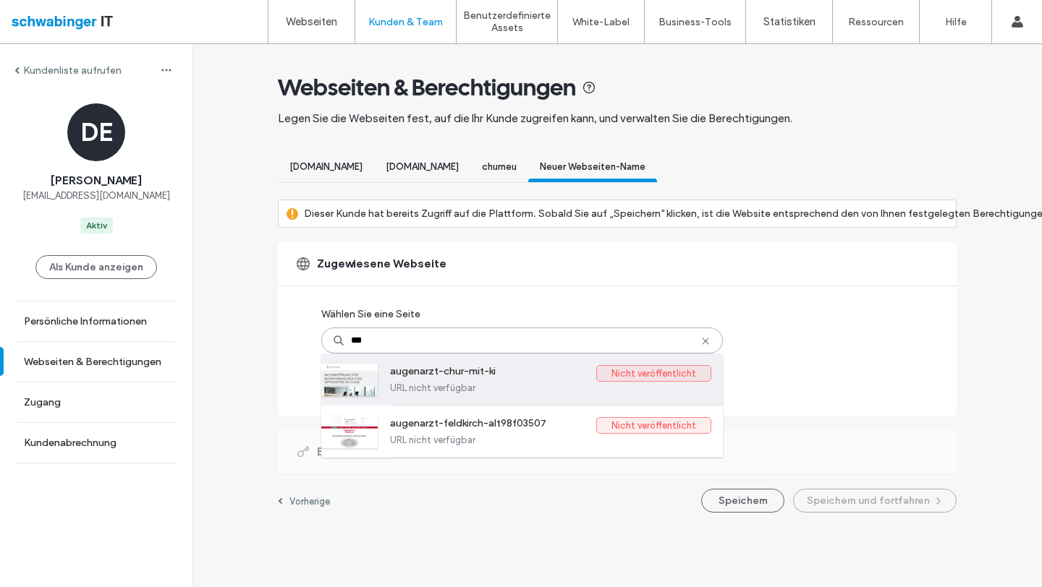
click at [532, 388] on label "URL nicht verfügbar" at bounding box center [550, 388] width 321 height 11
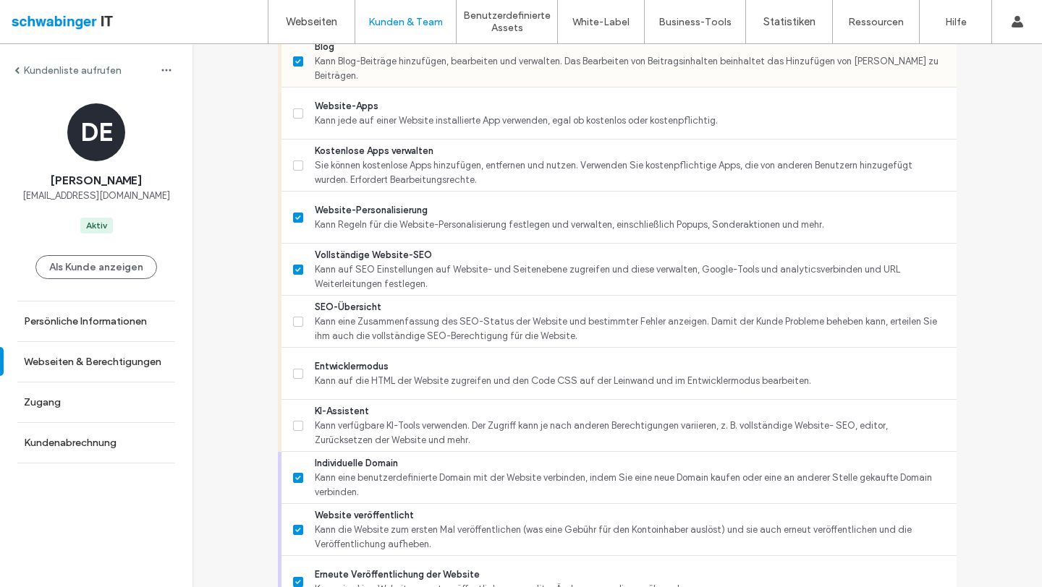
scroll to position [1321, 0]
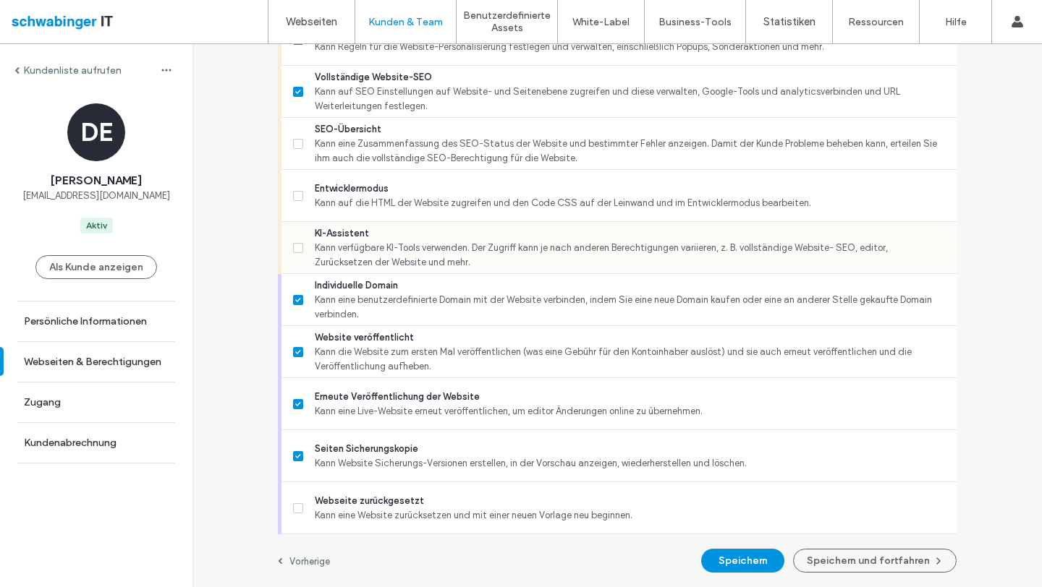
click at [359, 253] on span "Kann verfügbare KI-Tools verwenden. Der Zugriff kann je nach anderen Berechtigu…" at bounding box center [630, 255] width 630 height 29
click at [376, 146] on span "Kann eine Zusammenfassung des SEO-Status der Website und bestimmter Fehler anze…" at bounding box center [630, 151] width 630 height 29
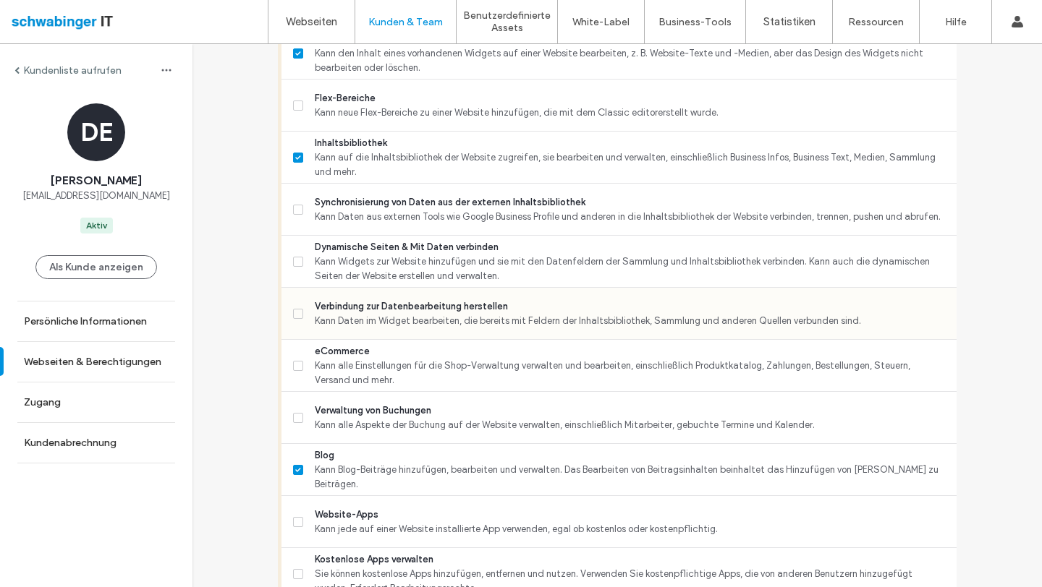
scroll to position [725, 0]
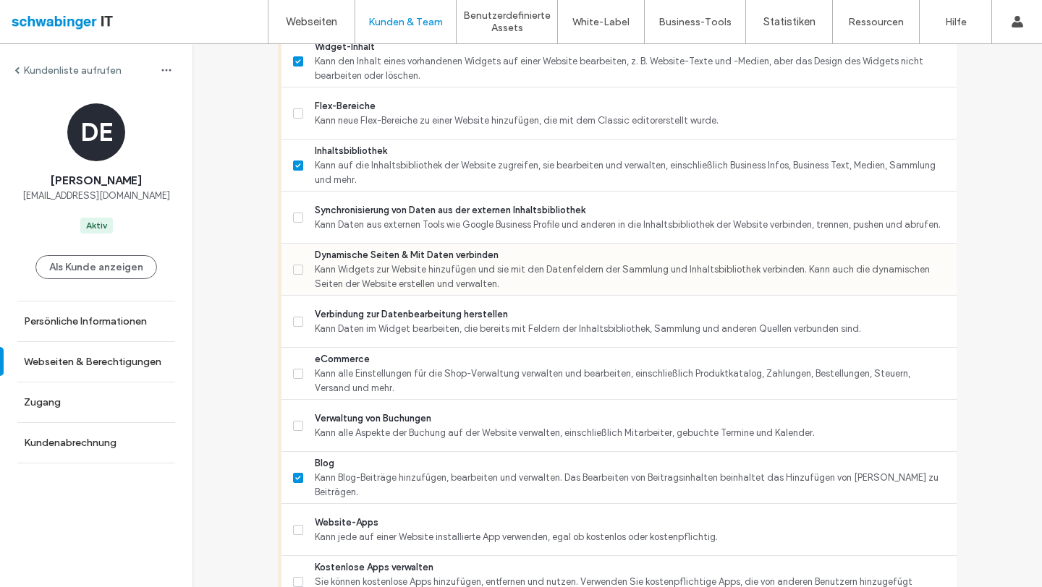
click at [318, 255] on span "Dynamische Seiten & Mit Daten verbinden" at bounding box center [630, 255] width 630 height 14
click at [332, 218] on span "Kann Daten aus externen Tools wie Google Business Profile und anderen in die In…" at bounding box center [630, 225] width 630 height 14
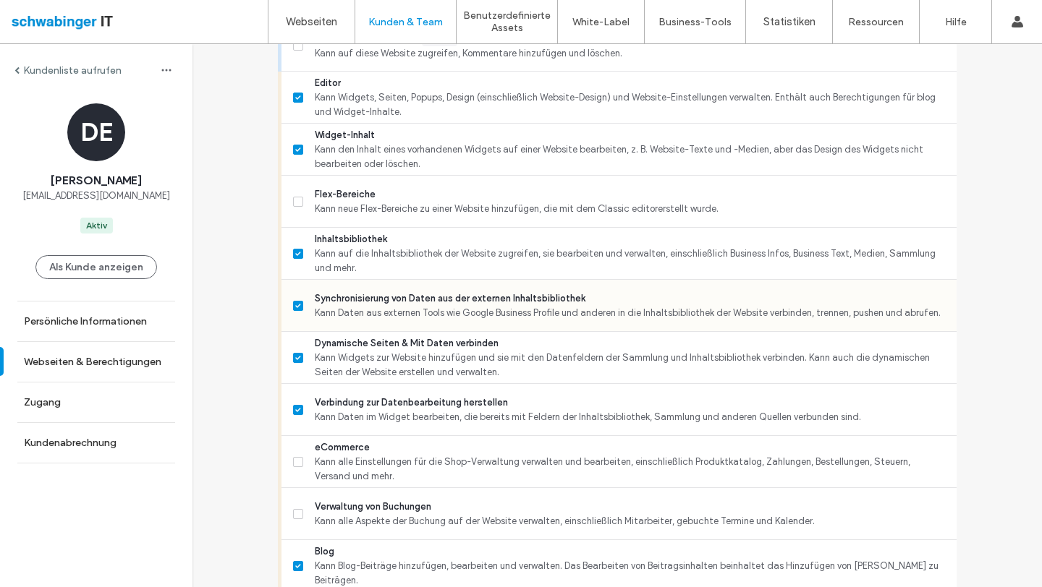
scroll to position [563, 0]
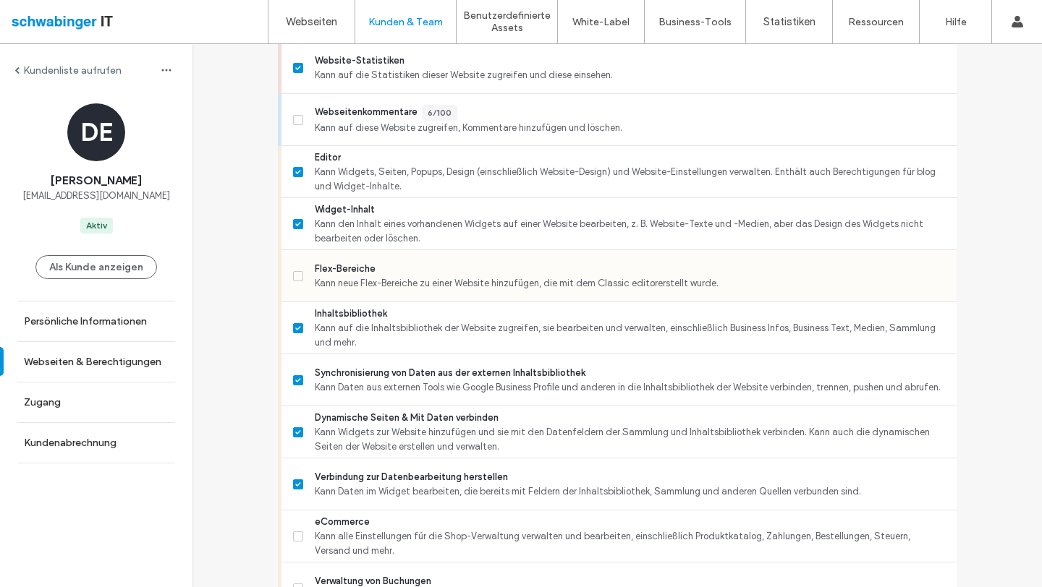
click at [345, 292] on div "Flex-Bereiche Kann neue Flex-Bereiche zu einer Website hinzufügen, die mit dem …" at bounding box center [624, 275] width 663 height 51
click at [337, 273] on span "Flex-Bereiche" at bounding box center [630, 269] width 630 height 14
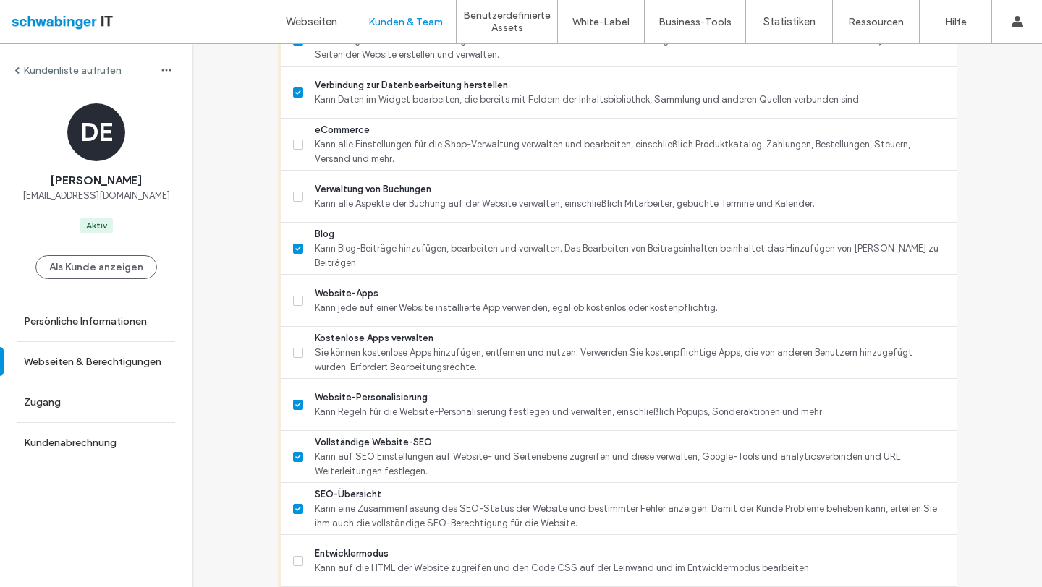
scroll to position [1333, 0]
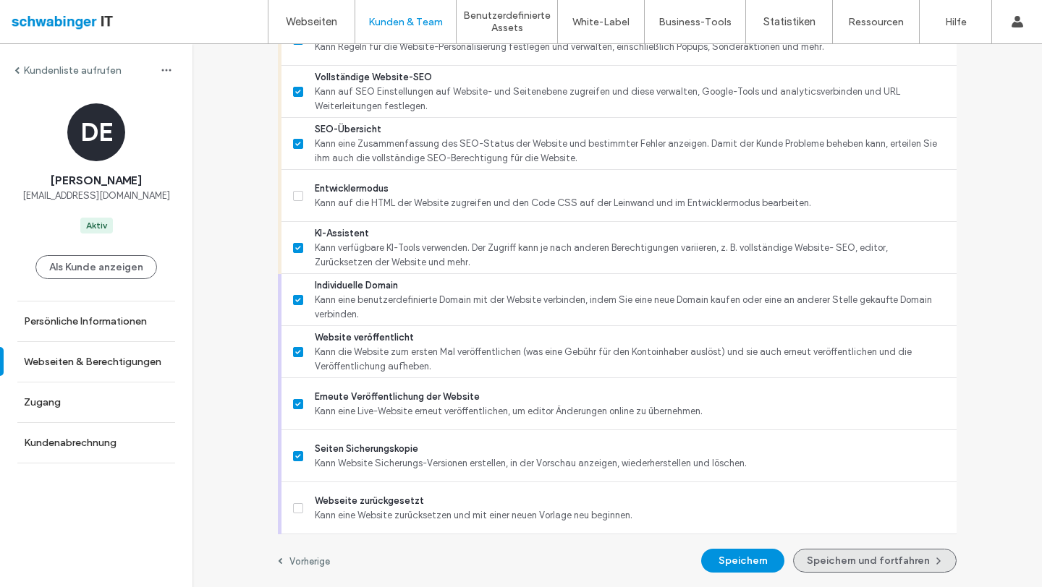
click at [848, 549] on button "Speichern und fortfahren" at bounding box center [874, 561] width 163 height 24
